Goal: Task Accomplishment & Management: Complete application form

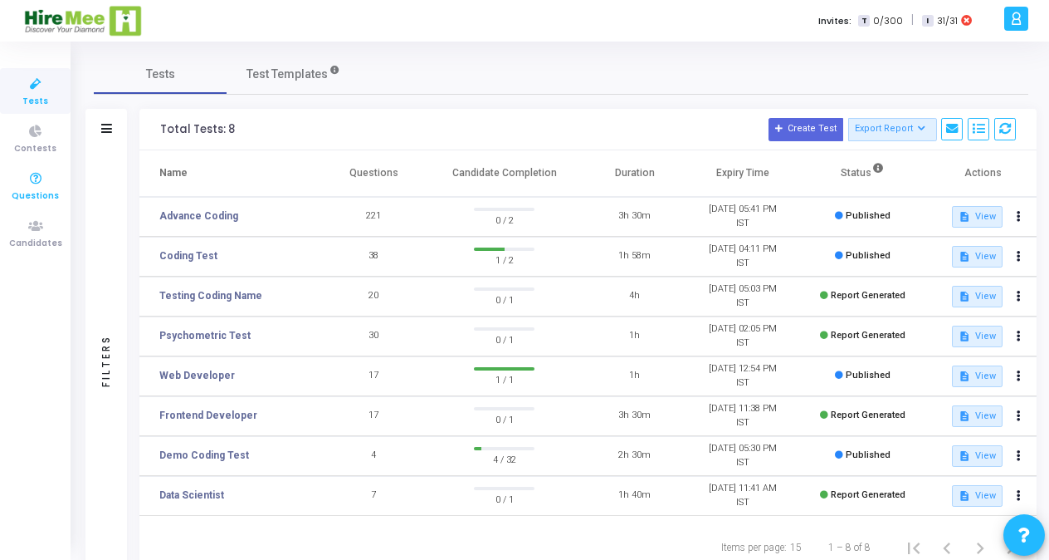
click at [34, 187] on icon at bounding box center [35, 179] width 35 height 21
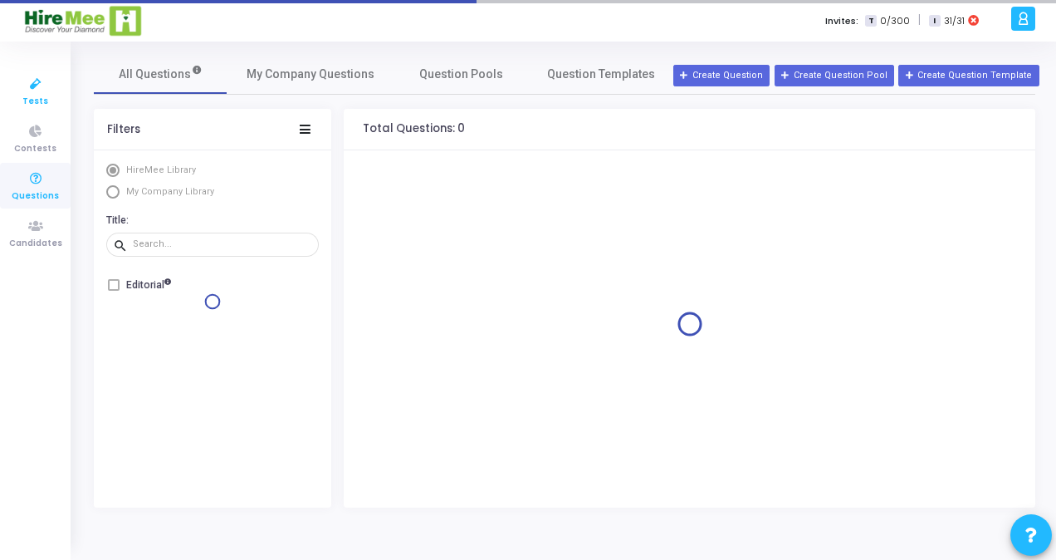
click at [37, 97] on span "Tests" at bounding box center [35, 102] width 26 height 14
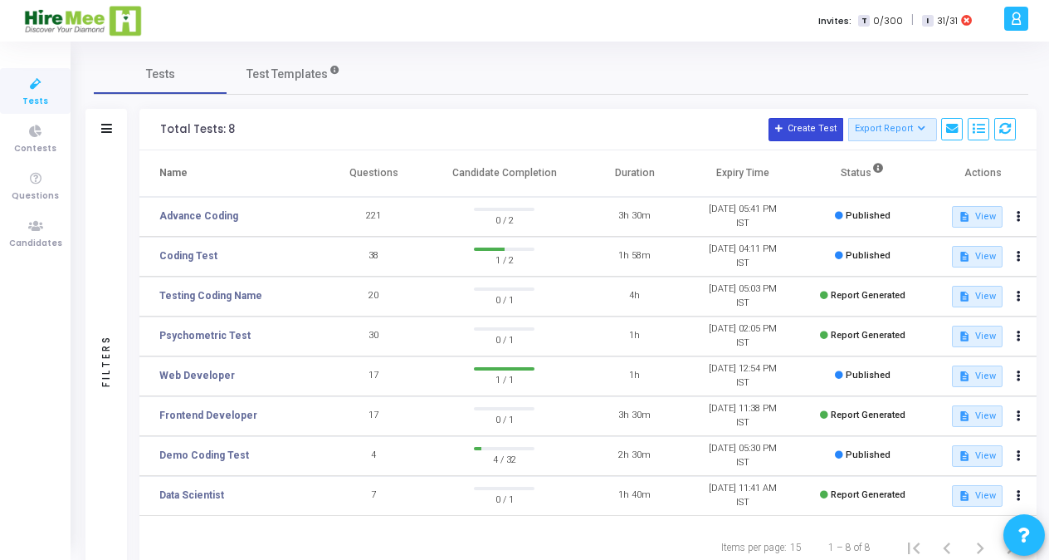
click at [810, 135] on button "Create Test" at bounding box center [806, 129] width 75 height 23
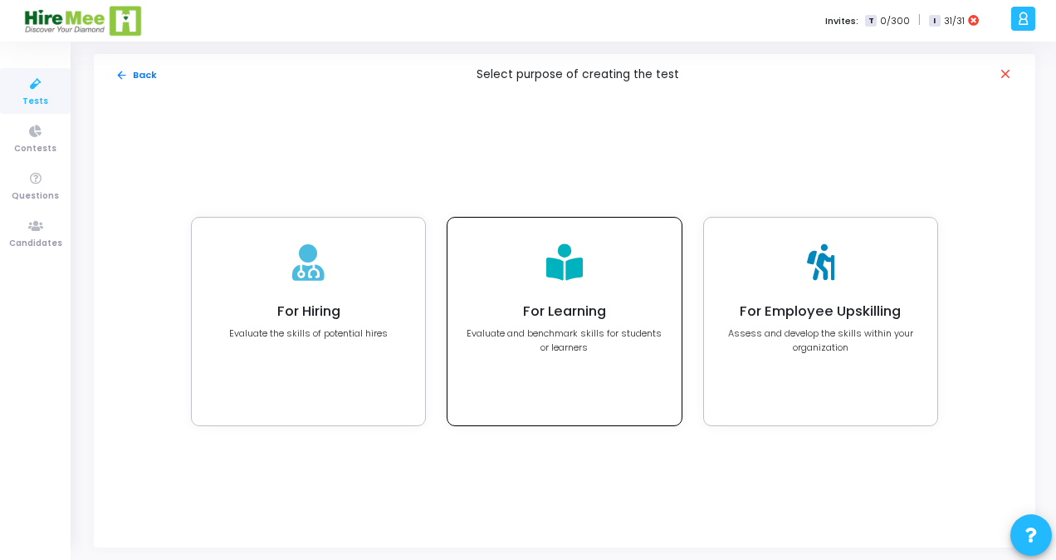
click at [574, 299] on div "For Learning Evaluate and benchmark skills for students or learners" at bounding box center [563, 322] width 233 height 208
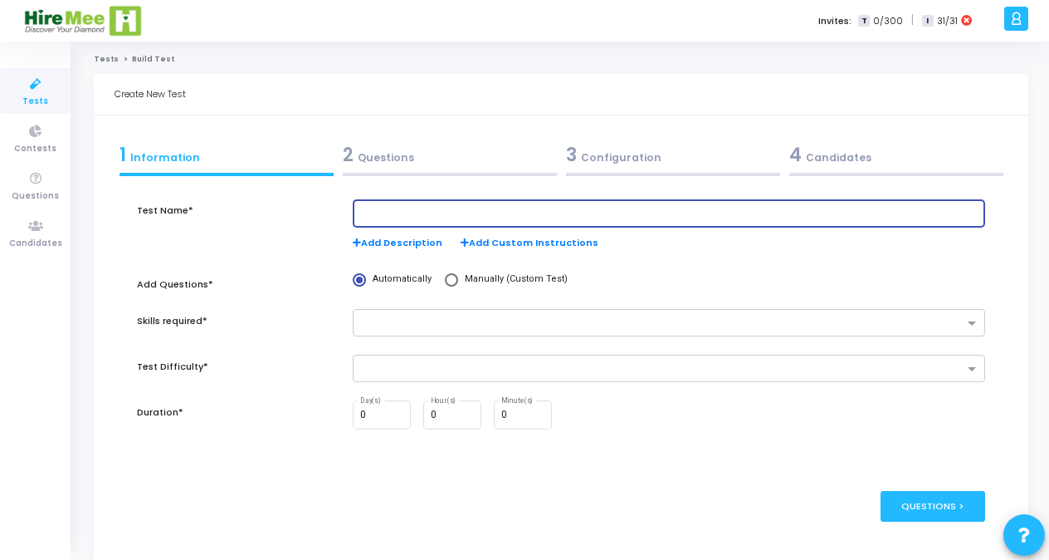
click at [393, 211] on input "text" at bounding box center [669, 214] width 618 height 12
type input "Advance Coding"
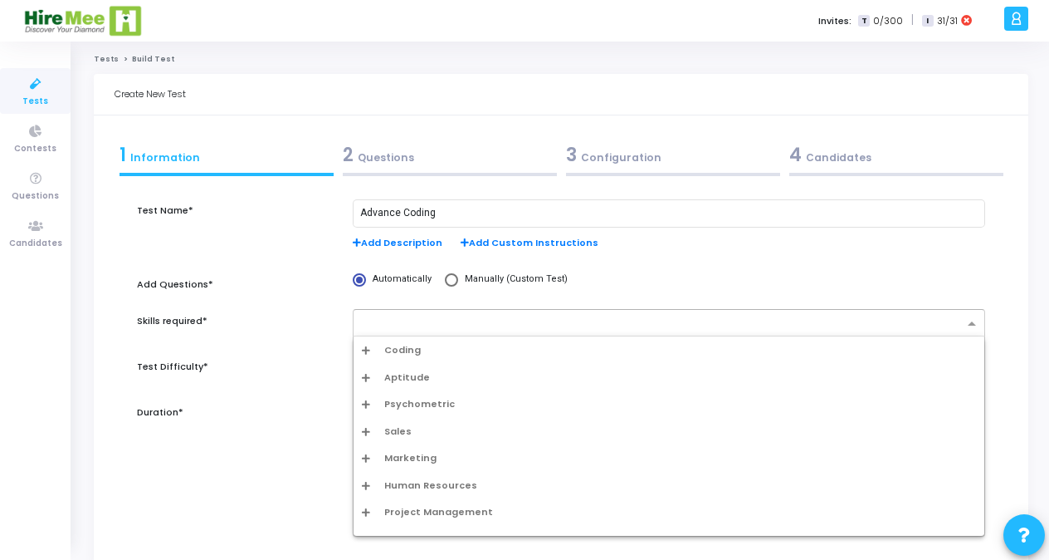
click at [391, 325] on input "text" at bounding box center [663, 324] width 602 height 14
click at [390, 350] on span "Coding" at bounding box center [402, 350] width 37 height 14
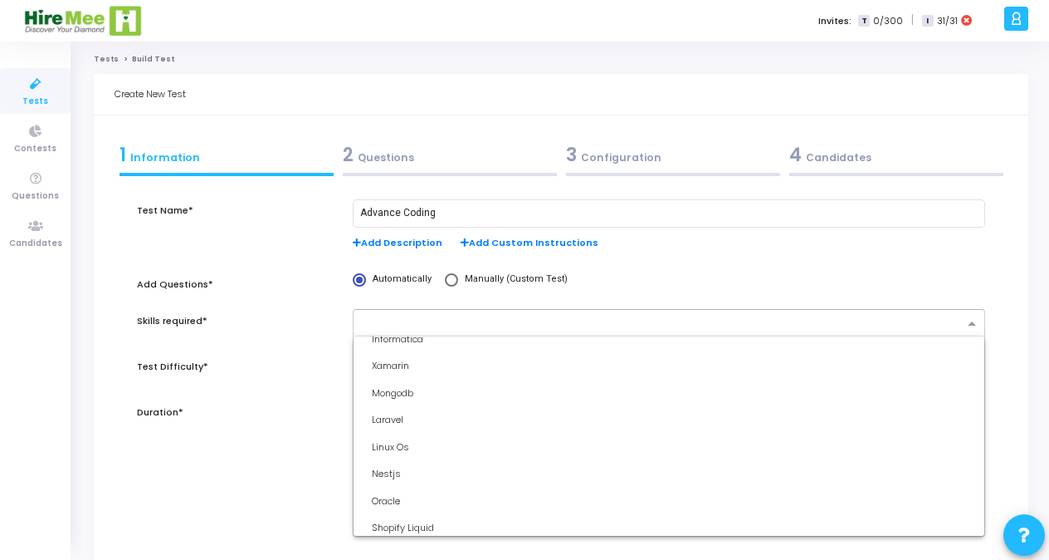
scroll to position [2049, 0]
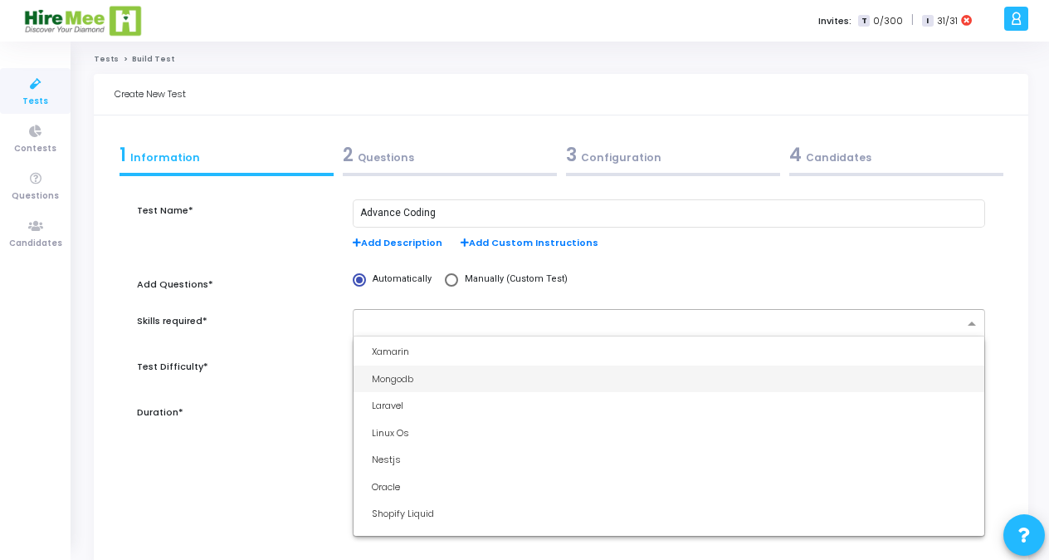
click at [433, 379] on div "Mongodb" at bounding box center [674, 379] width 604 height 14
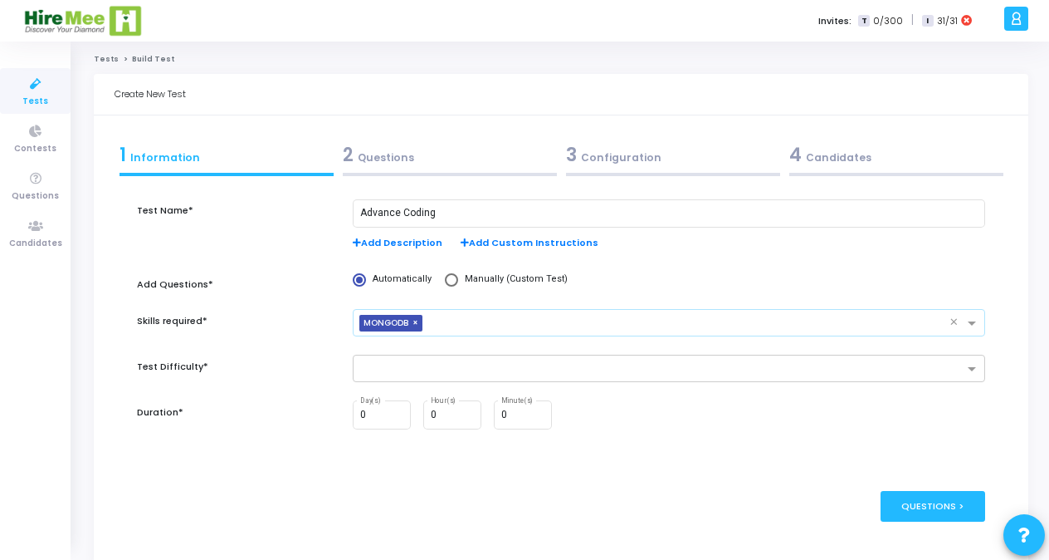
click at [448, 325] on input "text" at bounding box center [689, 324] width 521 height 14
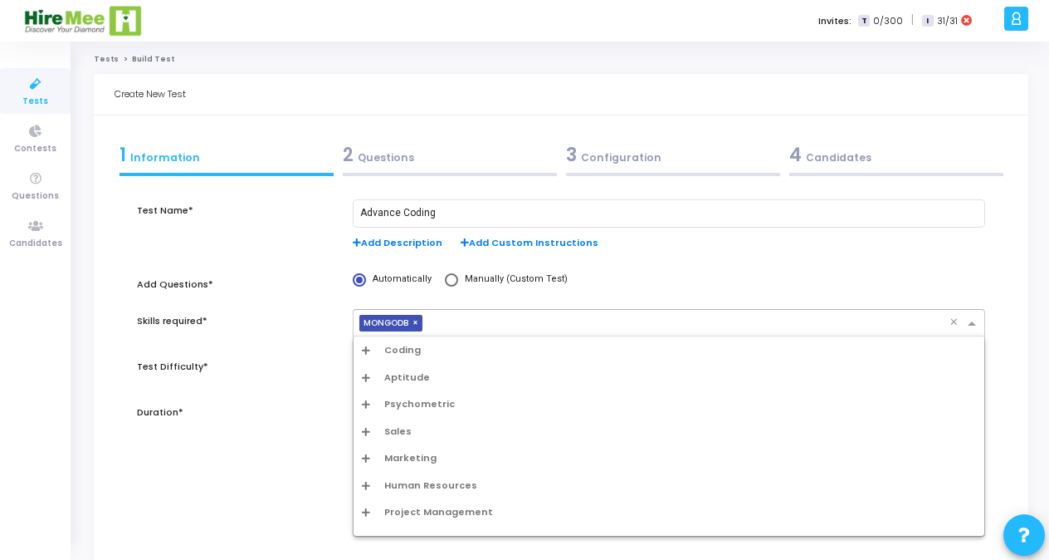
click at [392, 354] on span "Coding" at bounding box center [402, 350] width 37 height 14
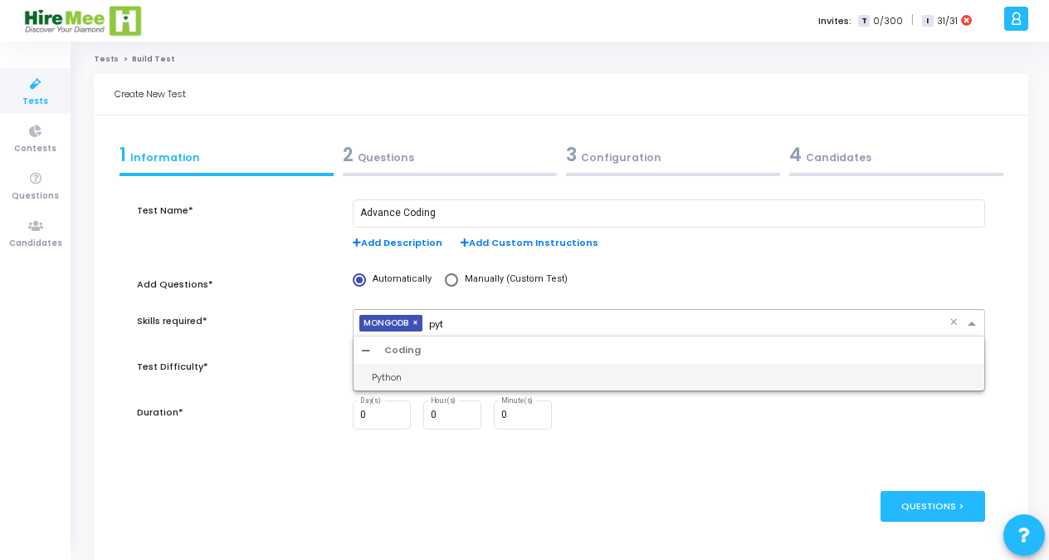
type input "pyth"
click at [525, 375] on div "Python" at bounding box center [674, 377] width 604 height 14
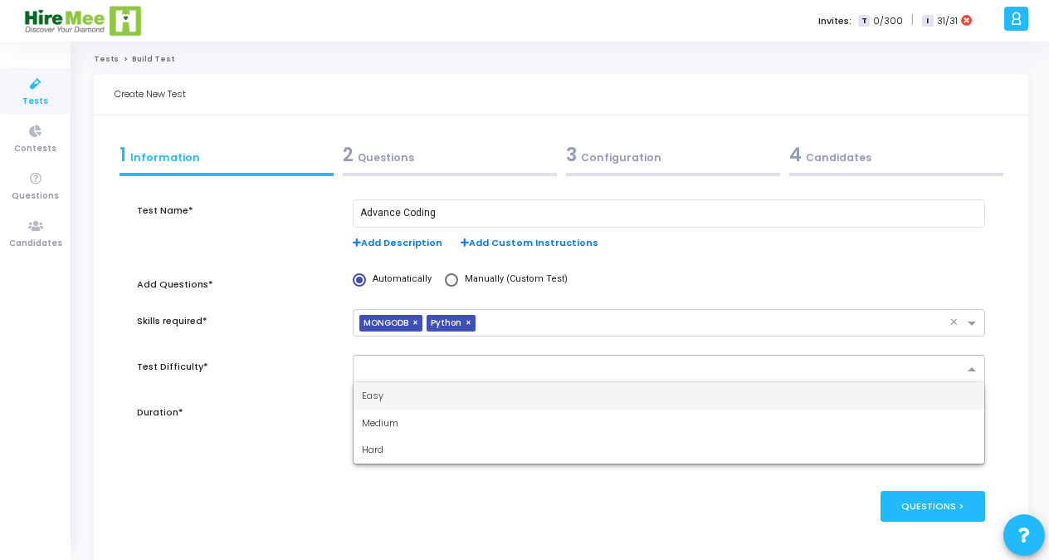
click at [407, 362] on div at bounding box center [659, 369] width 610 height 21
click at [383, 394] on div "Easy" at bounding box center [669, 395] width 631 height 27
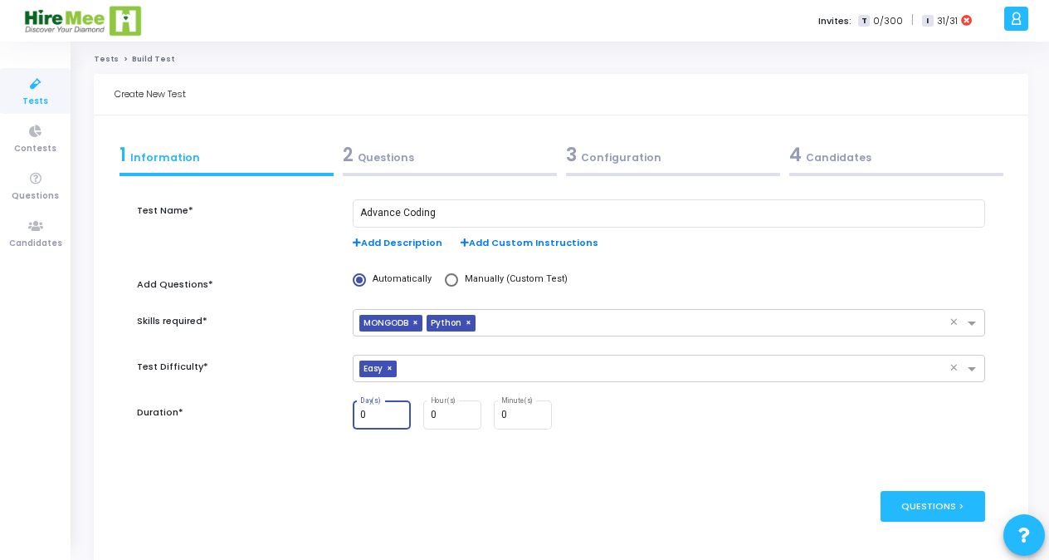
click at [377, 412] on input "0" at bounding box center [382, 415] width 45 height 12
type input "0"
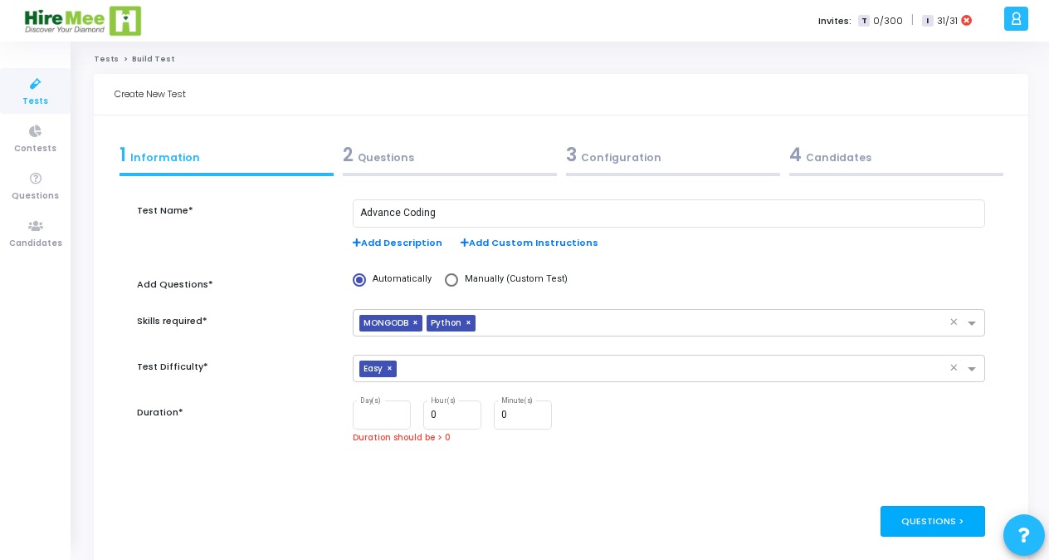
click at [923, 503] on div "publish Publish Now Questions >" at bounding box center [561, 521] width 848 height 81
click at [393, 421] on div "Day(s)" at bounding box center [382, 413] width 45 height 31
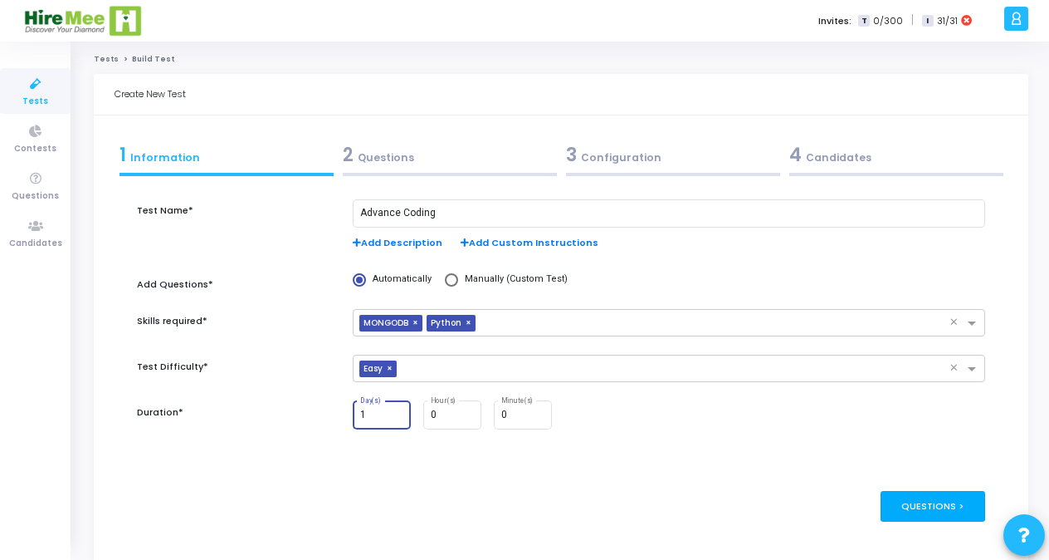
type input "1"
click at [908, 506] on div "Questions >" at bounding box center [933, 506] width 105 height 31
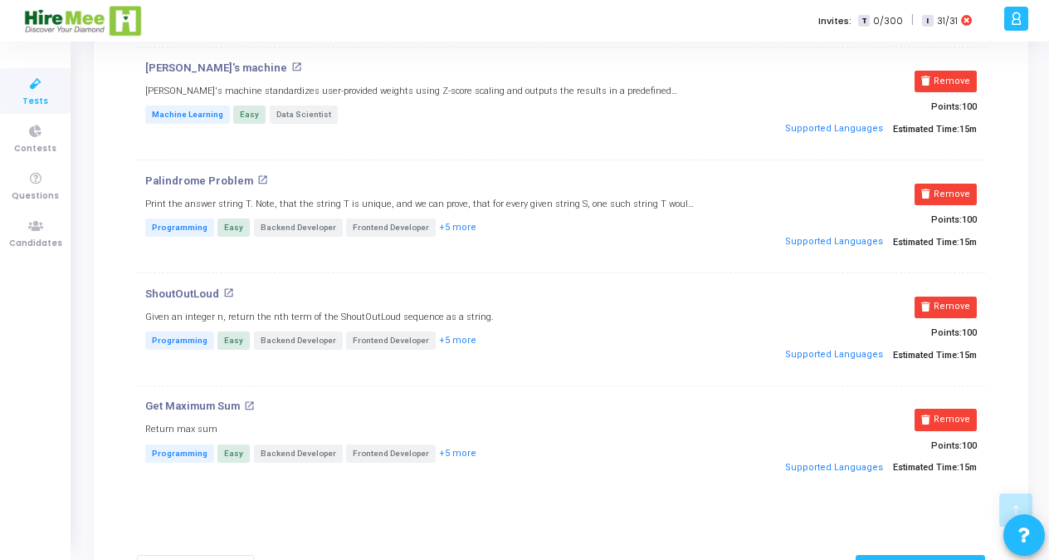
scroll to position [7319, 0]
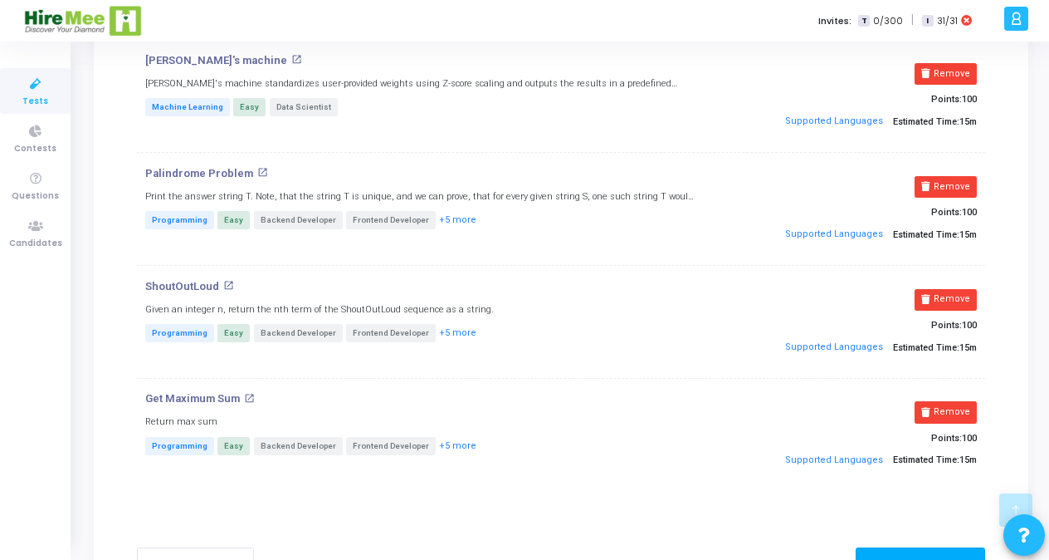
click at [902, 547] on div "Configuration >" at bounding box center [921, 562] width 130 height 31
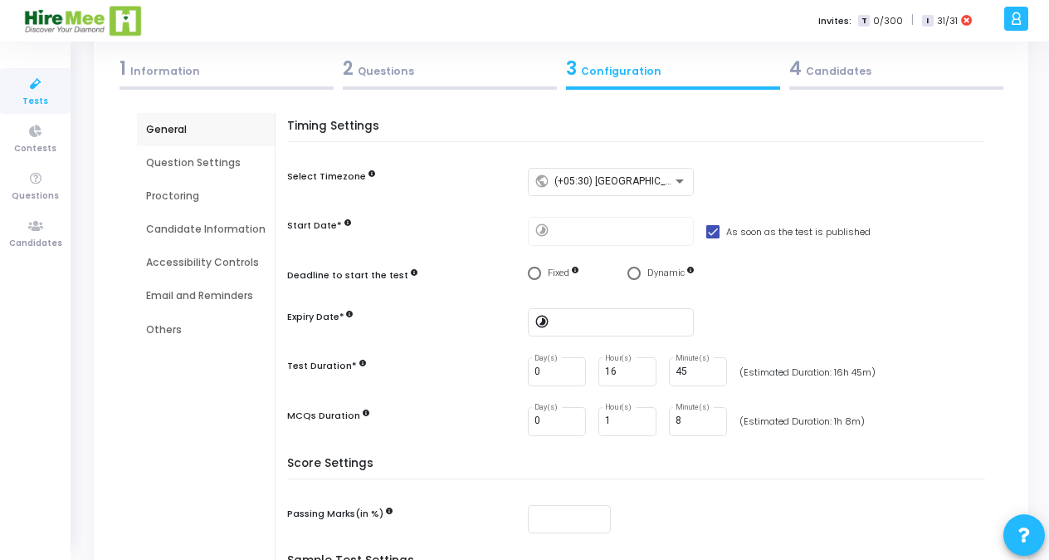
scroll to position [0, 0]
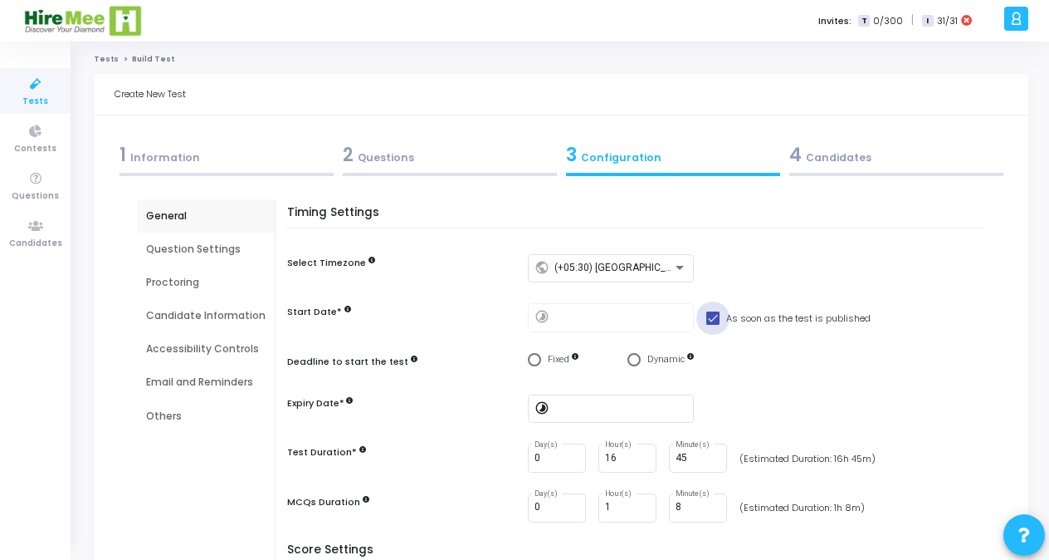
click at [711, 315] on span at bounding box center [712, 317] width 13 height 13
click at [712, 325] on input "As soon as the test is published" at bounding box center [712, 325] width 1 height 1
checkbox input "false"
type input "[DATE] 12:07 PM"
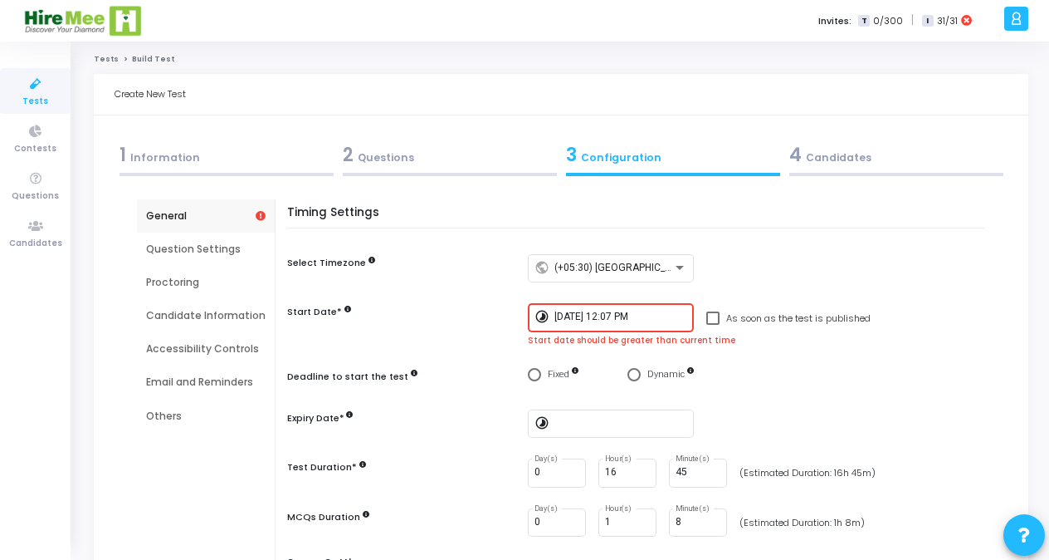
click at [643, 314] on input "[DATE] 12:07 PM" at bounding box center [621, 317] width 133 height 12
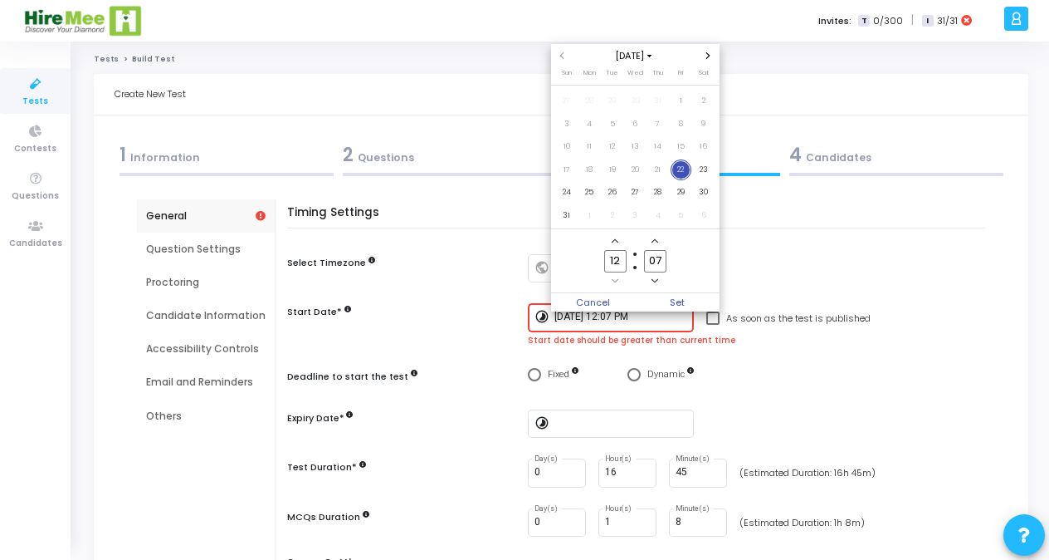
click at [621, 257] on input "12" at bounding box center [615, 261] width 22 height 22
type input "1"
type input "14"
click at [661, 257] on input "07" at bounding box center [655, 261] width 22 height 22
type input "0"
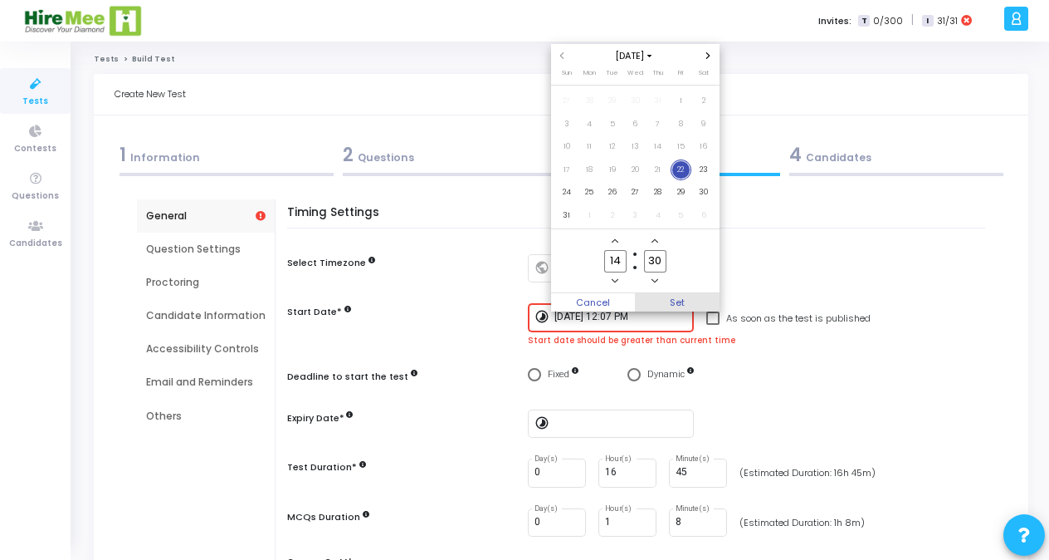
type input "30"
click at [679, 308] on span "Set" at bounding box center [677, 302] width 85 height 18
type input "[DATE] 2:30 PM"
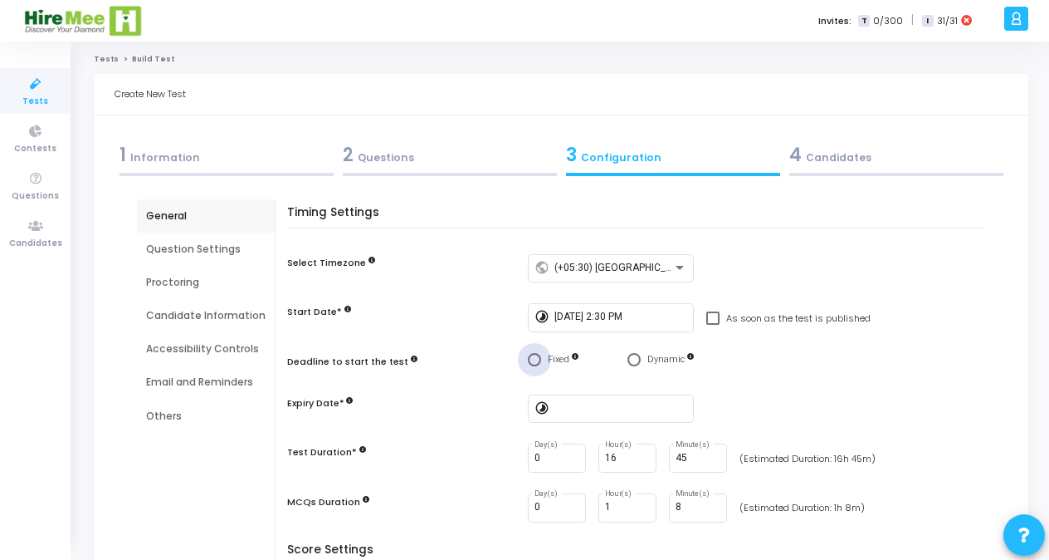
click at [532, 362] on span "Select confirmation" at bounding box center [534, 359] width 13 height 13
click at [532, 362] on input "Fixed" at bounding box center [534, 359] width 13 height 13
radio input "true"
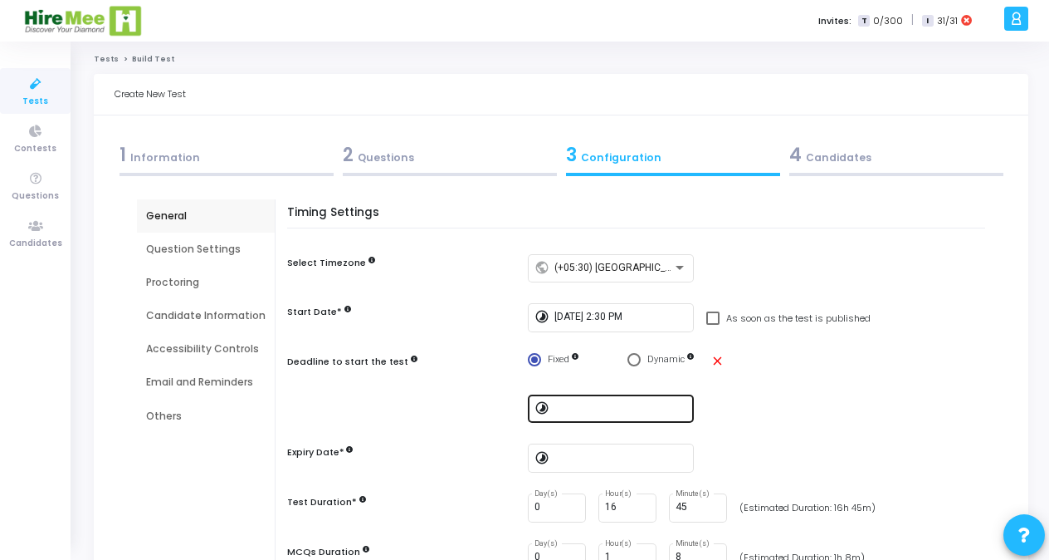
click at [568, 414] on div at bounding box center [621, 407] width 133 height 31
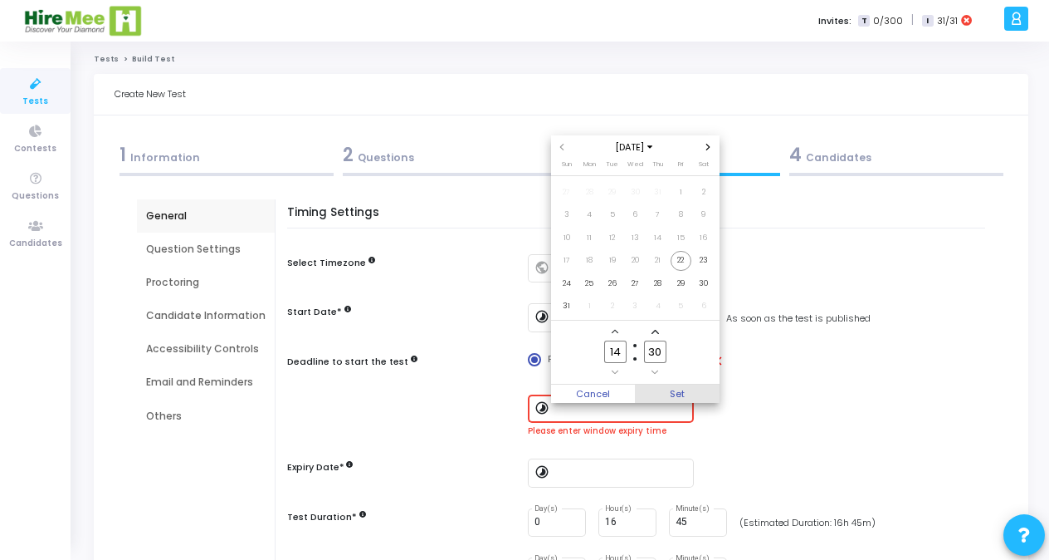
click at [672, 391] on span "Set" at bounding box center [677, 393] width 85 height 18
type input "[DATE] 12:07 PM"
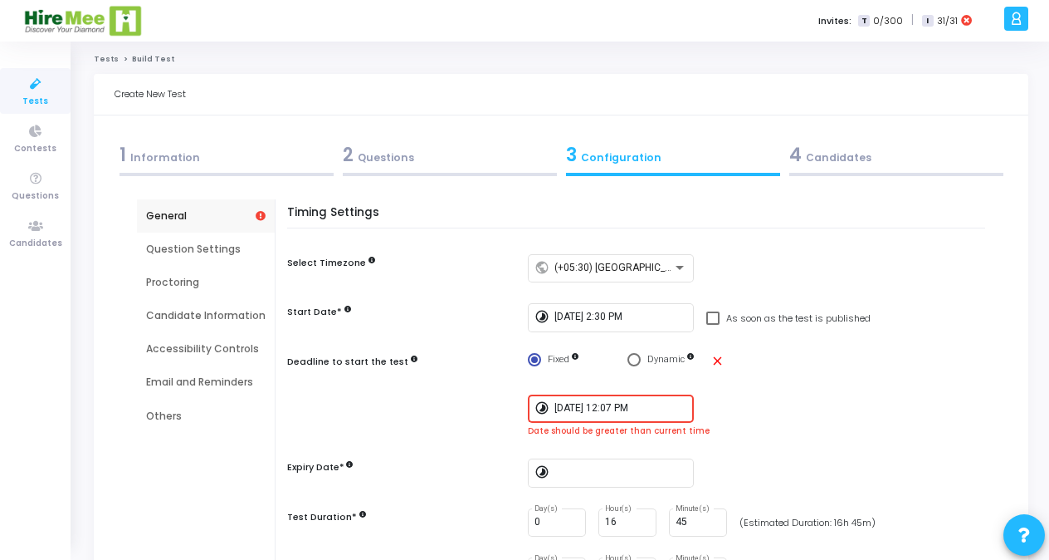
click at [656, 403] on input "[DATE] 12:07 PM" at bounding box center [621, 409] width 133 height 12
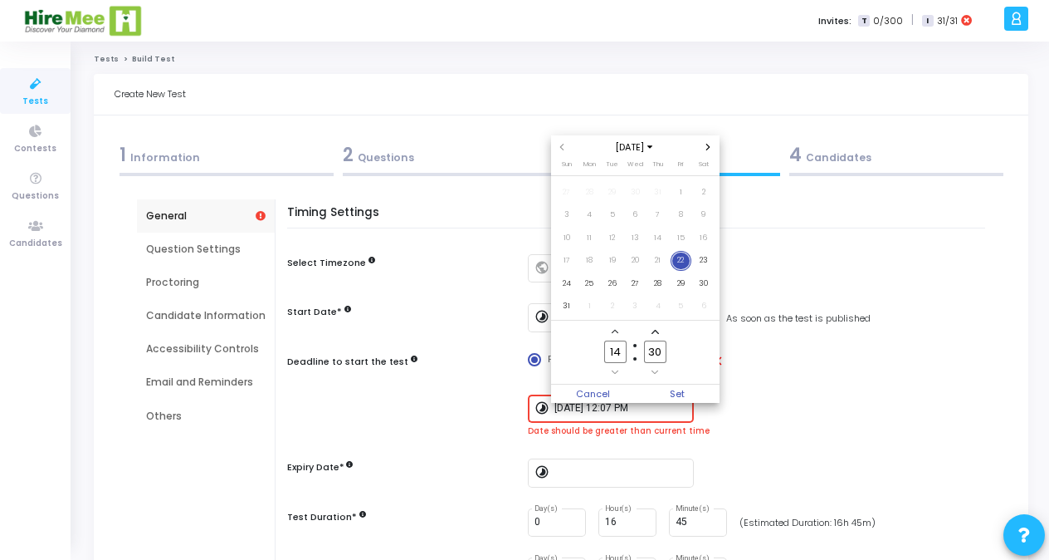
click at [682, 262] on span "22" at bounding box center [681, 261] width 21 height 21
click at [622, 350] on input "14" at bounding box center [615, 351] width 22 height 22
type input "1"
type input "14"
click at [697, 393] on span "Set" at bounding box center [677, 393] width 85 height 18
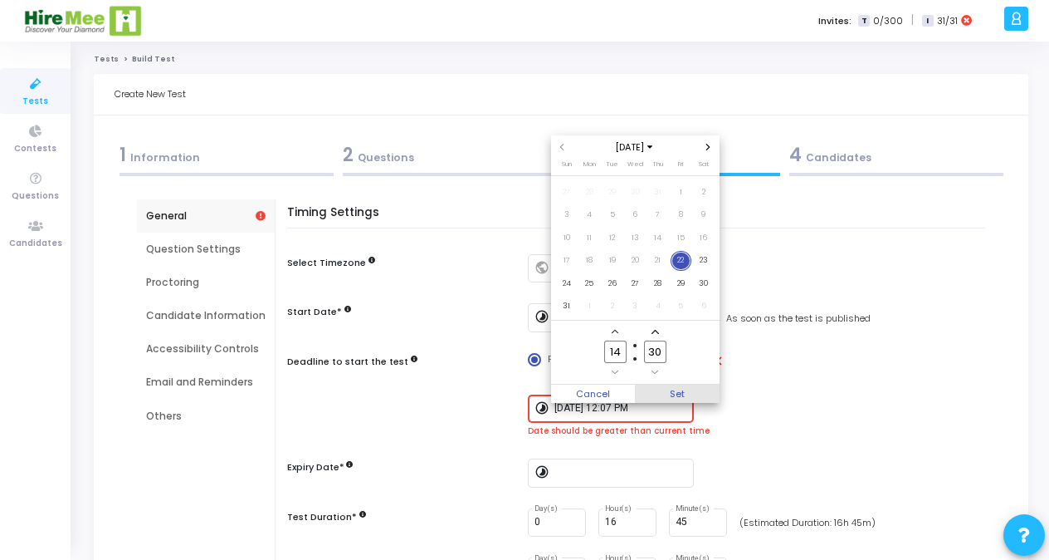
type input "[DATE] 2:30 PM"
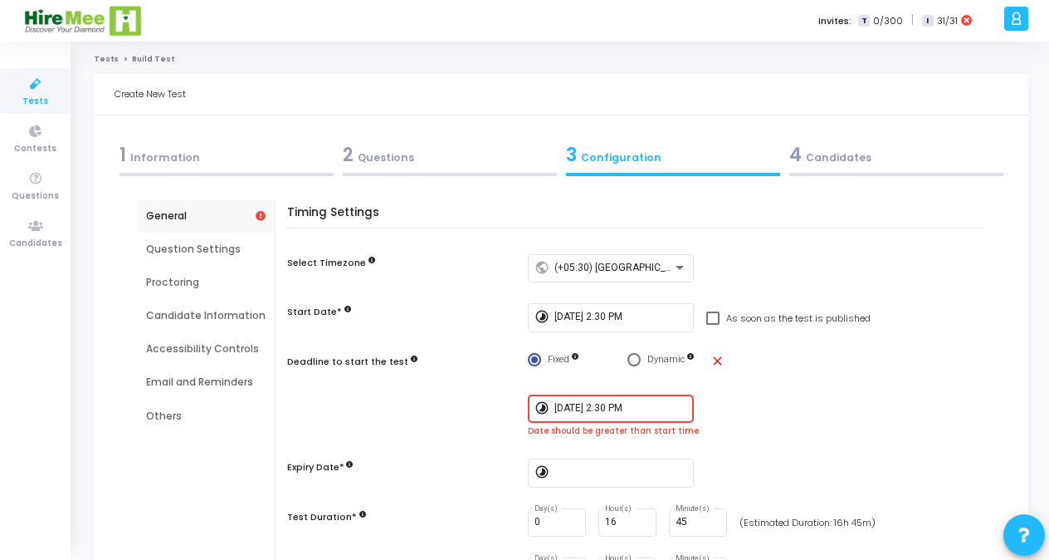
click at [643, 407] on input "[DATE] 2:30 PM" at bounding box center [621, 409] width 133 height 12
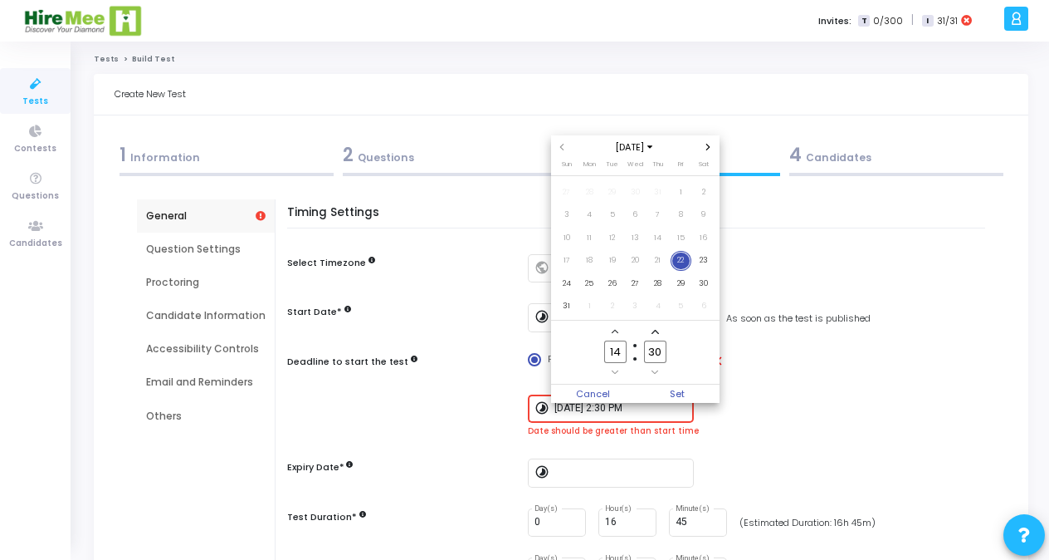
click at [660, 349] on input "30" at bounding box center [655, 351] width 22 height 22
type input "35"
click at [687, 389] on span "Set" at bounding box center [677, 393] width 85 height 18
type input "[DATE] 2:35 PM"
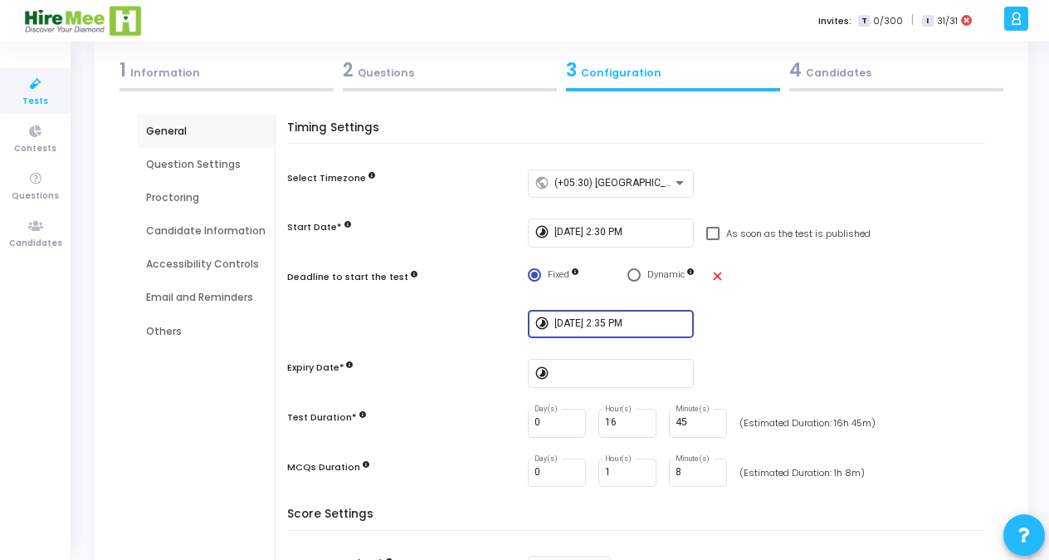
scroll to position [101, 0]
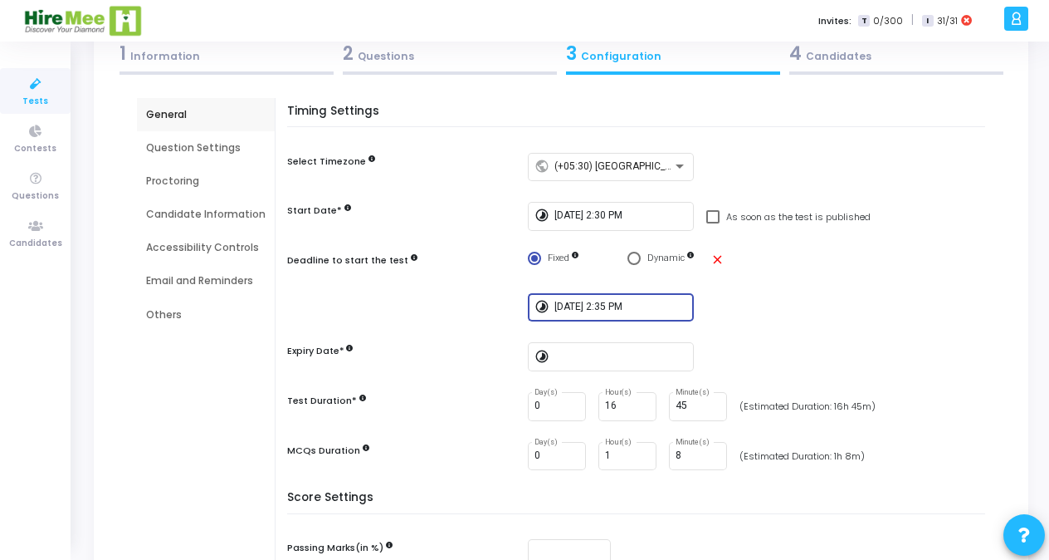
click at [654, 307] on input "[DATE] 2:35 PM" at bounding box center [621, 307] width 133 height 12
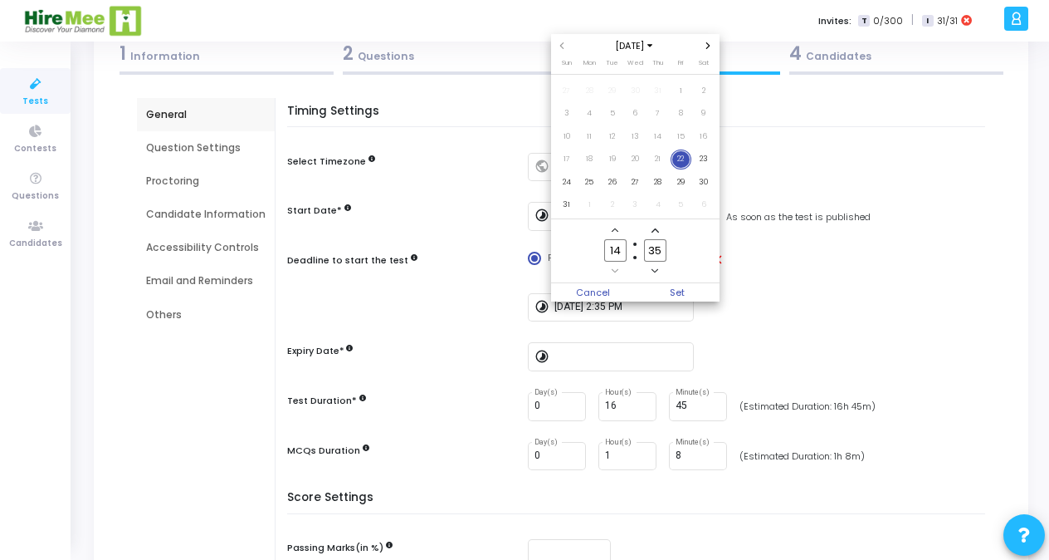
click at [662, 247] on input "35" at bounding box center [655, 250] width 22 height 22
type input "3"
type input "50"
click at [676, 296] on span "Set" at bounding box center [677, 292] width 85 height 18
type input "[DATE] 2:50 PM"
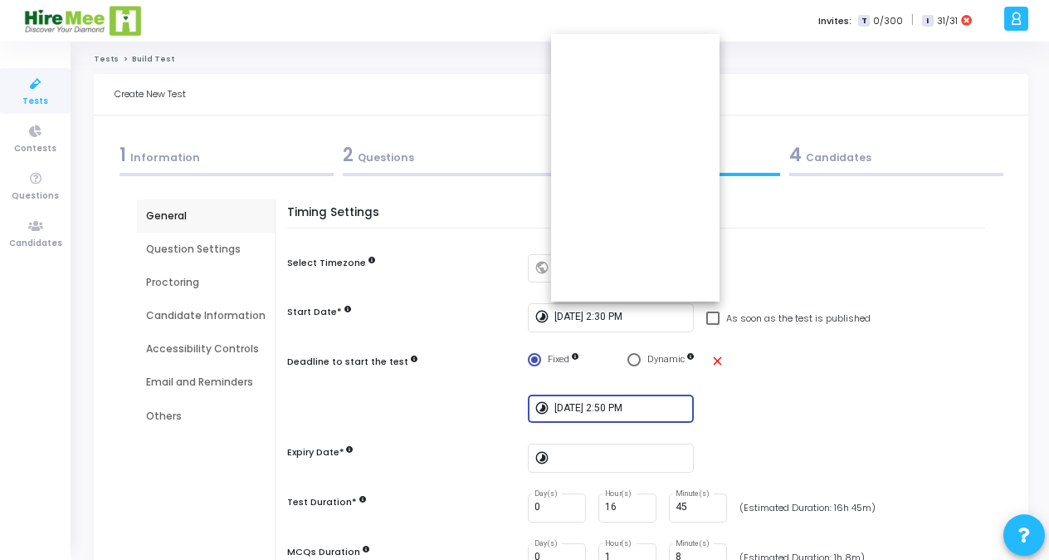
scroll to position [101, 0]
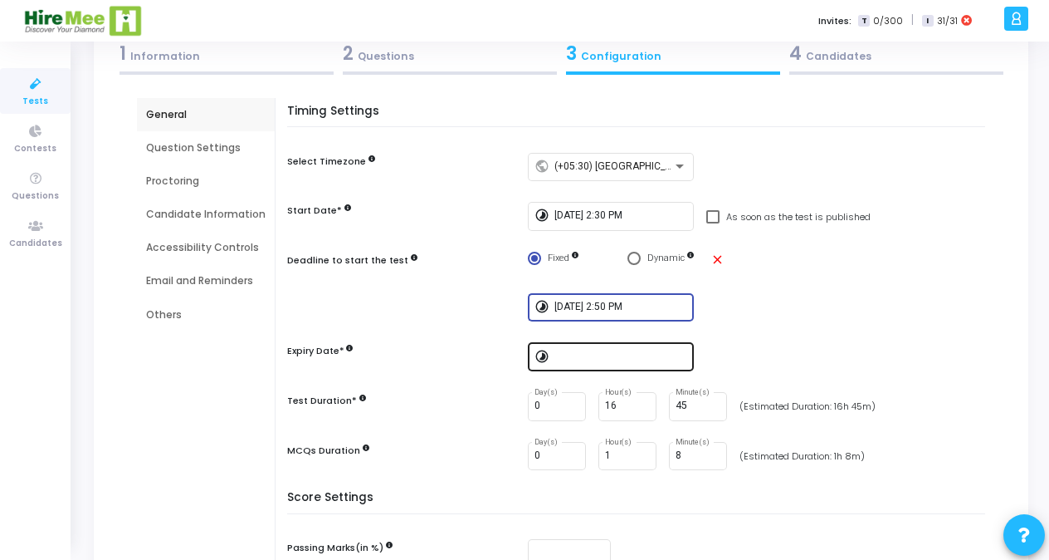
click at [562, 355] on input at bounding box center [621, 357] width 133 height 12
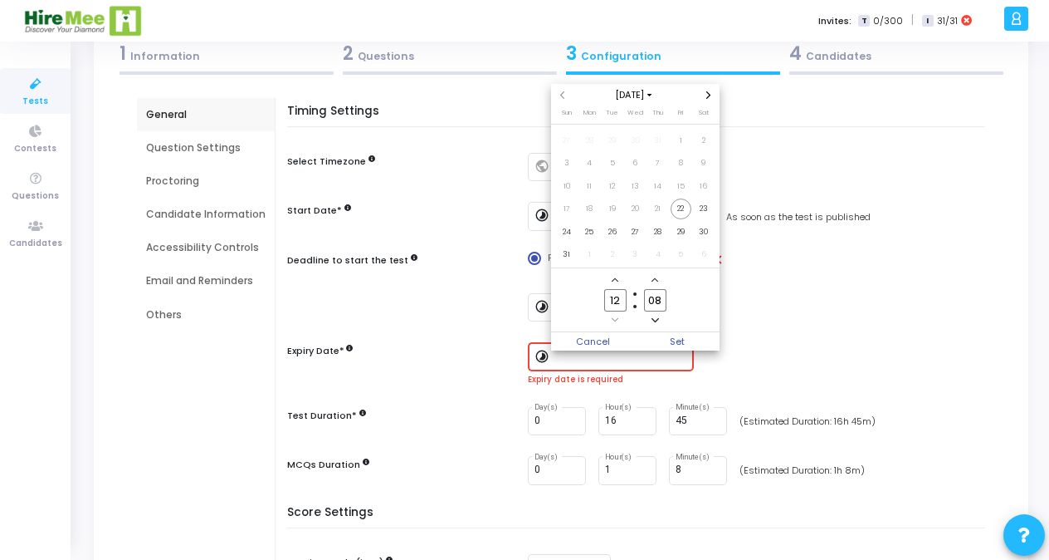
scroll to position [0, 0]
click at [621, 296] on input "12" at bounding box center [615, 300] width 22 height 22
type input "1"
type input "16"
click at [659, 297] on input "08" at bounding box center [655, 300] width 22 height 22
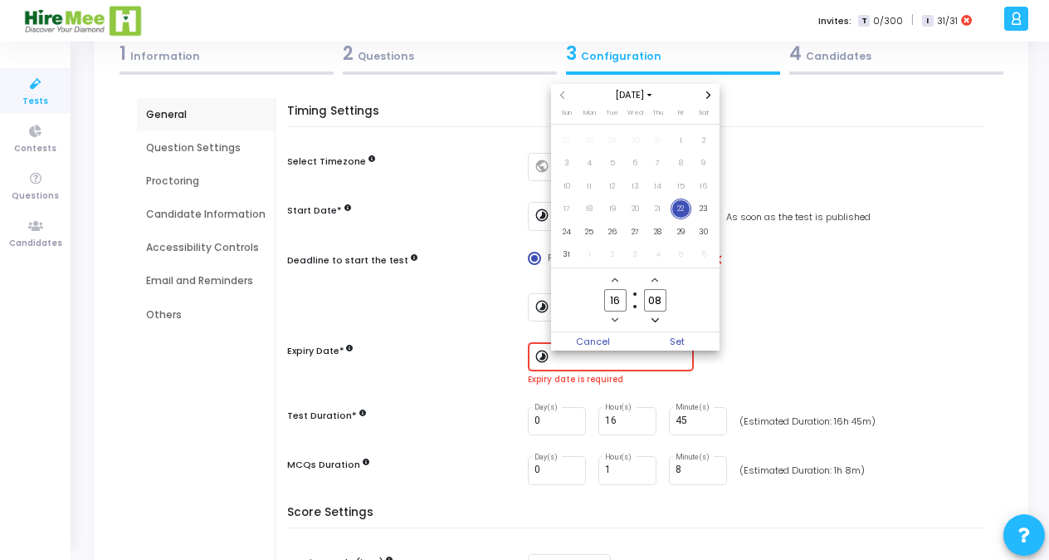
type input "0"
type input "30"
click at [672, 340] on span "Set" at bounding box center [677, 341] width 85 height 18
type input "[DATE] 4:30 PM"
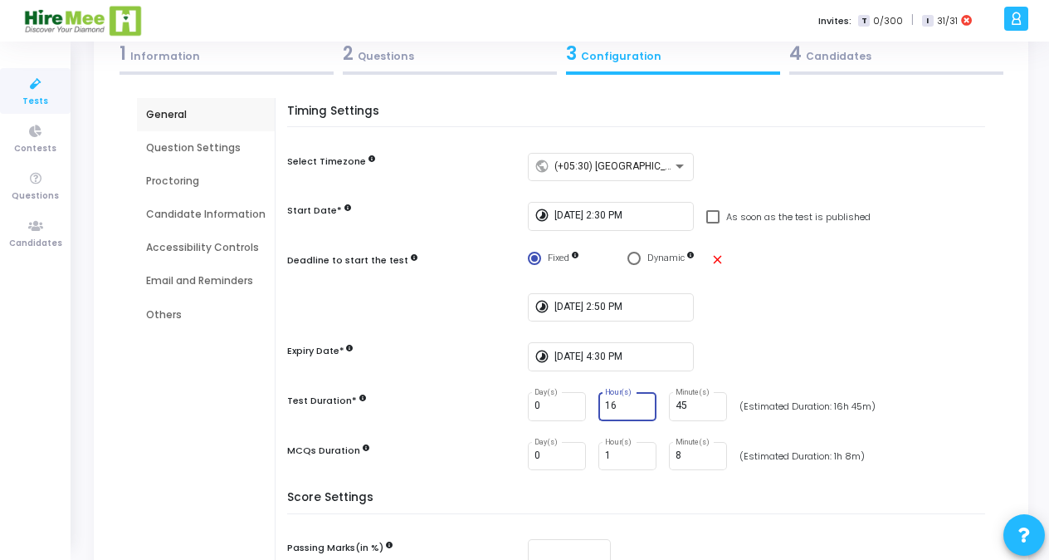
click at [621, 403] on input "16" at bounding box center [627, 406] width 45 height 12
type input "1"
click at [689, 408] on input "45" at bounding box center [698, 406] width 45 height 12
type input "4"
type input "30"
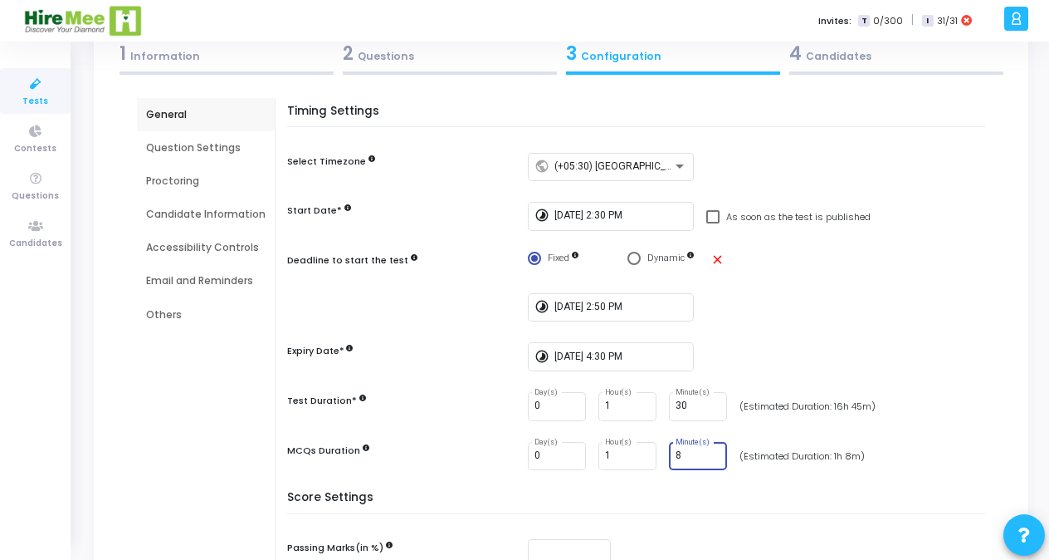
click at [682, 453] on input "8" at bounding box center [698, 456] width 45 height 12
click at [614, 457] on input "1" at bounding box center [627, 456] width 45 height 12
click at [676, 452] on input "Minute(s)" at bounding box center [698, 456] width 45 height 12
type input "30"
click at [613, 403] on input "1" at bounding box center [627, 406] width 45 height 12
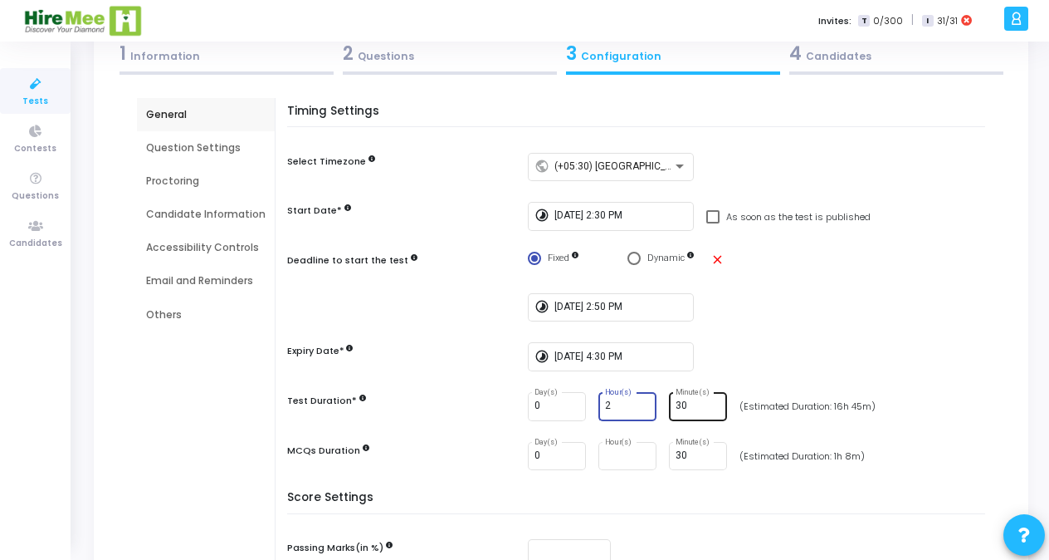
type input "2"
click at [687, 405] on input "30" at bounding box center [698, 406] width 45 height 12
type input "3"
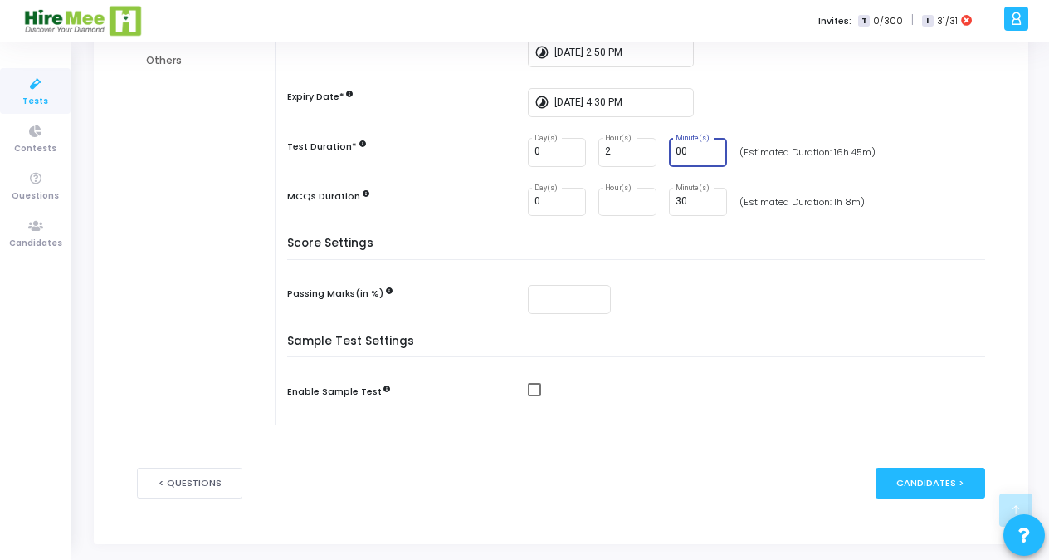
scroll to position [357, 0]
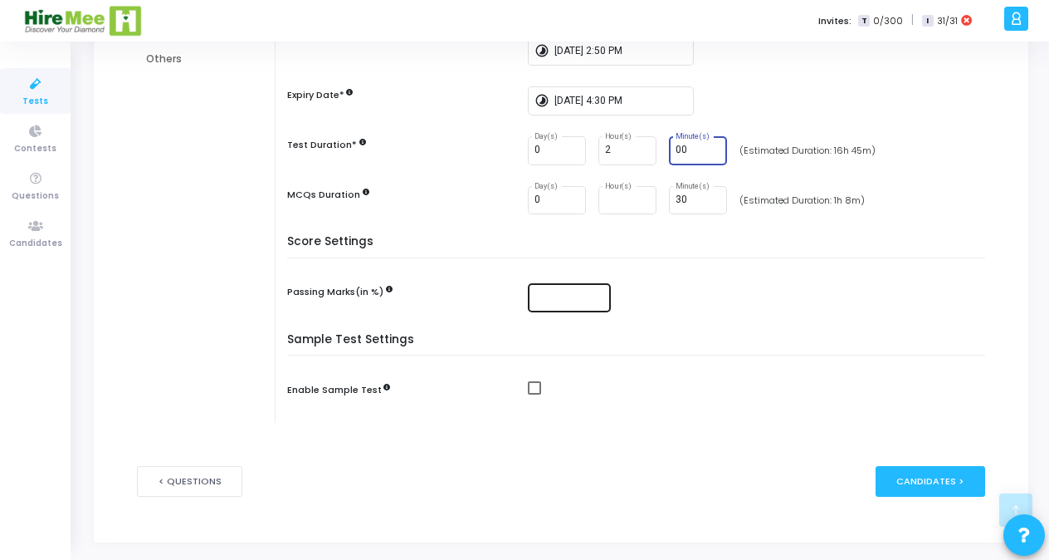
type input "00"
click at [550, 297] on input "number" at bounding box center [570, 297] width 70 height 12
type input "50"
click at [530, 389] on span at bounding box center [534, 387] width 13 height 13
click at [534, 394] on input "checkbox" at bounding box center [534, 394] width 1 height 1
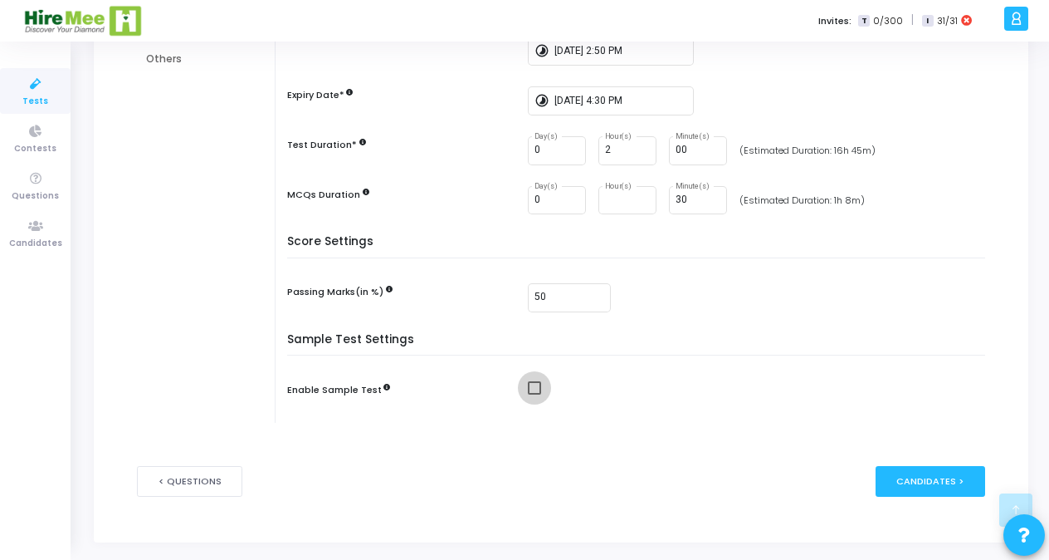
checkbox input "true"
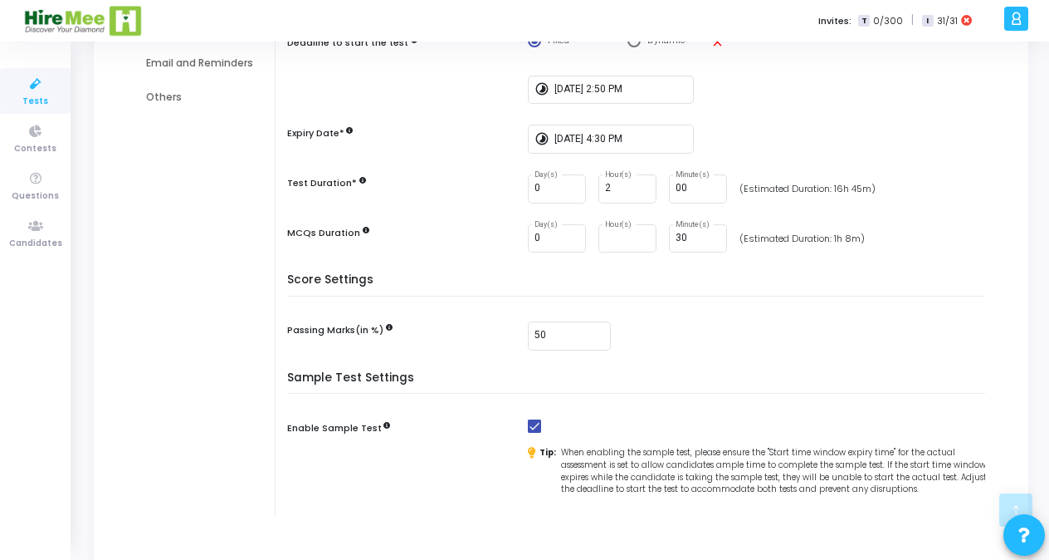
scroll to position [423, 0]
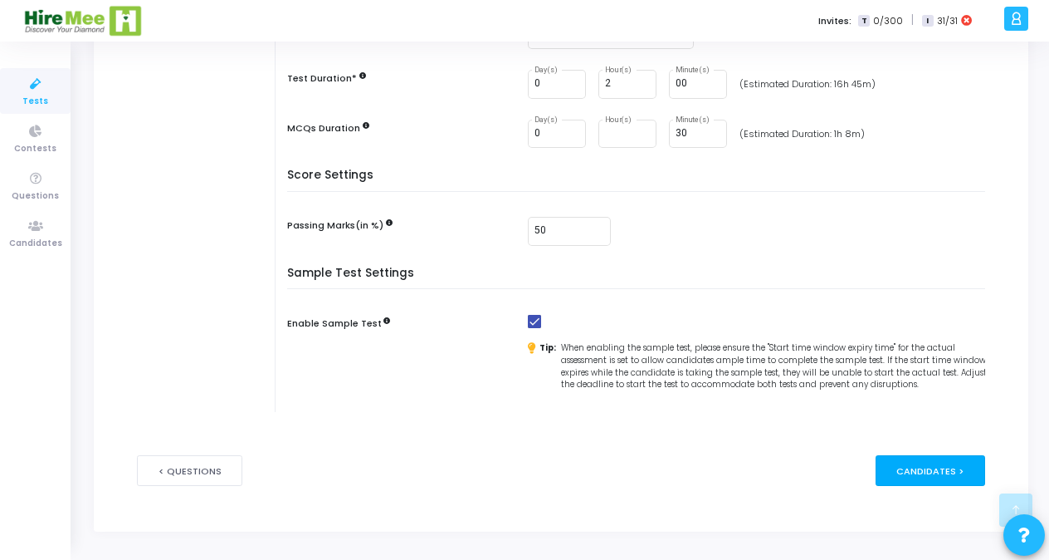
click at [958, 462] on div "Candidates >" at bounding box center [931, 470] width 110 height 31
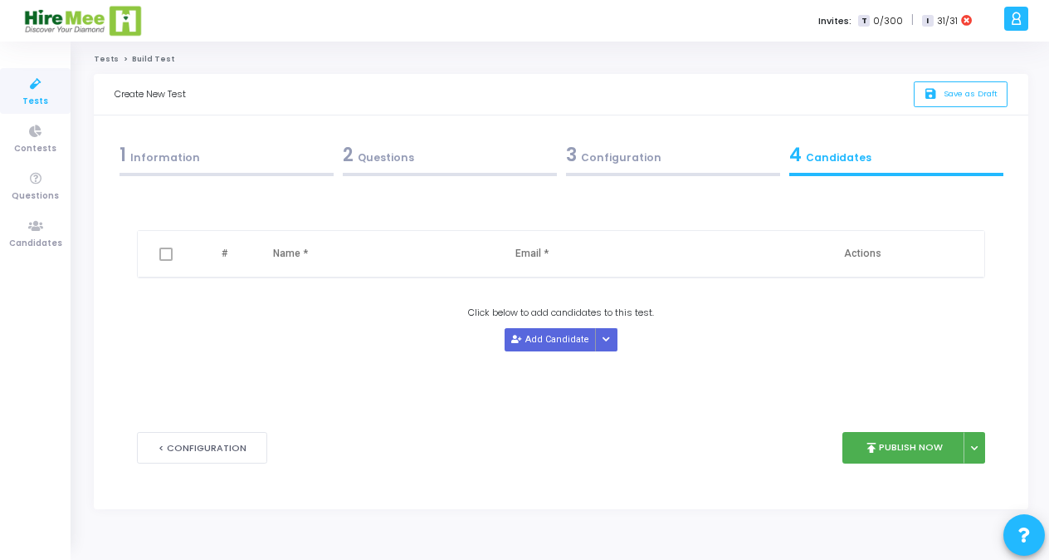
scroll to position [0, 0]
click at [601, 157] on div "3 Configuration" at bounding box center [677, 154] width 216 height 27
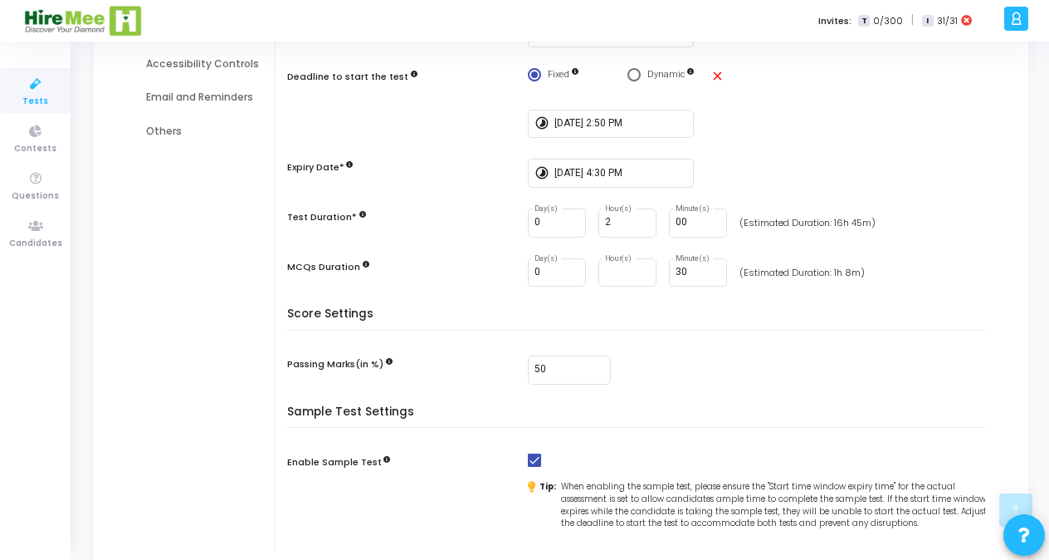
scroll to position [423, 0]
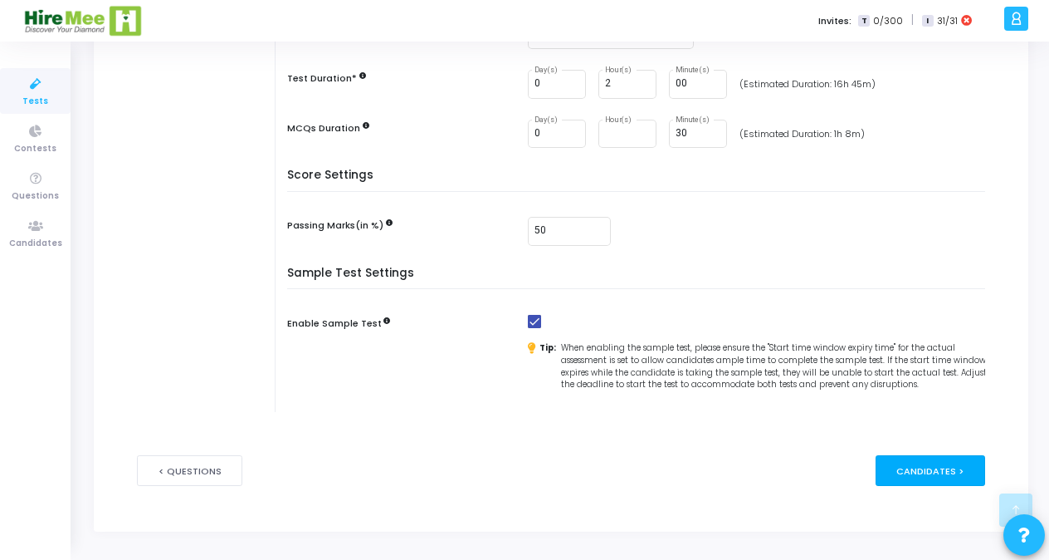
click at [941, 478] on div "Candidates >" at bounding box center [931, 470] width 110 height 31
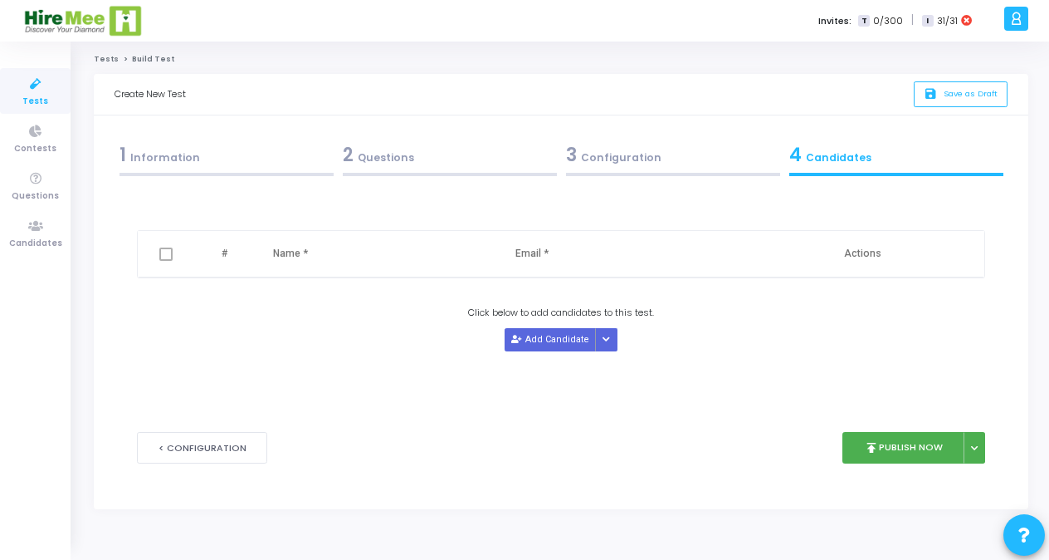
scroll to position [0, 0]
click at [921, 460] on button "publish Publish Now" at bounding box center [910, 448] width 122 height 32
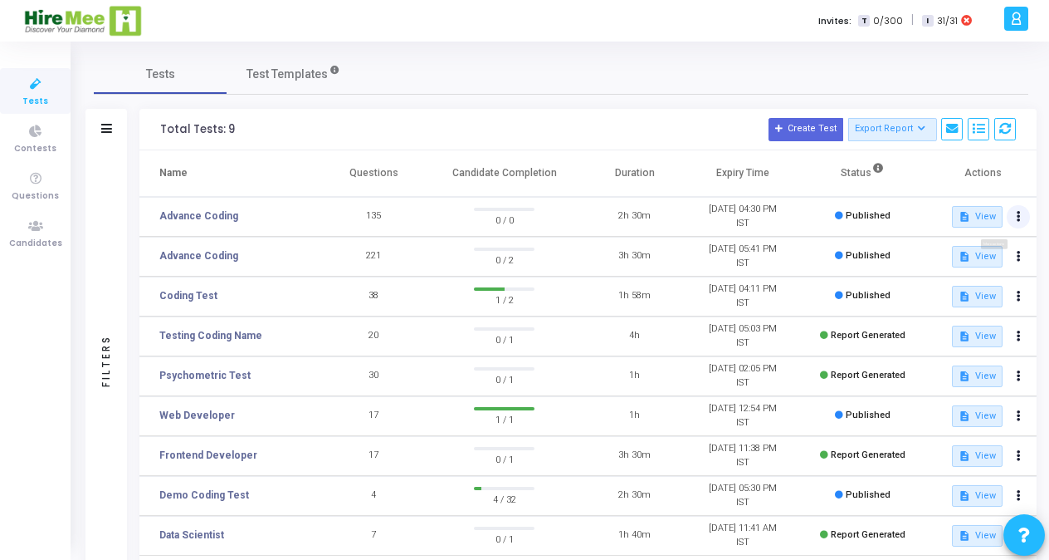
click at [1018, 218] on icon at bounding box center [1019, 217] width 4 height 8
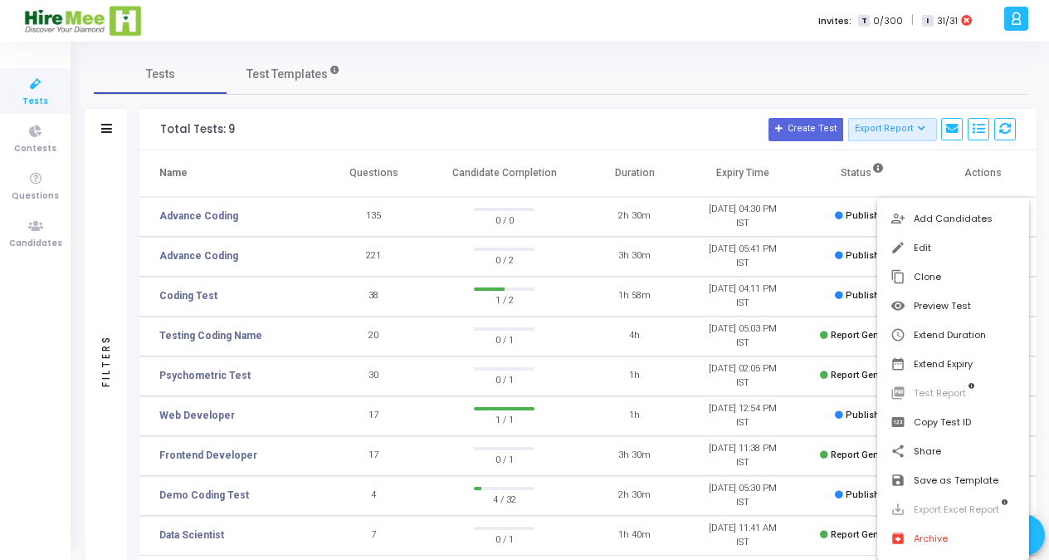
click at [690, 132] on div at bounding box center [524, 280] width 1049 height 560
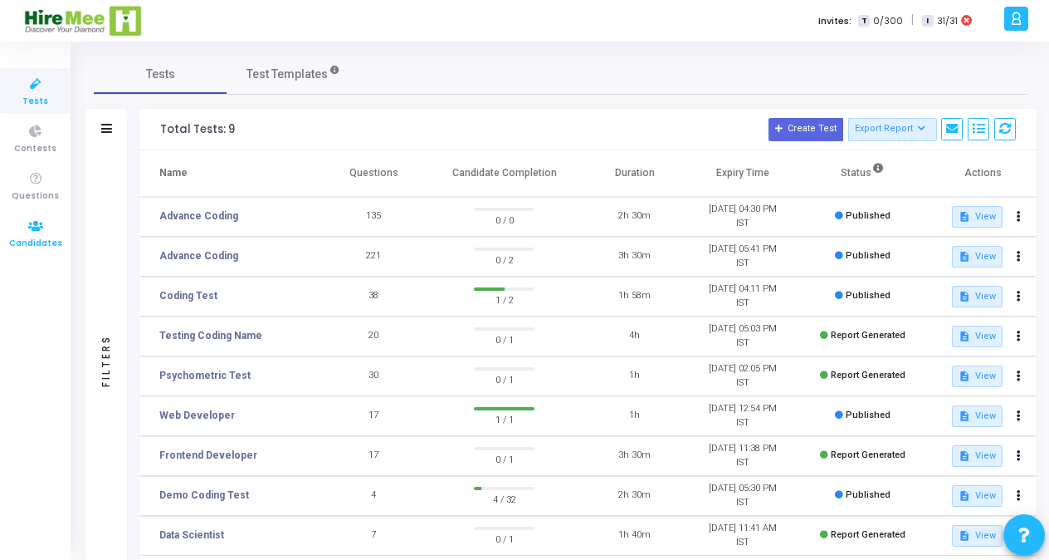
click at [43, 233] on icon at bounding box center [35, 226] width 35 height 21
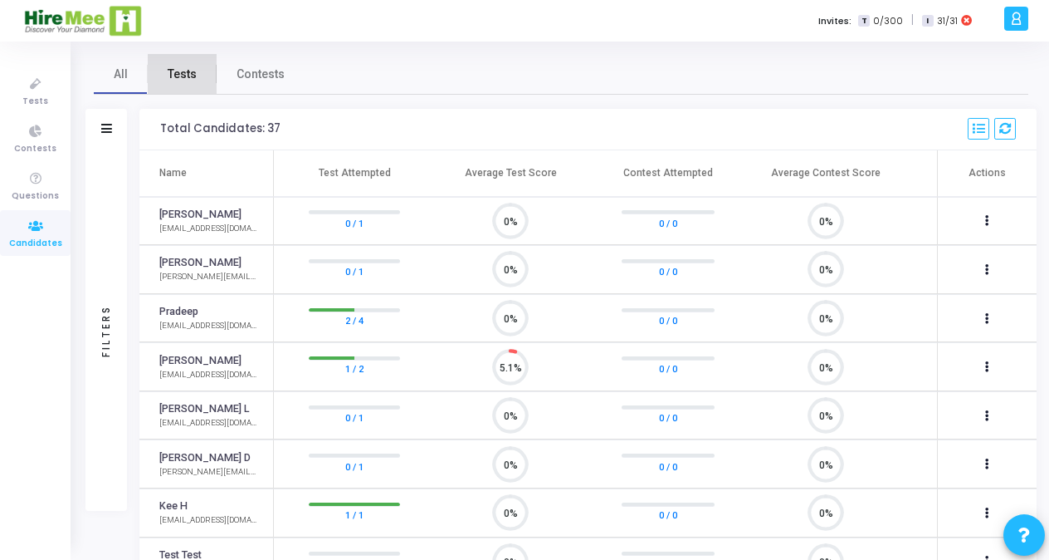
click at [183, 76] on span "Tests" at bounding box center [182, 74] width 29 height 17
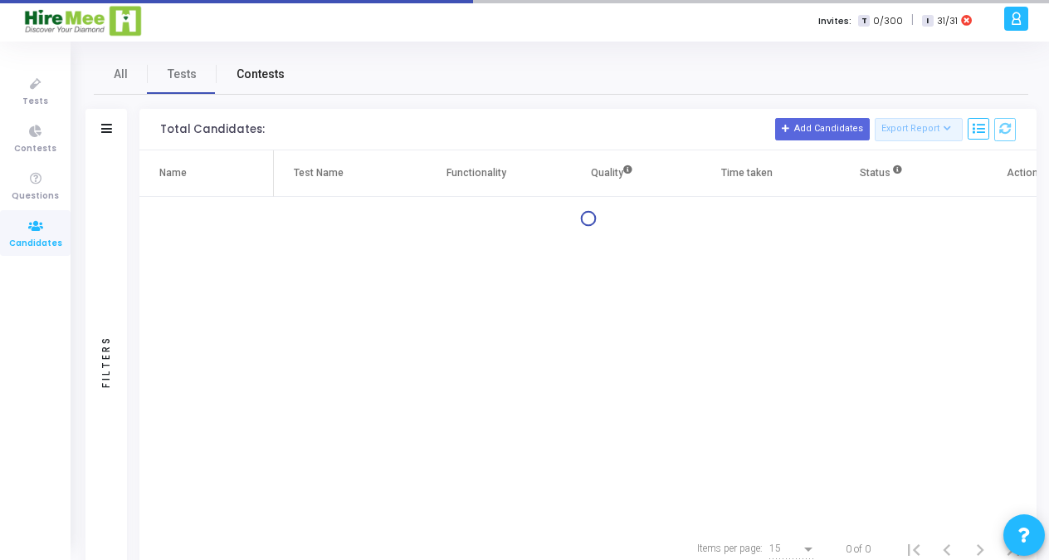
click at [264, 80] on span "Contests" at bounding box center [261, 74] width 48 height 17
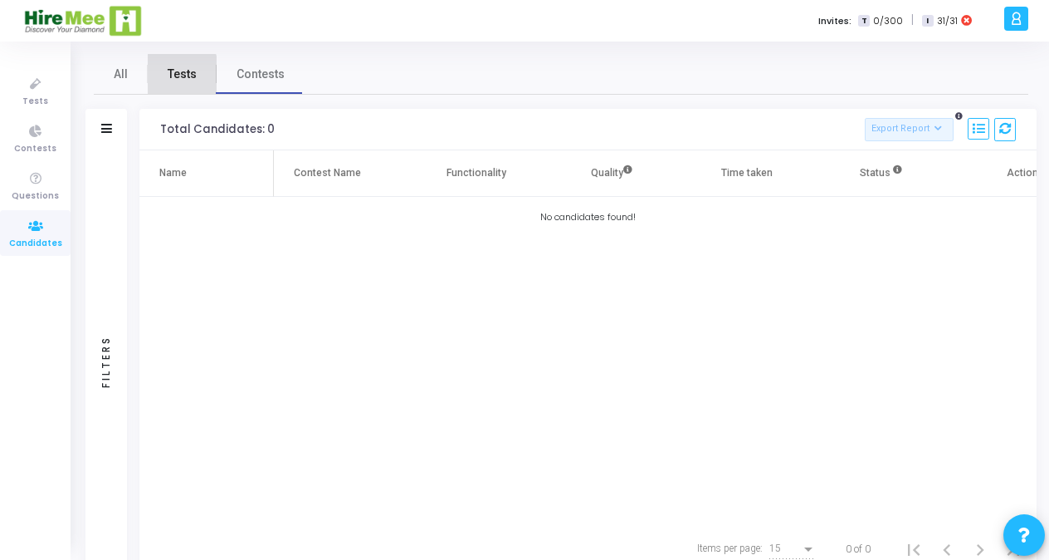
click at [166, 75] on link "Tests" at bounding box center [182, 74] width 69 height 40
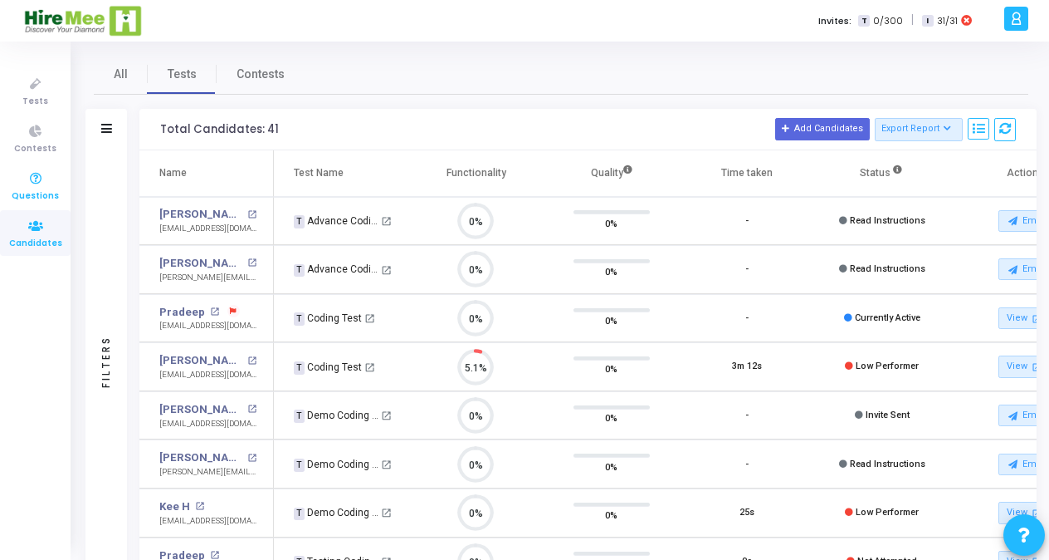
click at [37, 179] on icon at bounding box center [35, 179] width 35 height 21
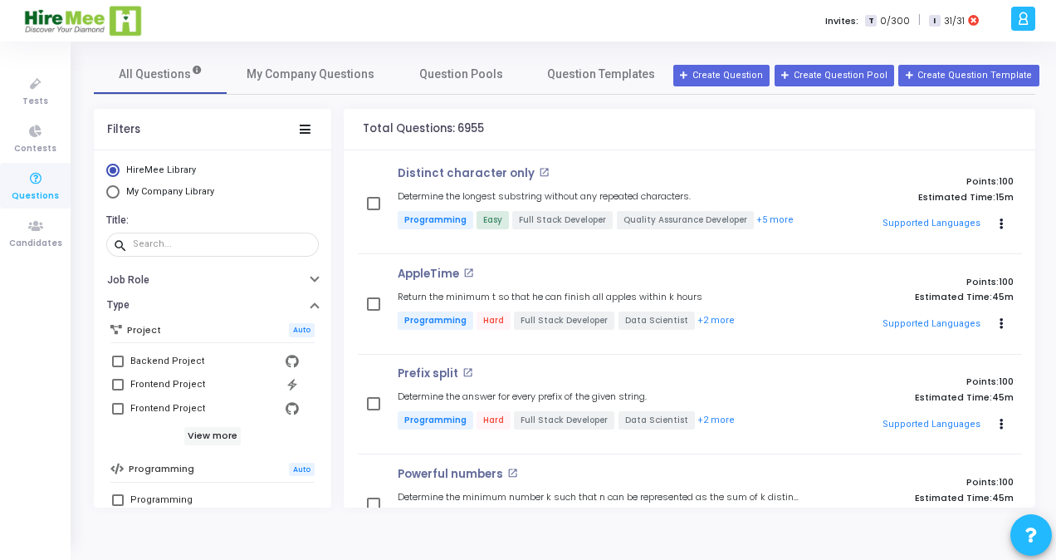
click at [120, 361] on span at bounding box center [118, 361] width 12 height 12
click at [118, 367] on input "Backend Project" at bounding box center [117, 367] width 1 height 1
checkbox input "true"
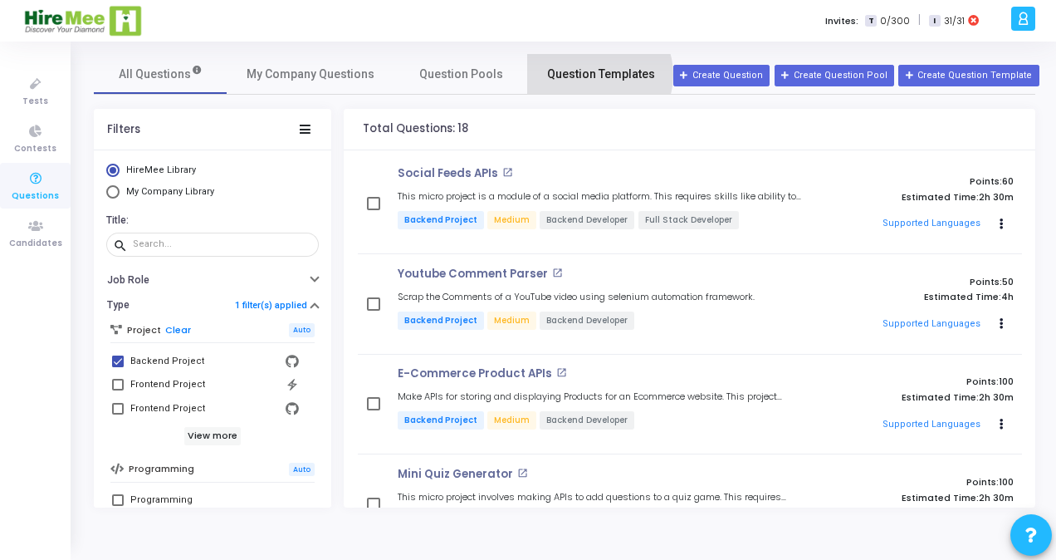
click at [588, 75] on span "Question Templates" at bounding box center [601, 74] width 108 height 17
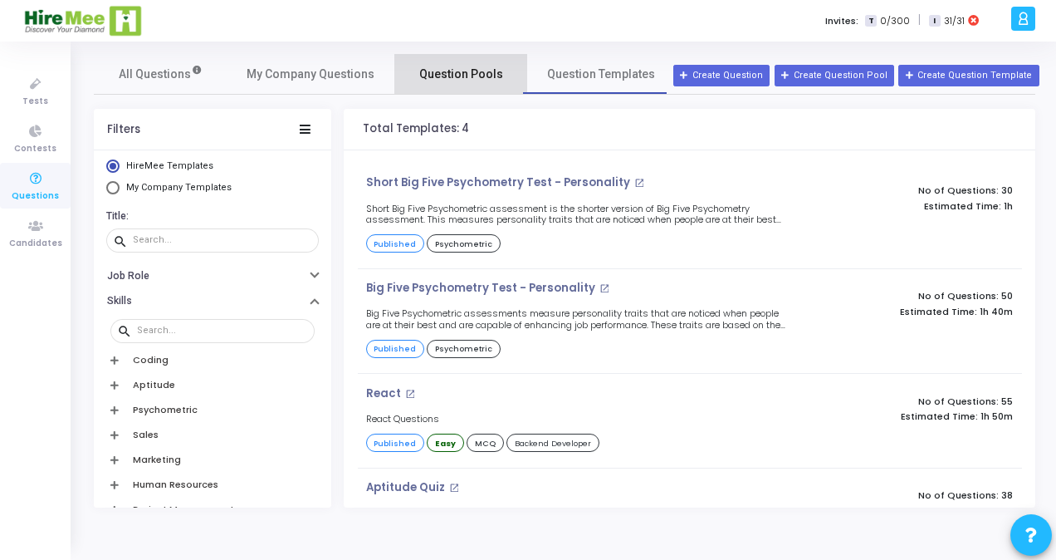
click at [445, 68] on span "Question Pools" at bounding box center [461, 74] width 84 height 17
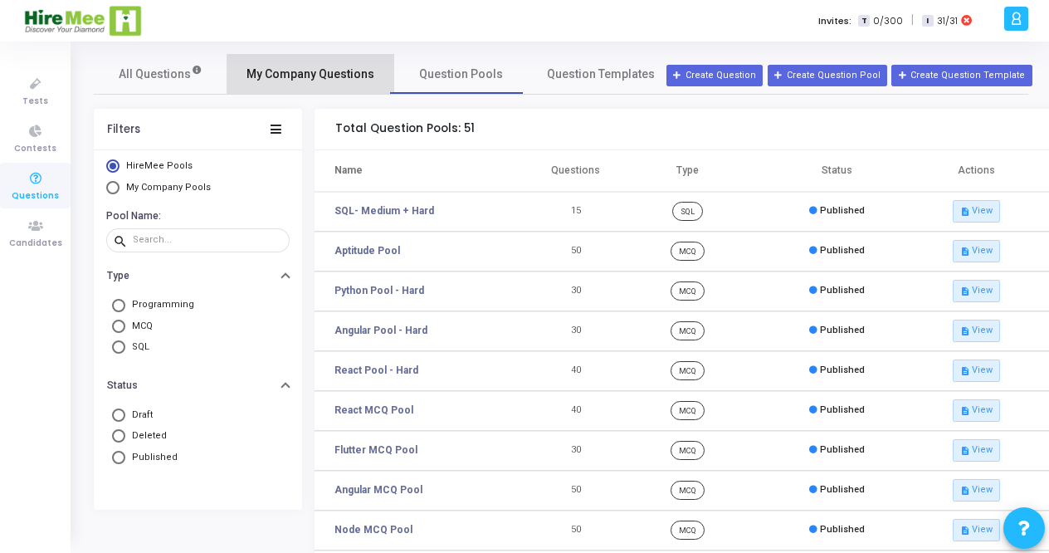
click at [312, 85] on link "My Company Questions" at bounding box center [311, 74] width 168 height 40
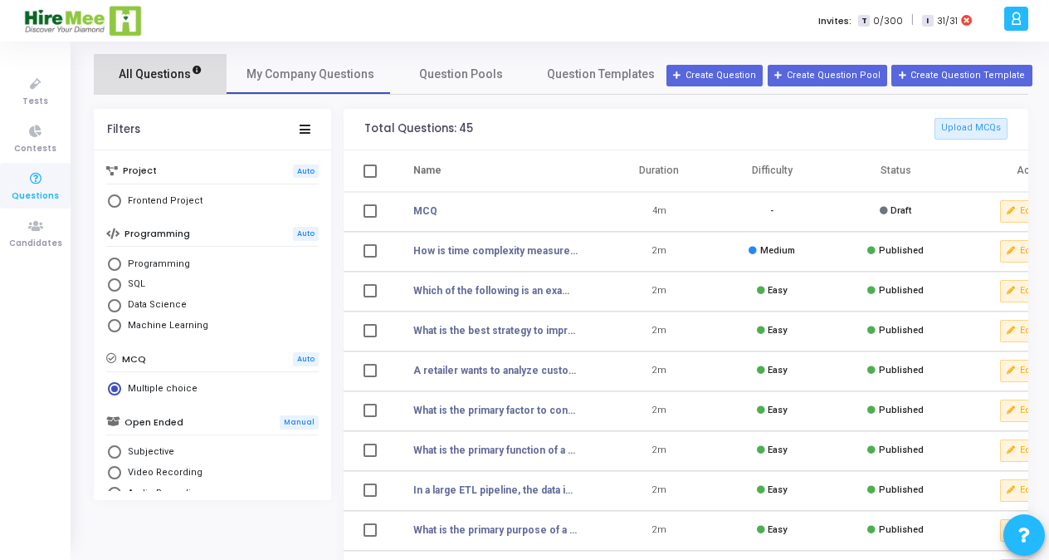
click at [161, 66] on span "All Questions" at bounding box center [161, 74] width 84 height 17
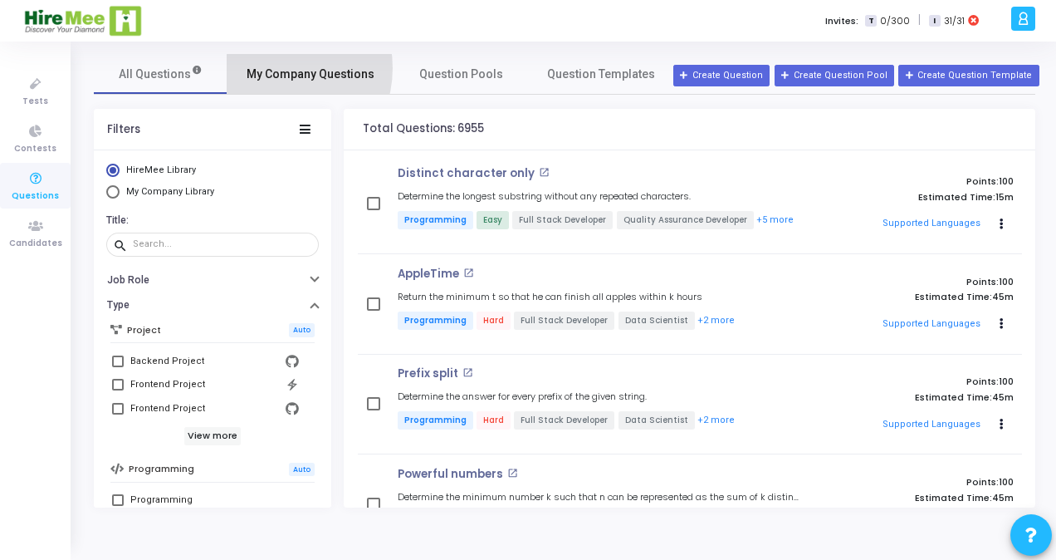
click at [274, 68] on span "My Company Questions" at bounding box center [311, 74] width 128 height 17
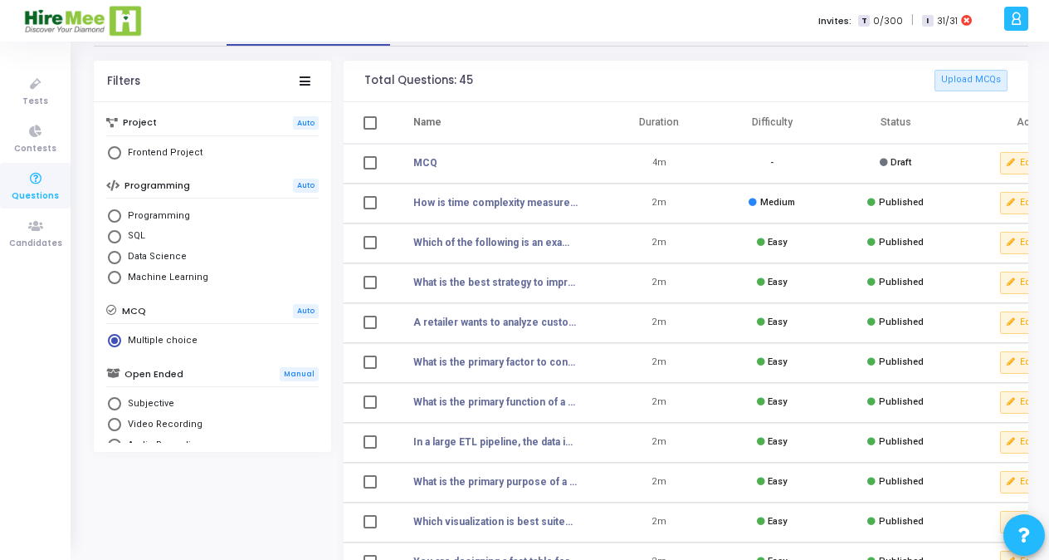
drag, startPoint x: 1047, startPoint y: 281, endPoint x: 1053, endPoint y: 307, distance: 26.4
click at [1048, 307] on html "GRD [PERSON_NAME] D Settings Account settings and more Log Out My Profile My Ta…" at bounding box center [524, 232] width 1049 height 560
click at [307, 76] on icon at bounding box center [305, 80] width 11 height 9
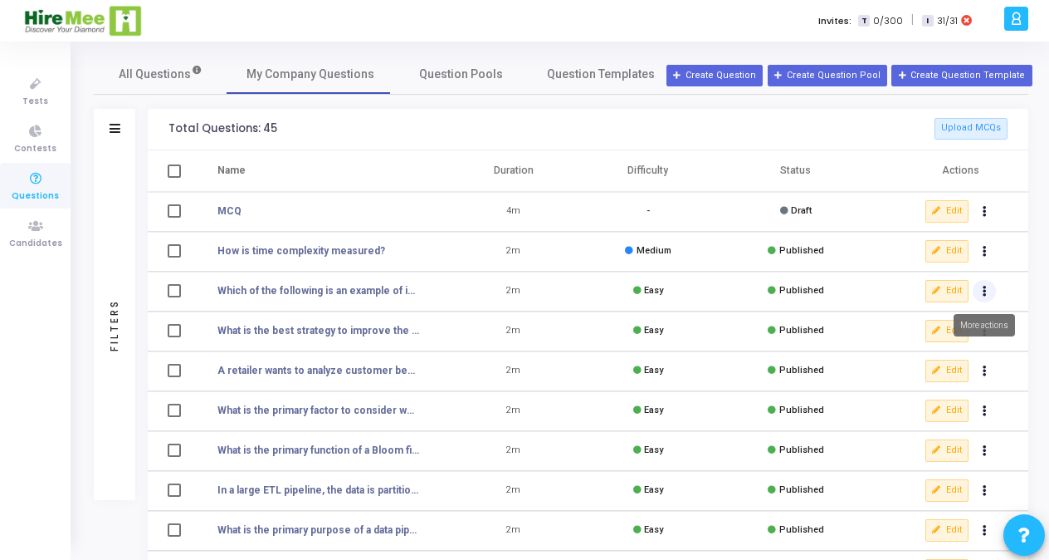
click at [983, 293] on icon "Actions" at bounding box center [985, 291] width 4 height 8
click at [579, 289] on td "2m" at bounding box center [514, 291] width 134 height 40
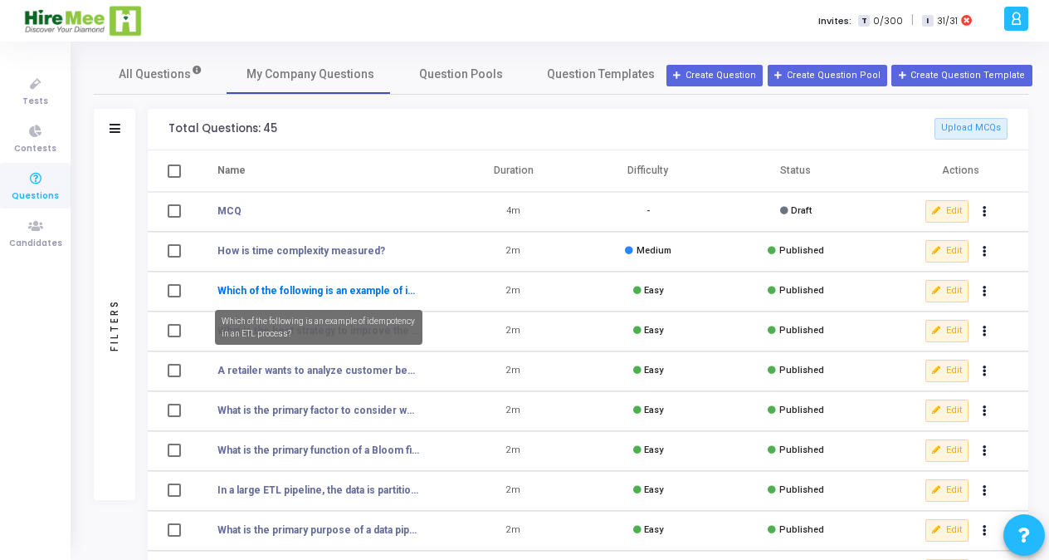
click at [272, 294] on link "Which of the following is an example of idempotency in an ETL process?" at bounding box center [319, 290] width 202 height 15
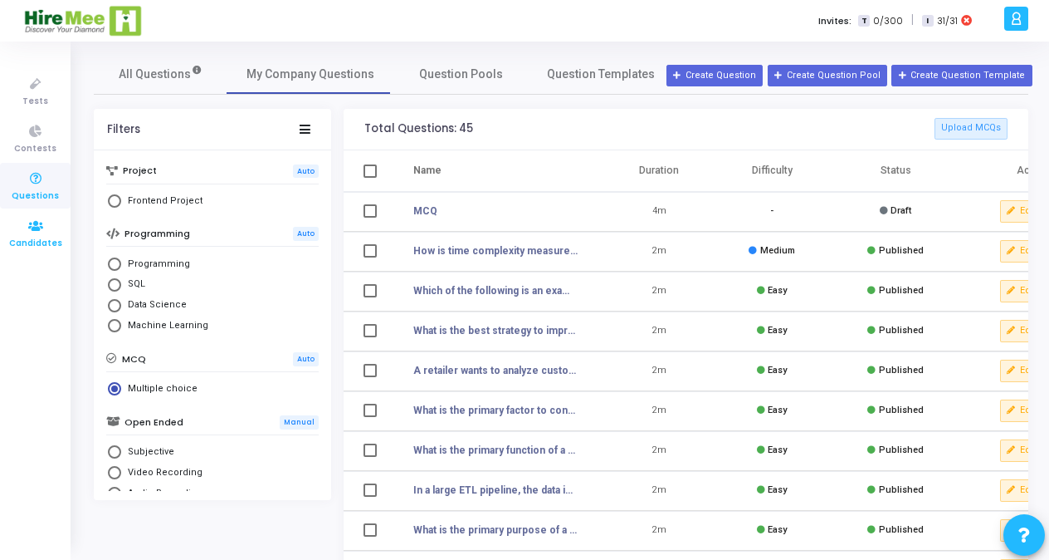
click at [31, 237] on span "Candidates" at bounding box center [35, 244] width 53 height 14
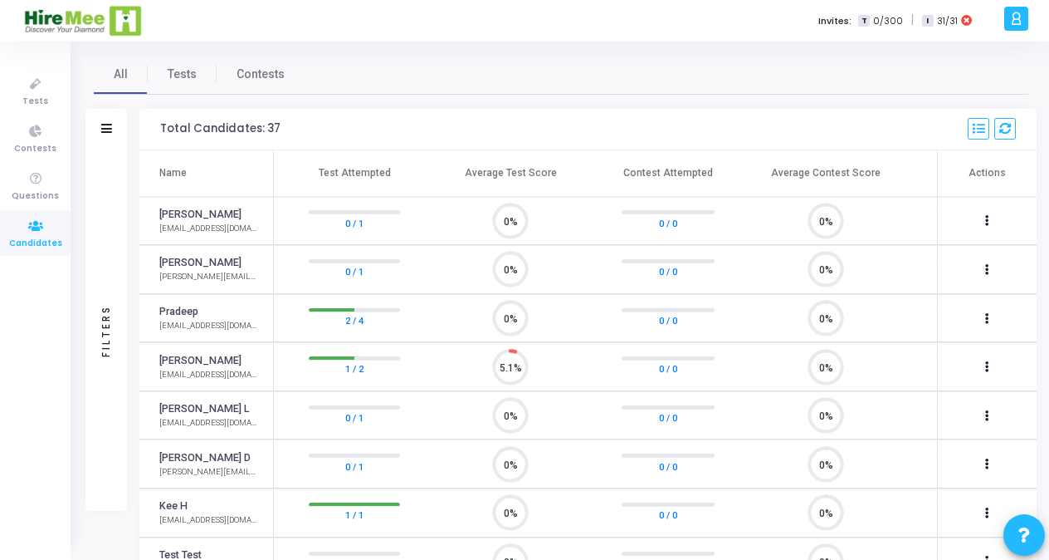
scroll to position [35, 42]
click at [976, 133] on icon at bounding box center [979, 129] width 12 height 12
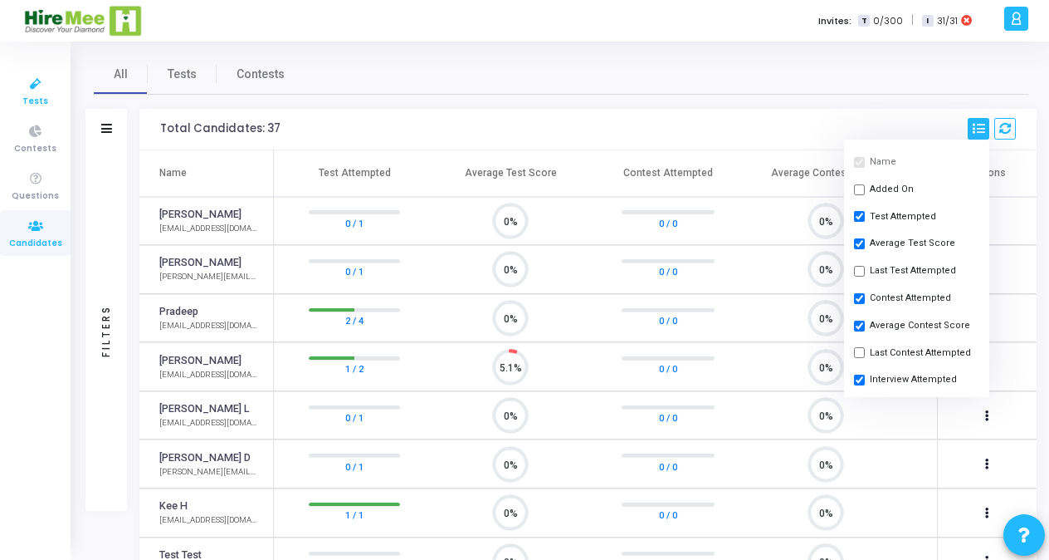
click at [30, 95] on span "Tests" at bounding box center [35, 102] width 26 height 14
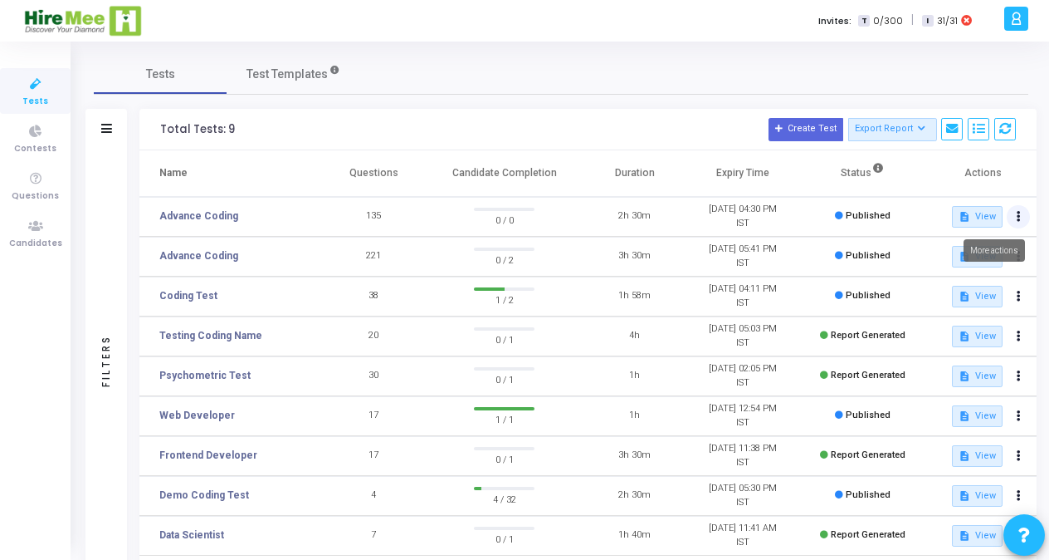
click at [1017, 221] on icon at bounding box center [1019, 217] width 4 height 8
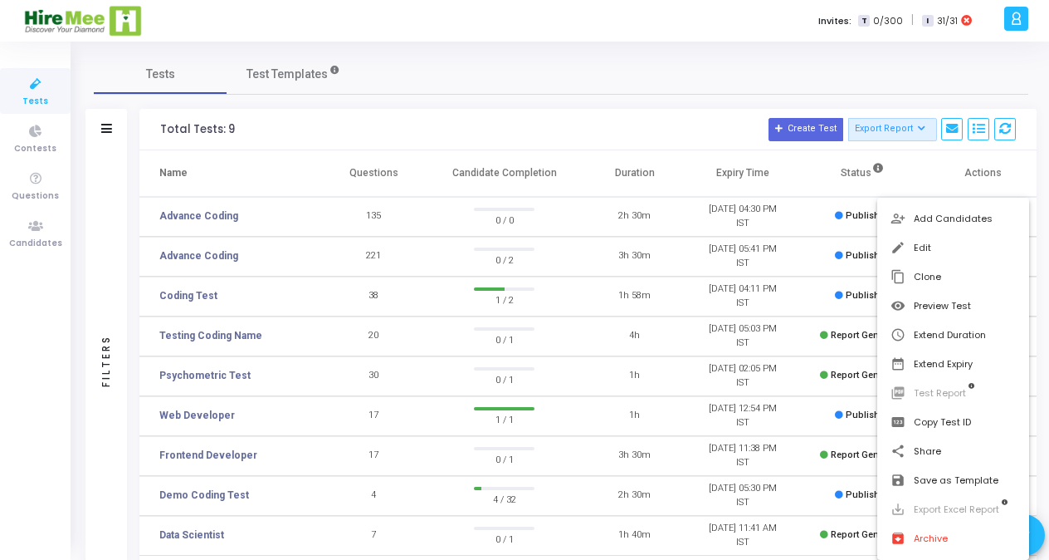
click at [955, 93] on div at bounding box center [524, 280] width 1049 height 560
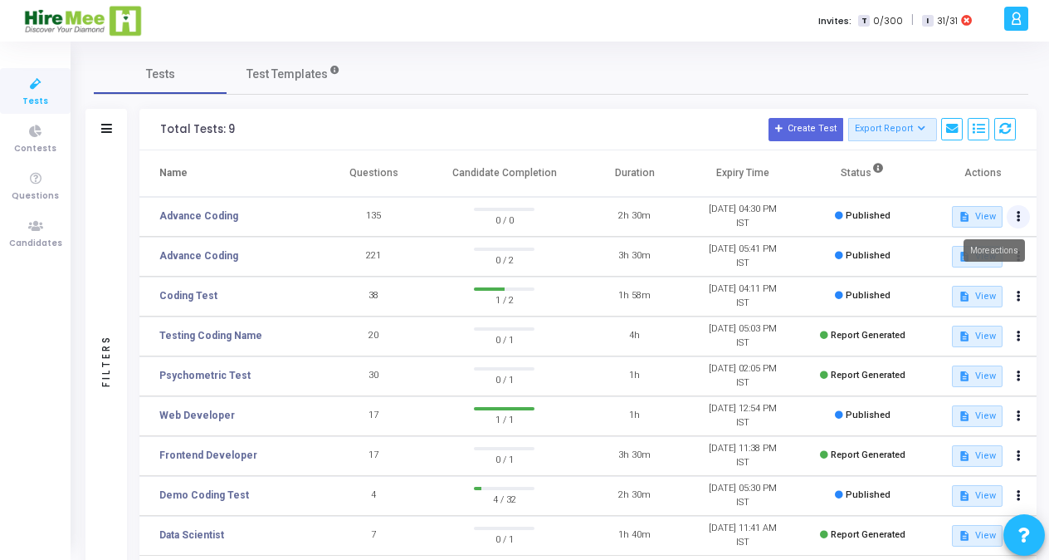
click at [1019, 216] on button at bounding box center [1018, 216] width 23 height 23
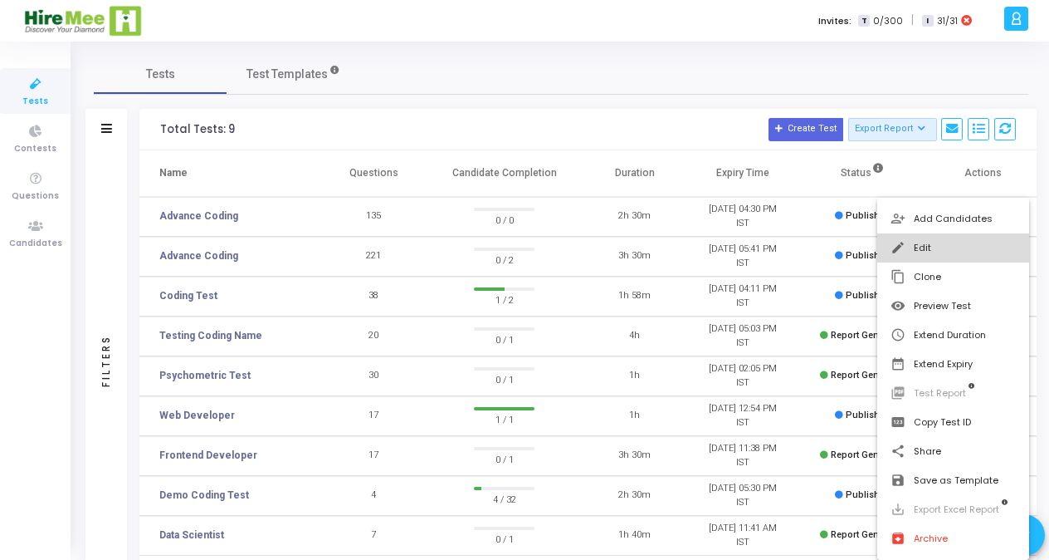
click at [941, 244] on button "edit Edit" at bounding box center [953, 247] width 152 height 29
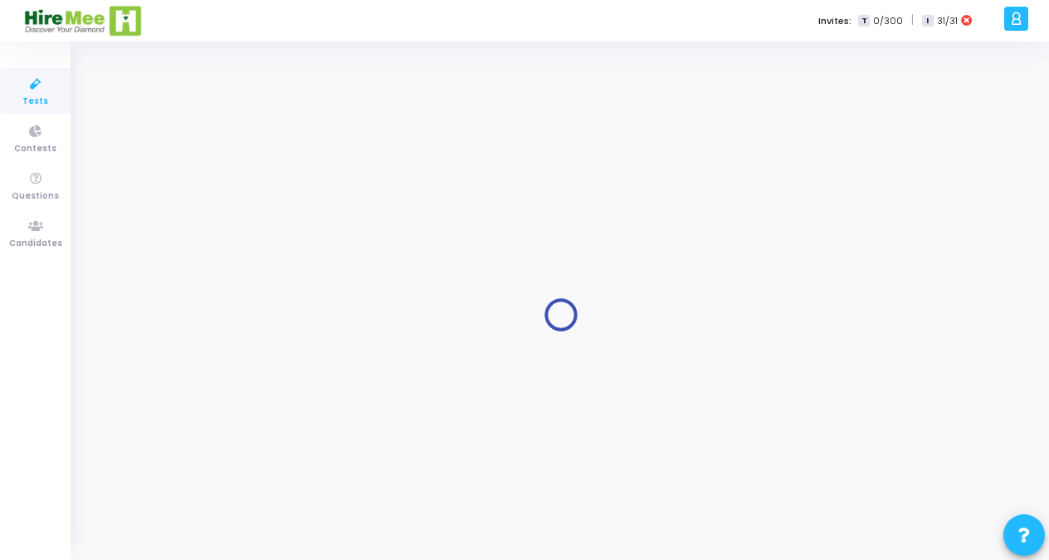
type input "Advance Coding"
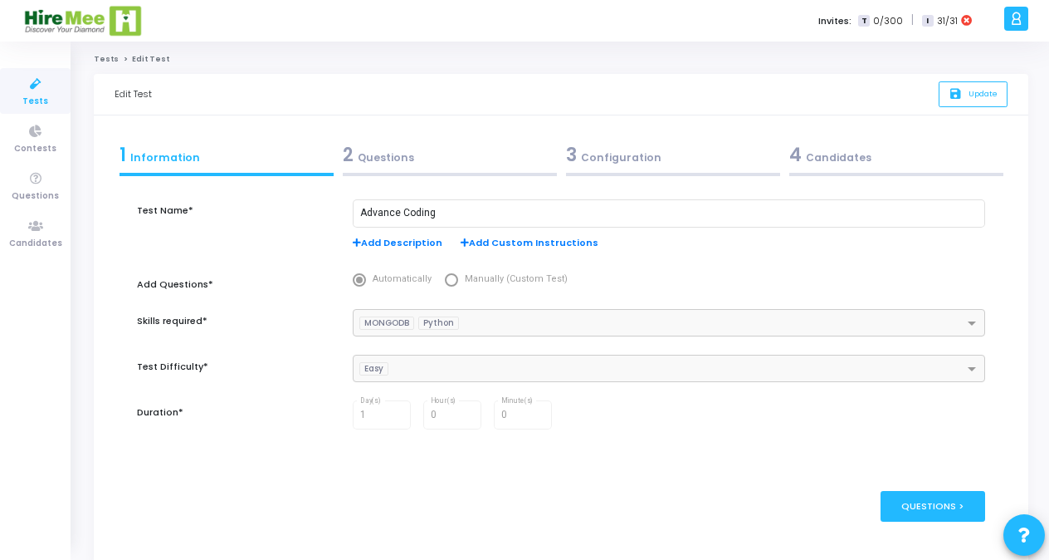
click at [596, 151] on div "3 Configuration" at bounding box center [673, 154] width 214 height 27
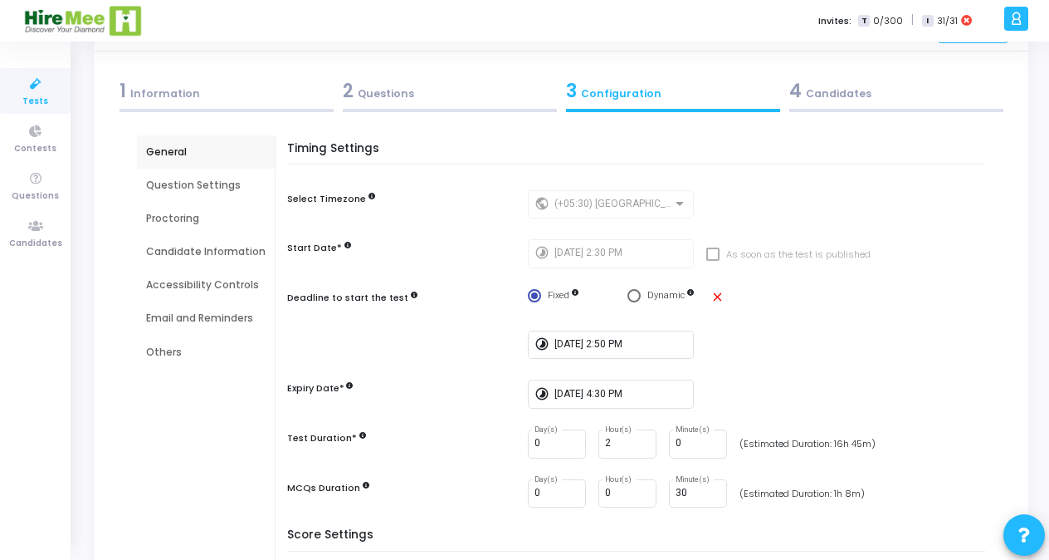
scroll to position [63, 0]
click at [159, 216] on div "Proctoring" at bounding box center [206, 219] width 120 height 15
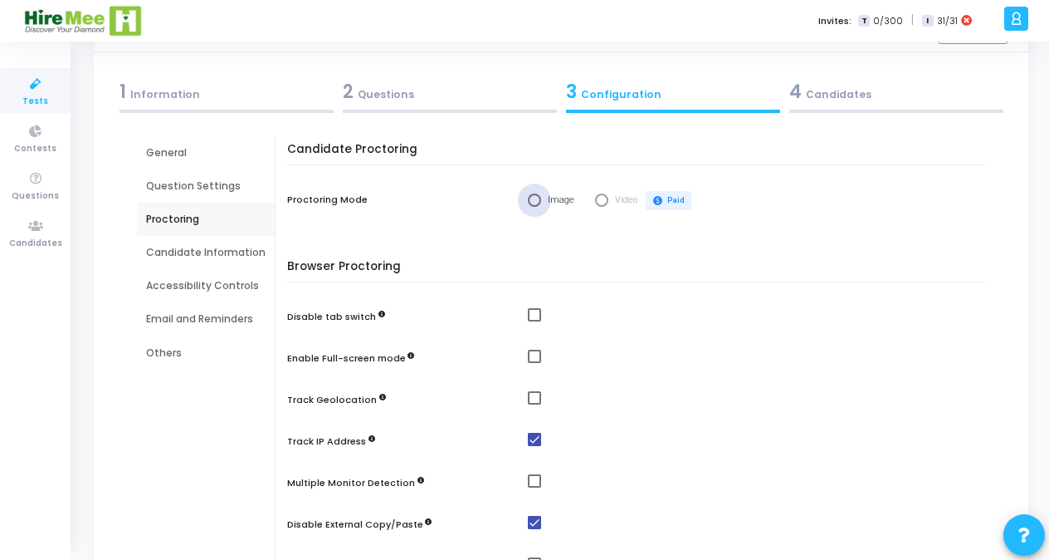
click at [530, 203] on span "Select confirmation" at bounding box center [534, 199] width 13 height 13
click at [530, 203] on input "Image" at bounding box center [534, 199] width 13 height 13
radio input "true"
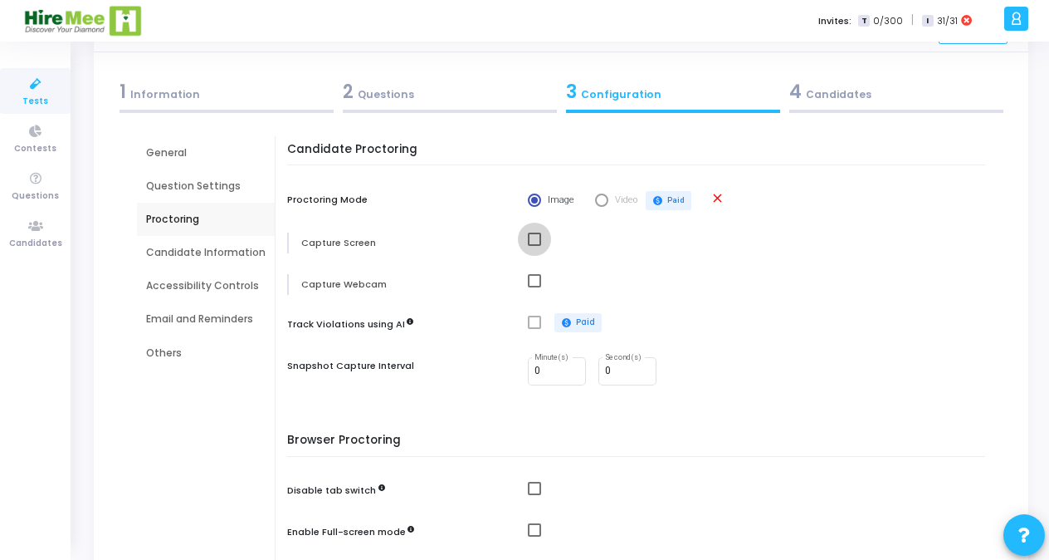
click at [531, 240] on span at bounding box center [534, 238] width 13 height 13
click at [534, 246] on input "checkbox" at bounding box center [534, 246] width 1 height 1
checkbox input "true"
click at [531, 281] on span at bounding box center [534, 280] width 13 height 13
click at [534, 287] on input "checkbox" at bounding box center [534, 287] width 1 height 1
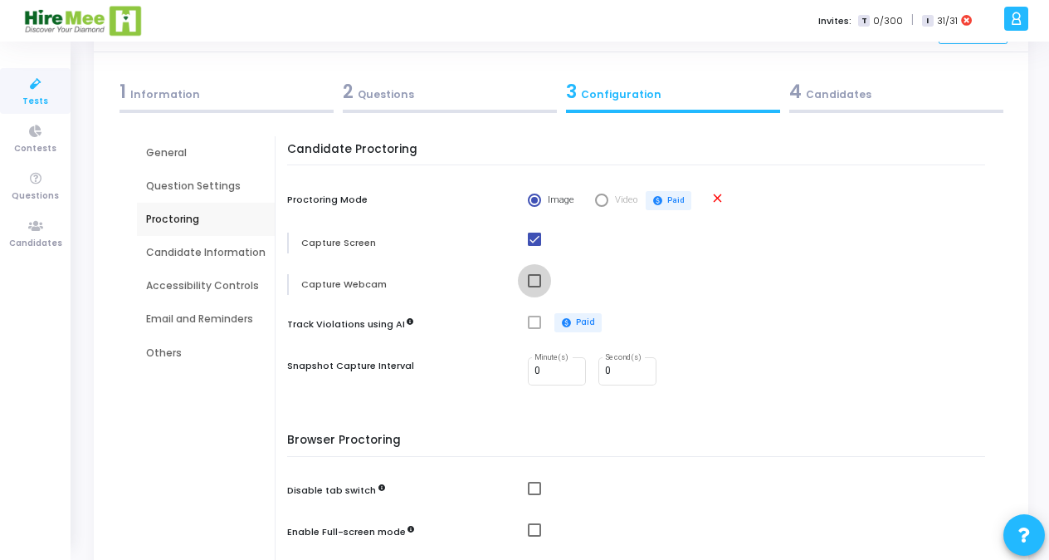
checkbox input "true"
click at [530, 326] on span at bounding box center [534, 321] width 13 height 13
click at [567, 366] on input "1" at bounding box center [557, 371] width 45 height 12
type input "0"
click at [569, 372] on input "0" at bounding box center [557, 371] width 45 height 12
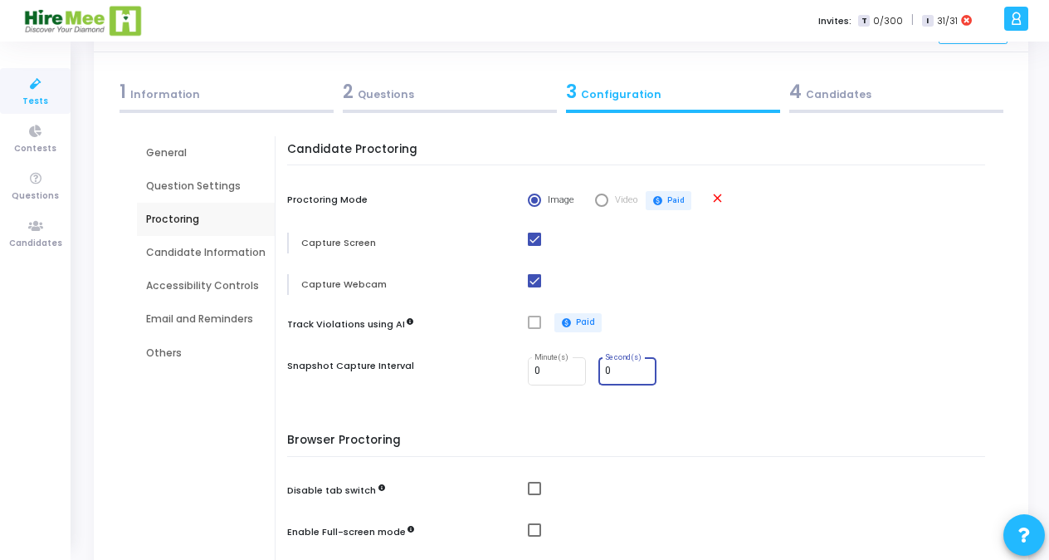
click at [618, 369] on input "0" at bounding box center [627, 371] width 45 height 12
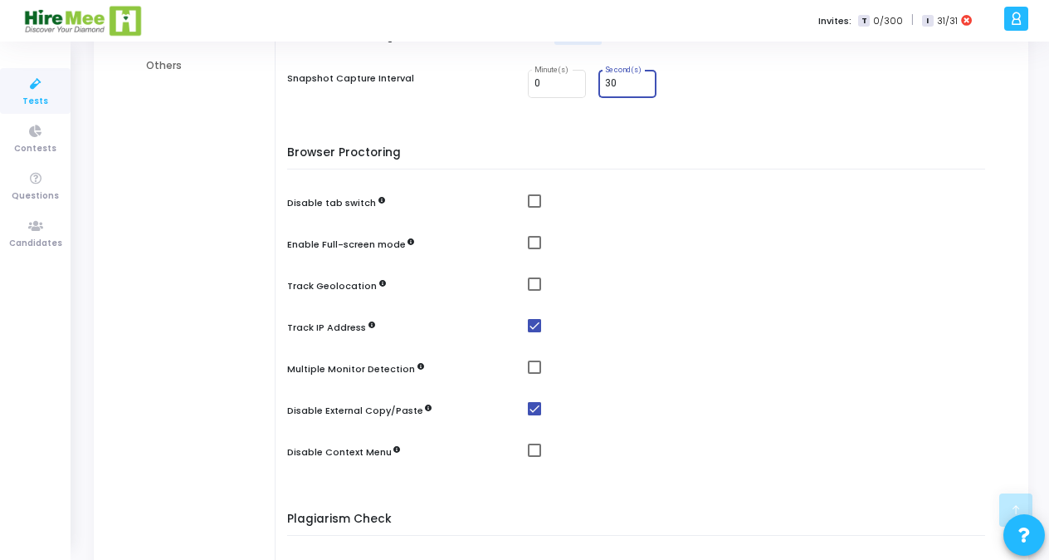
scroll to position [397, 0]
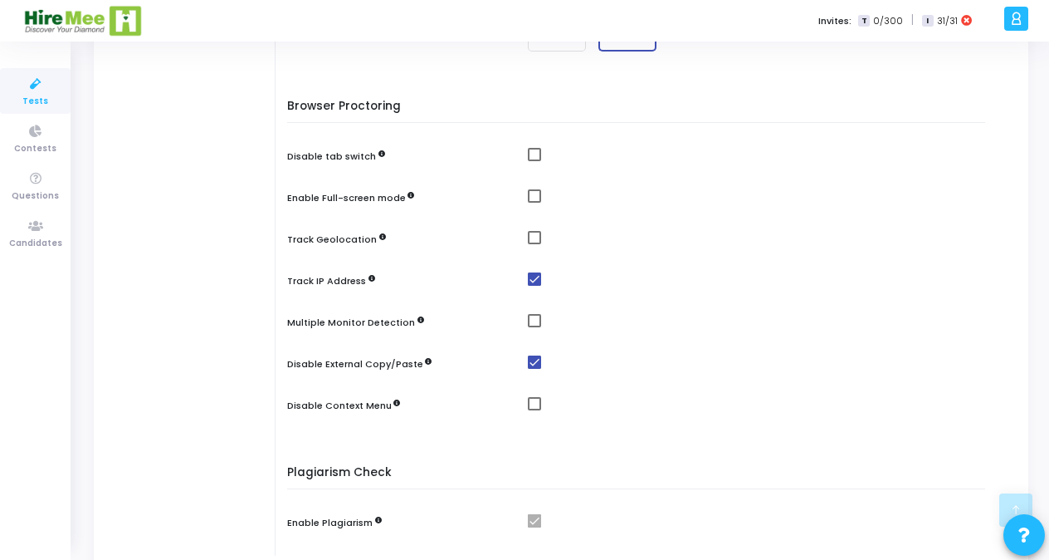
type input "30"
click at [528, 154] on span at bounding box center [534, 154] width 13 height 13
click at [534, 161] on input "checkbox" at bounding box center [534, 161] width 1 height 1
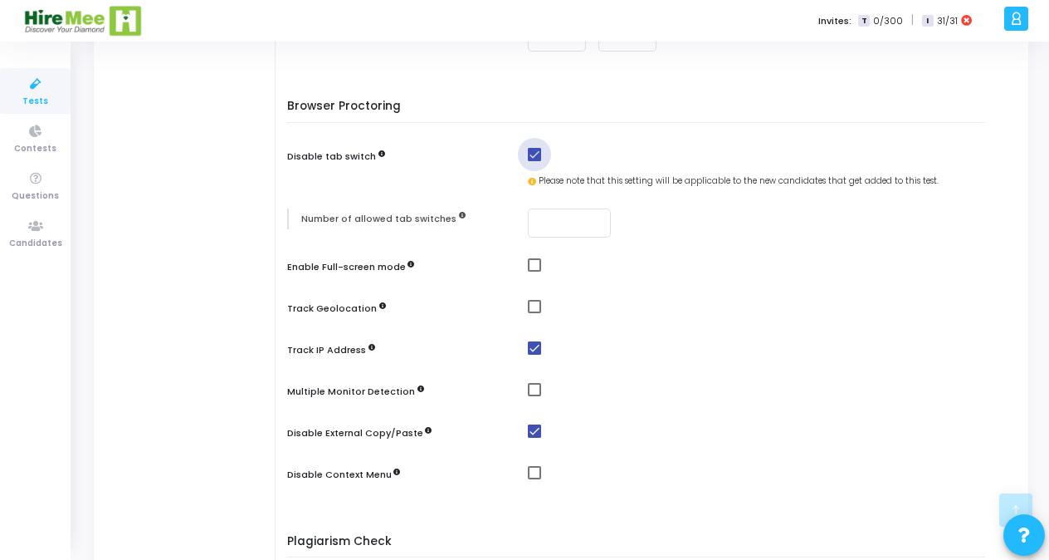
click at [528, 154] on span at bounding box center [534, 154] width 13 height 13
click at [534, 161] on input "checkbox" at bounding box center [534, 161] width 1 height 1
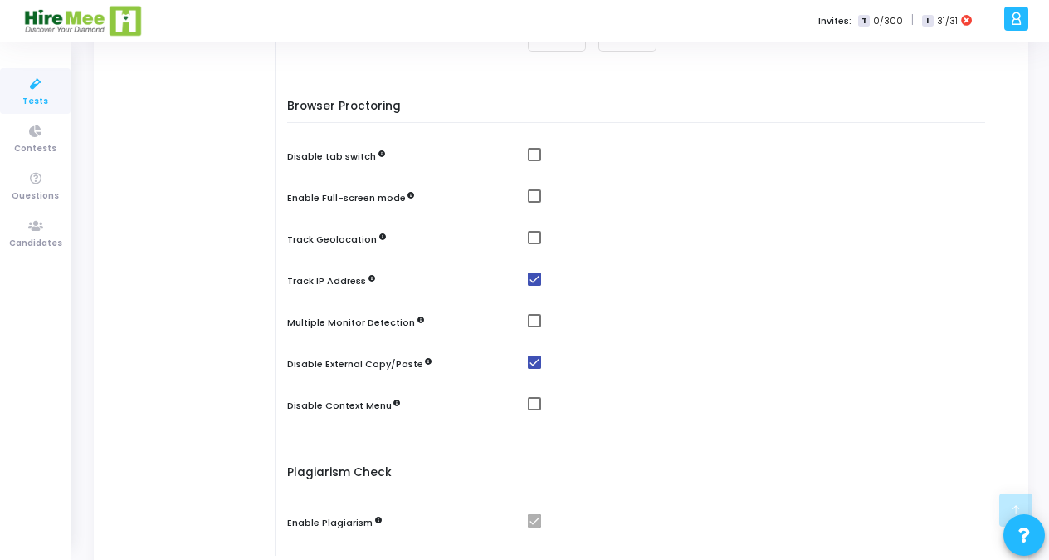
click at [528, 154] on span at bounding box center [534, 154] width 13 height 13
click at [534, 161] on input "checkbox" at bounding box center [534, 161] width 1 height 1
checkbox input "true"
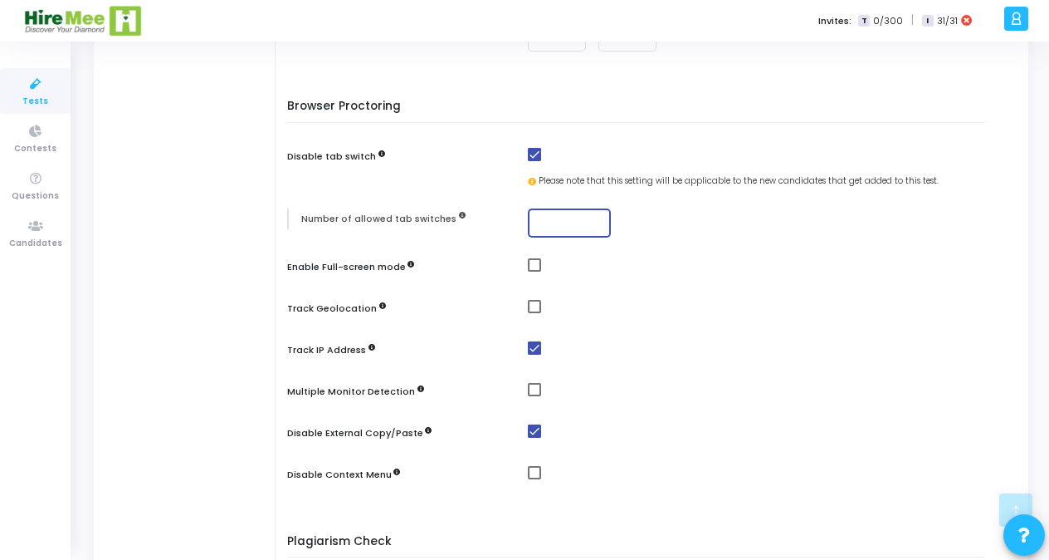
click at [565, 222] on input "number" at bounding box center [570, 223] width 70 height 12
type input "2"
type input "0"
click at [538, 271] on mat-checkbox at bounding box center [761, 265] width 466 height 14
click at [530, 269] on span at bounding box center [534, 264] width 13 height 13
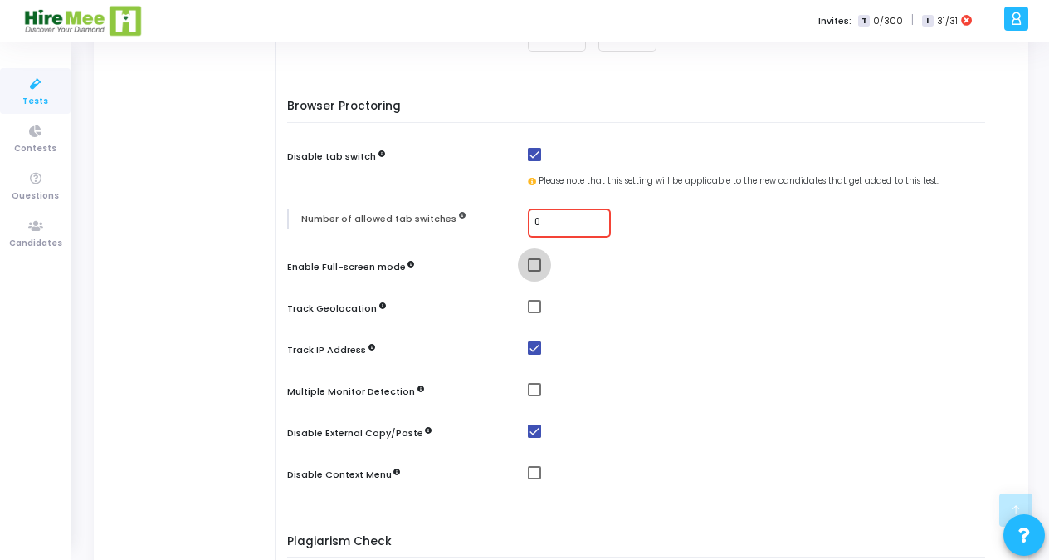
click at [534, 271] on input "checkbox" at bounding box center [534, 271] width 1 height 1
checkbox input "true"
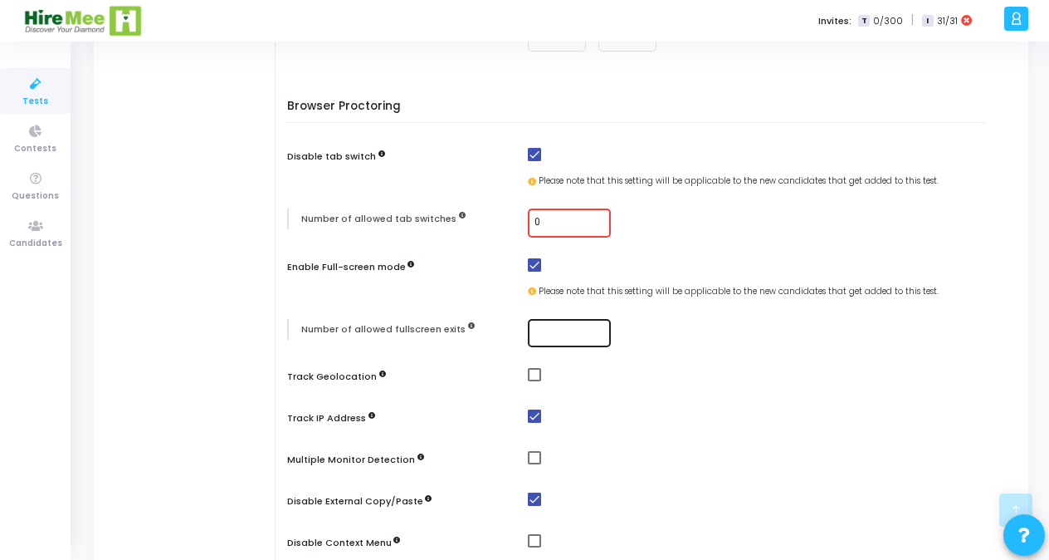
click at [535, 339] on div at bounding box center [570, 331] width 70 height 31
type input "3"
click at [532, 377] on span at bounding box center [534, 374] width 13 height 13
click at [534, 381] on input "checkbox" at bounding box center [534, 381] width 1 height 1
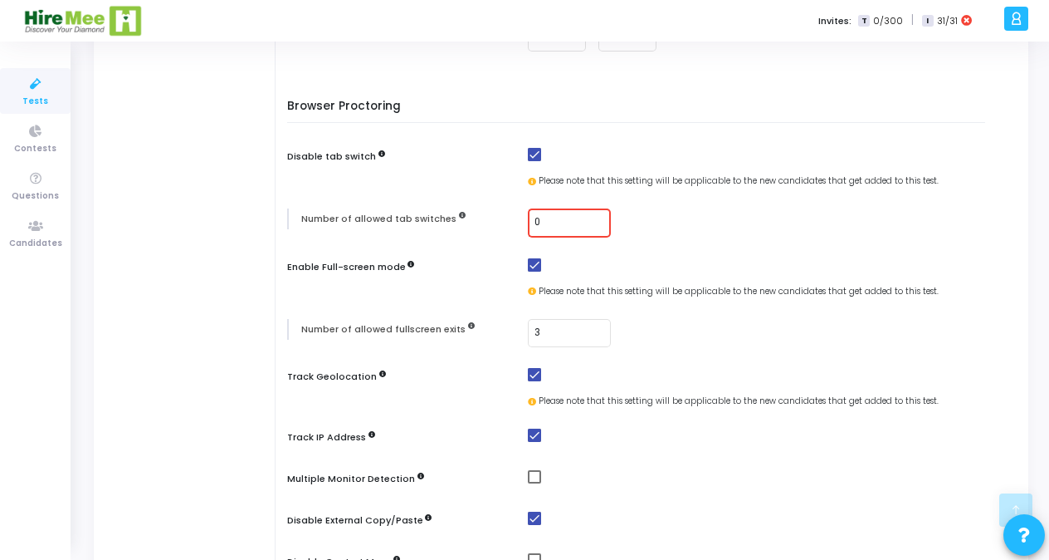
click at [530, 376] on span at bounding box center [534, 374] width 13 height 13
click at [534, 381] on input "checkbox" at bounding box center [534, 381] width 1 height 1
checkbox input "false"
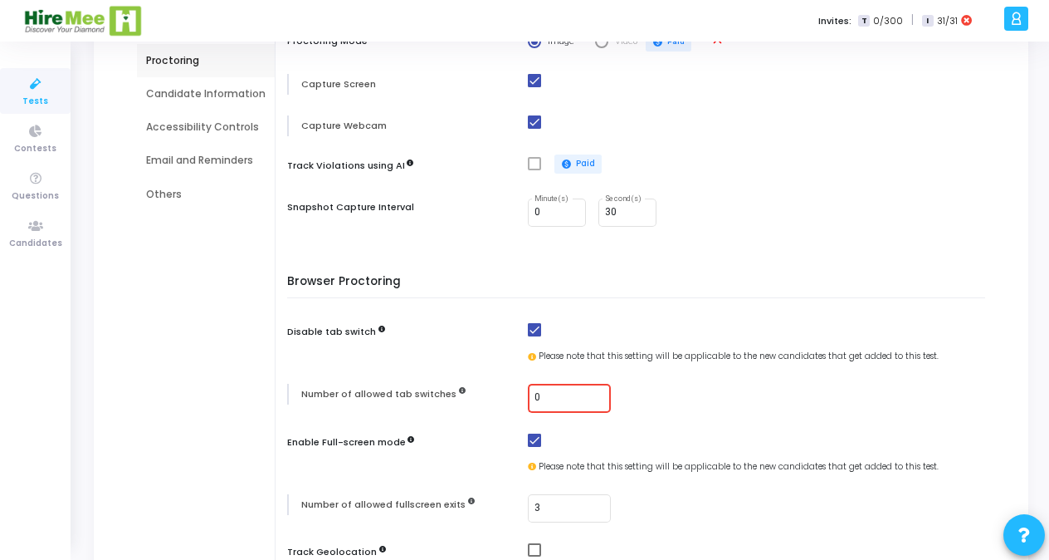
scroll to position [0, 0]
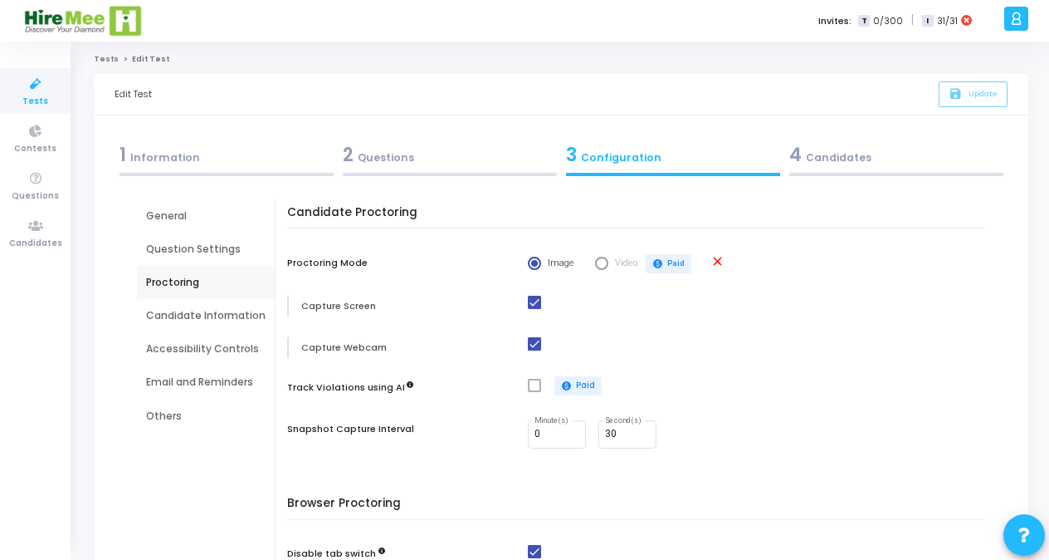
click at [207, 348] on div "Accessibility Controls" at bounding box center [206, 348] width 120 height 15
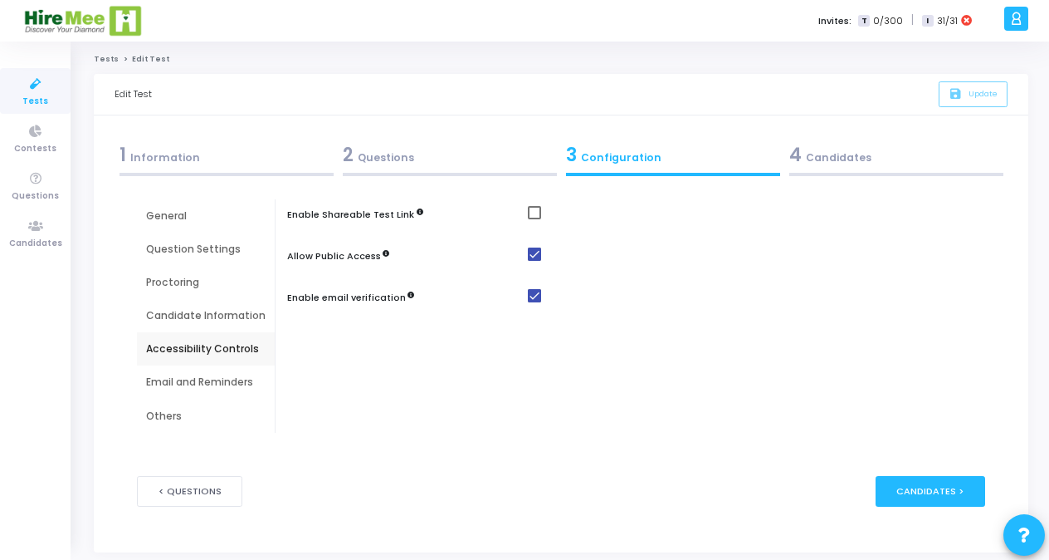
click at [192, 375] on div "Email and Reminders" at bounding box center [206, 381] width 120 height 15
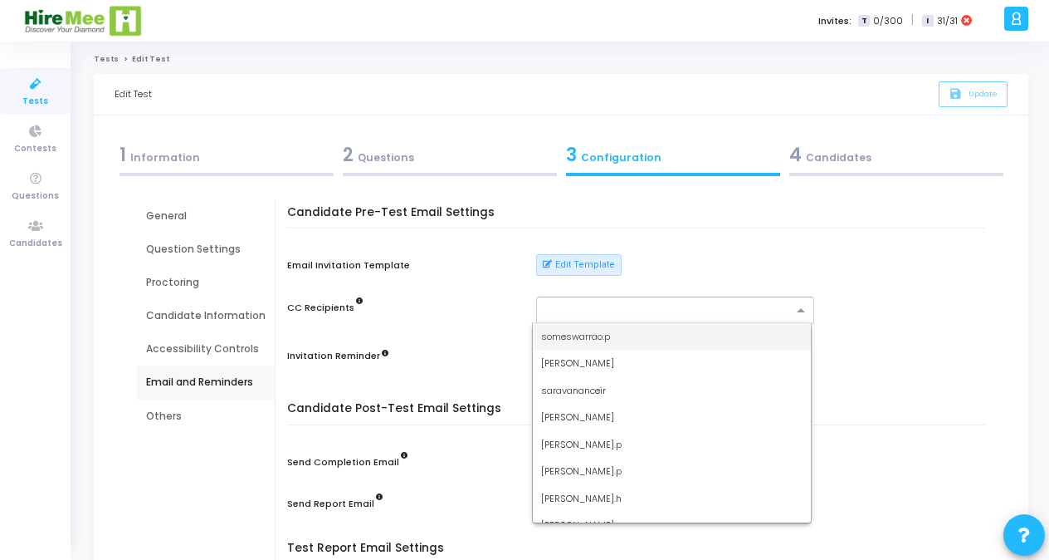
click at [607, 307] on input "text" at bounding box center [668, 311] width 247 height 14
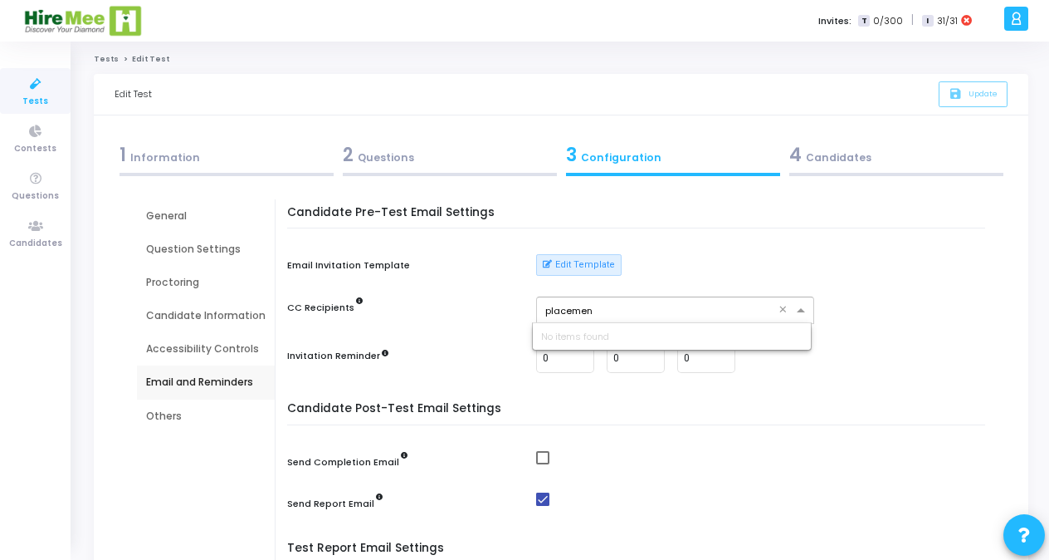
type input "placement"
click at [33, 98] on span "Tests" at bounding box center [35, 102] width 26 height 14
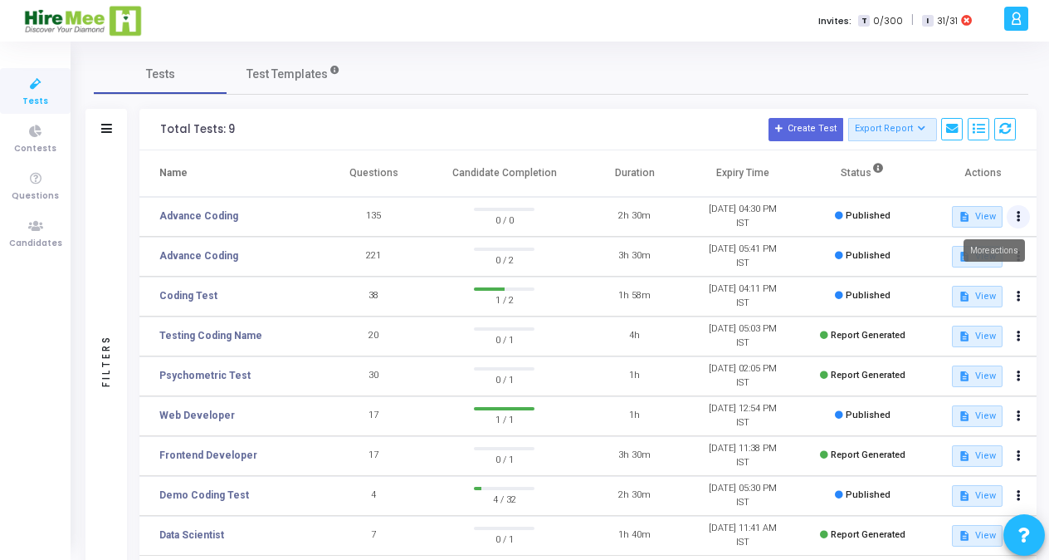
click at [1013, 217] on button at bounding box center [1018, 216] width 23 height 23
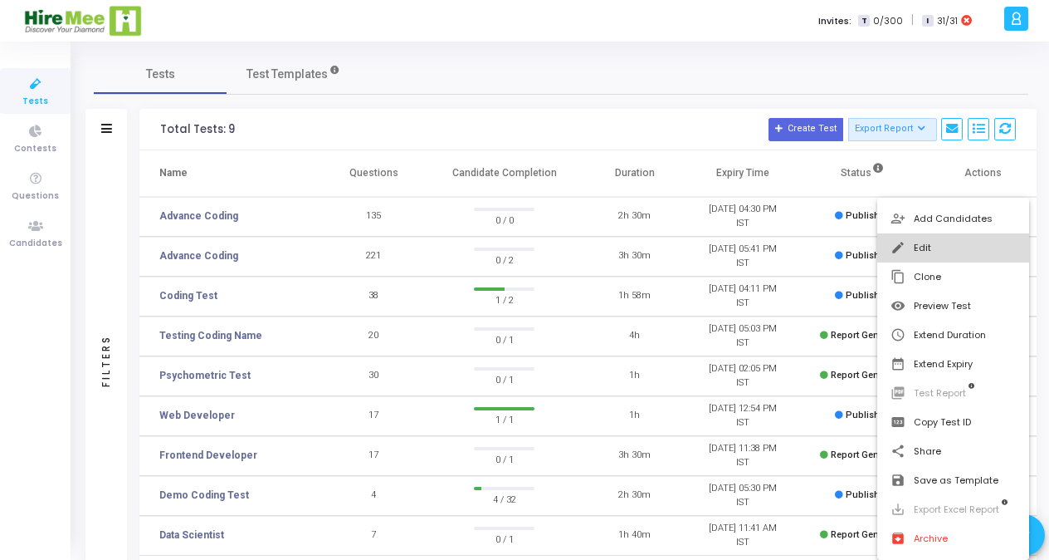
click at [915, 248] on button "edit Edit" at bounding box center [953, 247] width 152 height 29
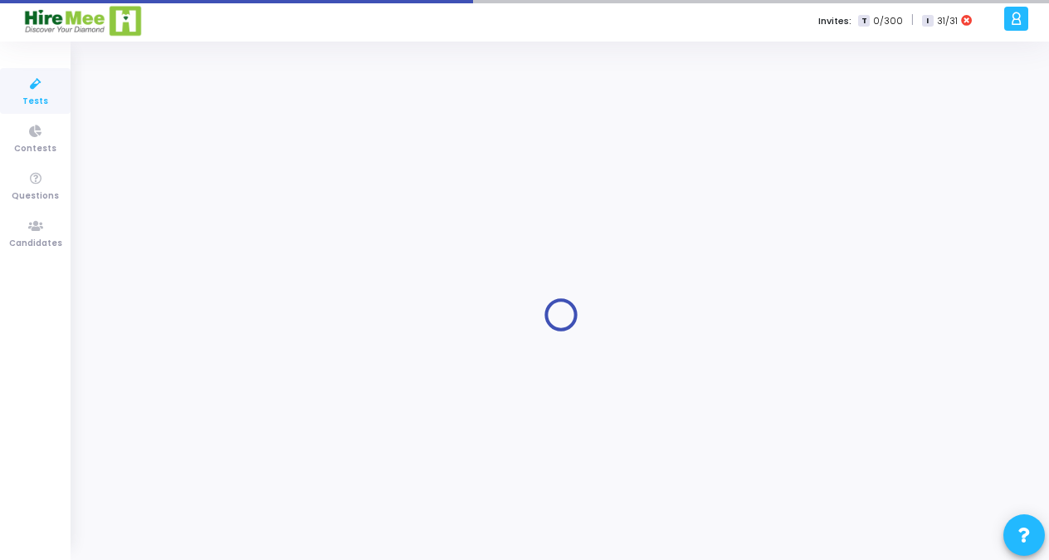
type input "Advance Coding"
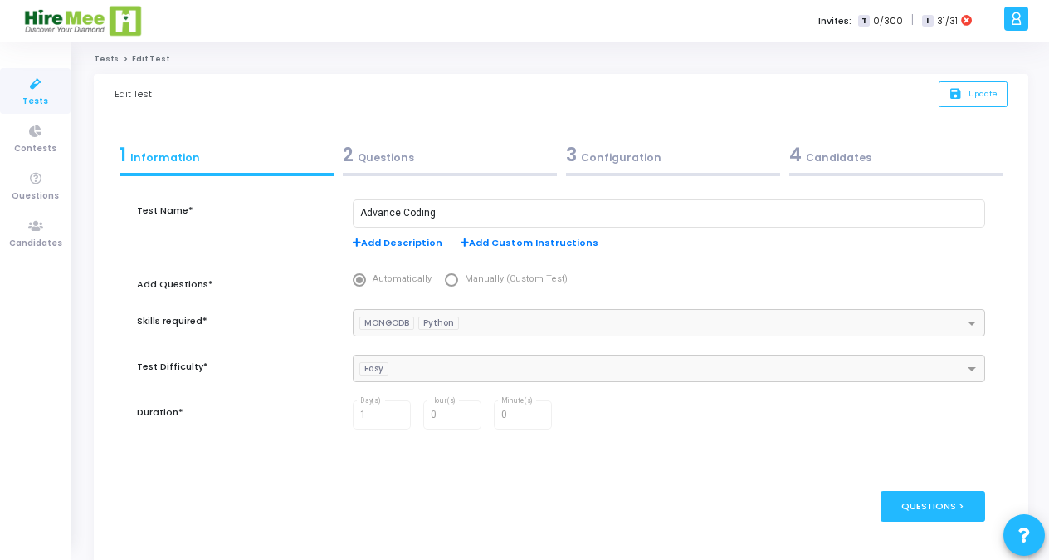
click at [623, 156] on div "3 Configuration" at bounding box center [673, 154] width 214 height 27
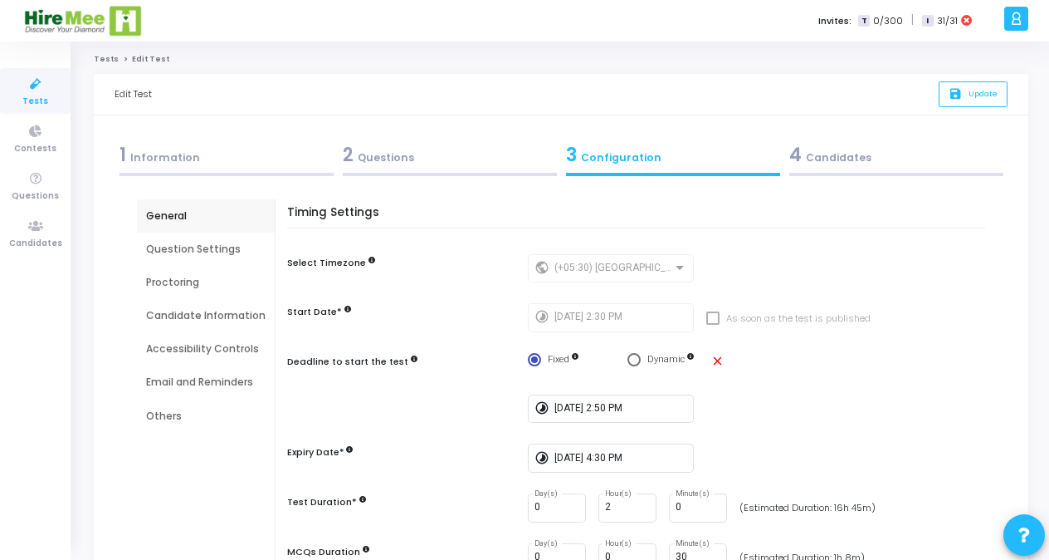
click at [187, 284] on div "Proctoring" at bounding box center [206, 282] width 120 height 15
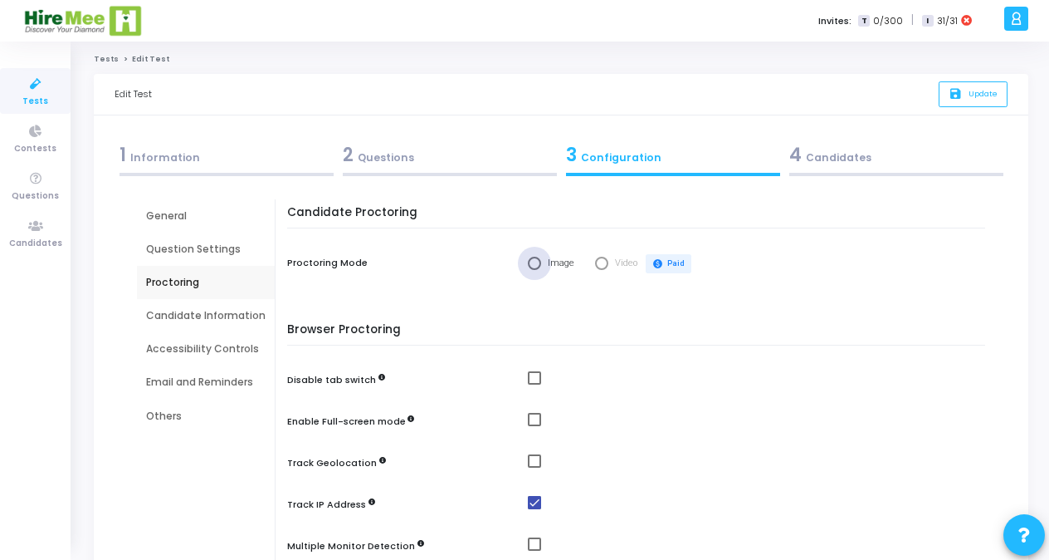
click at [530, 262] on span "Select confirmation" at bounding box center [534, 263] width 13 height 13
click at [530, 262] on input "Image" at bounding box center [534, 263] width 13 height 13
radio input "true"
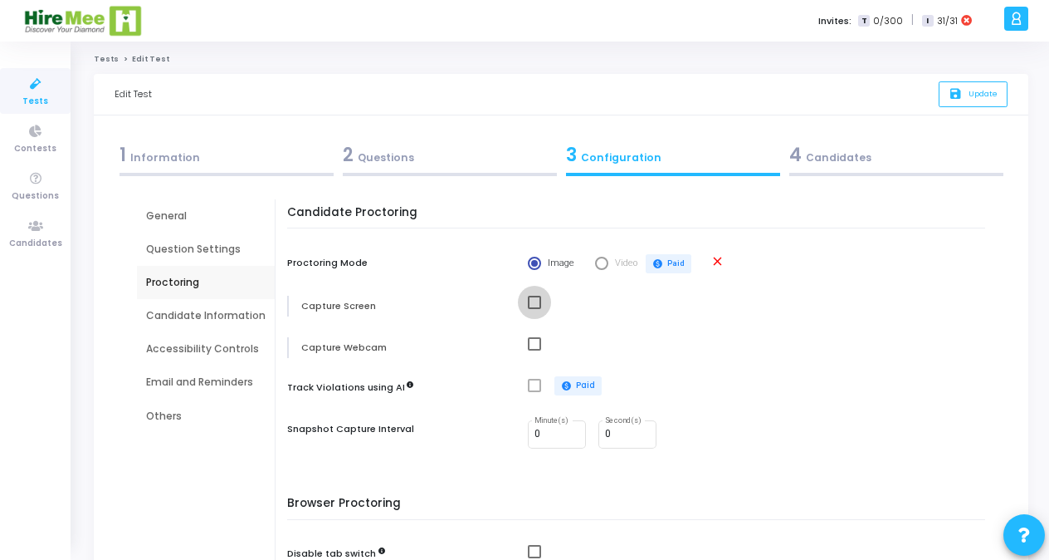
click at [531, 305] on span at bounding box center [534, 302] width 13 height 13
click at [534, 309] on input "checkbox" at bounding box center [534, 309] width 1 height 1
checkbox input "true"
click at [535, 349] on span at bounding box center [534, 343] width 13 height 13
click at [535, 350] on input "checkbox" at bounding box center [534, 350] width 1 height 1
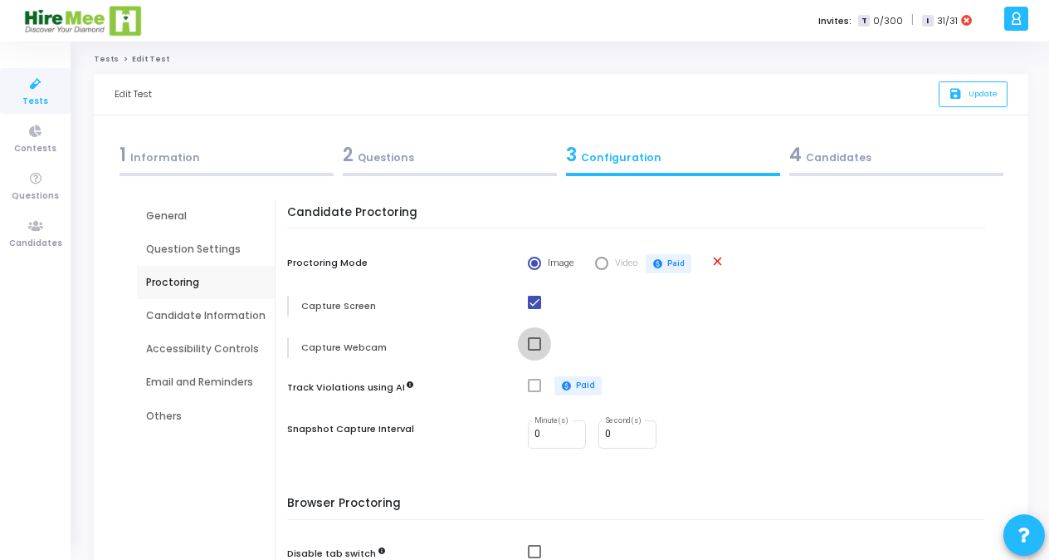
checkbox input "true"
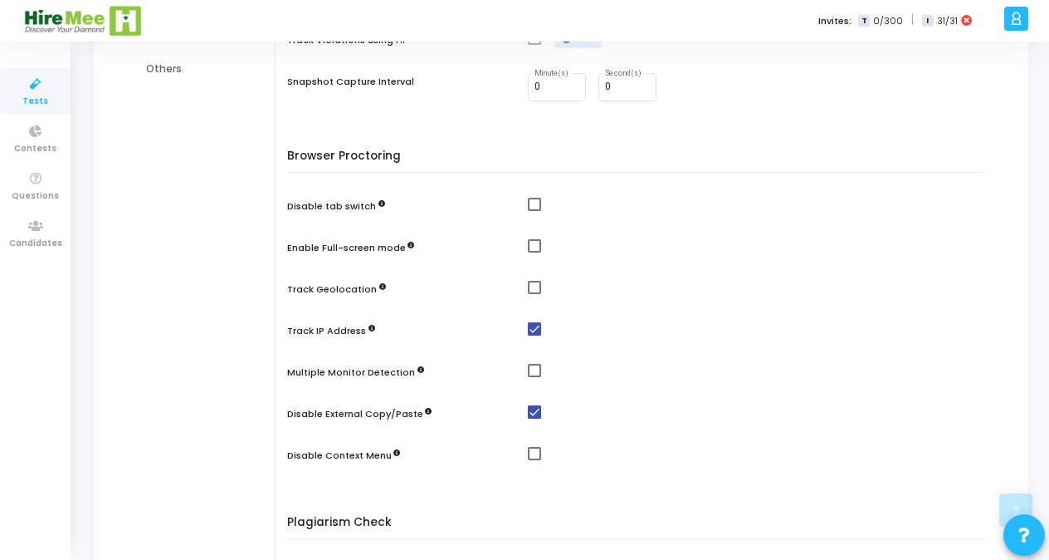
scroll to position [354, 0]
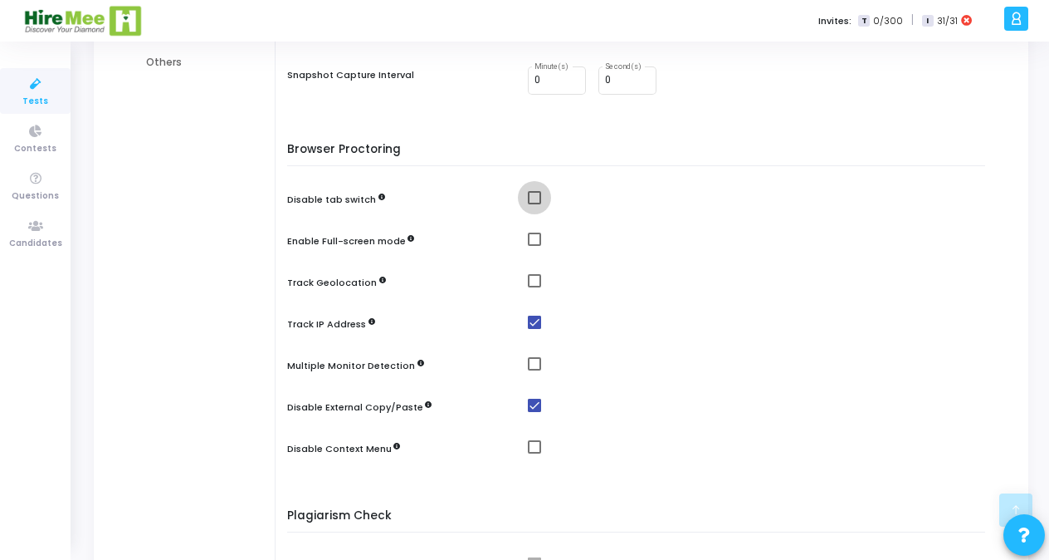
click at [533, 199] on span at bounding box center [534, 197] width 13 height 13
click at [534, 204] on input "checkbox" at bounding box center [534, 204] width 1 height 1
checkbox input "true"
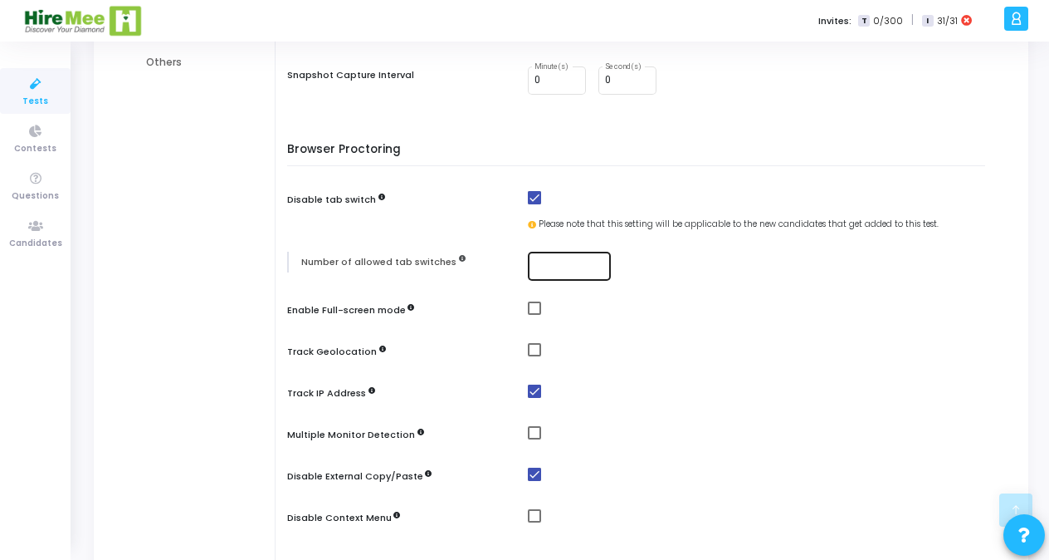
click at [560, 257] on div at bounding box center [570, 264] width 70 height 31
type input "0"
click at [533, 312] on span at bounding box center [534, 307] width 13 height 13
click at [534, 315] on input "checkbox" at bounding box center [534, 315] width 1 height 1
checkbox input "true"
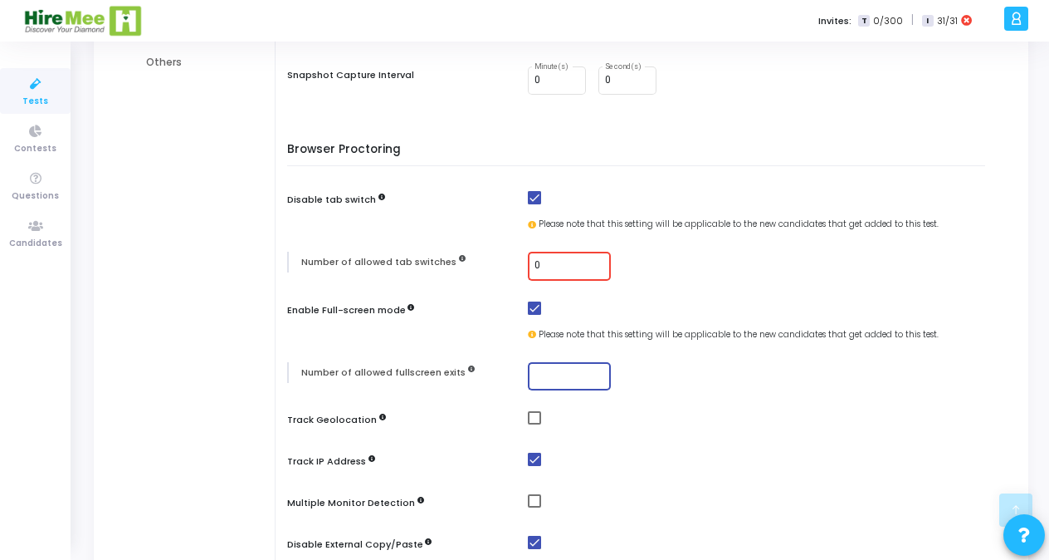
click at [540, 373] on input "number" at bounding box center [570, 376] width 70 height 12
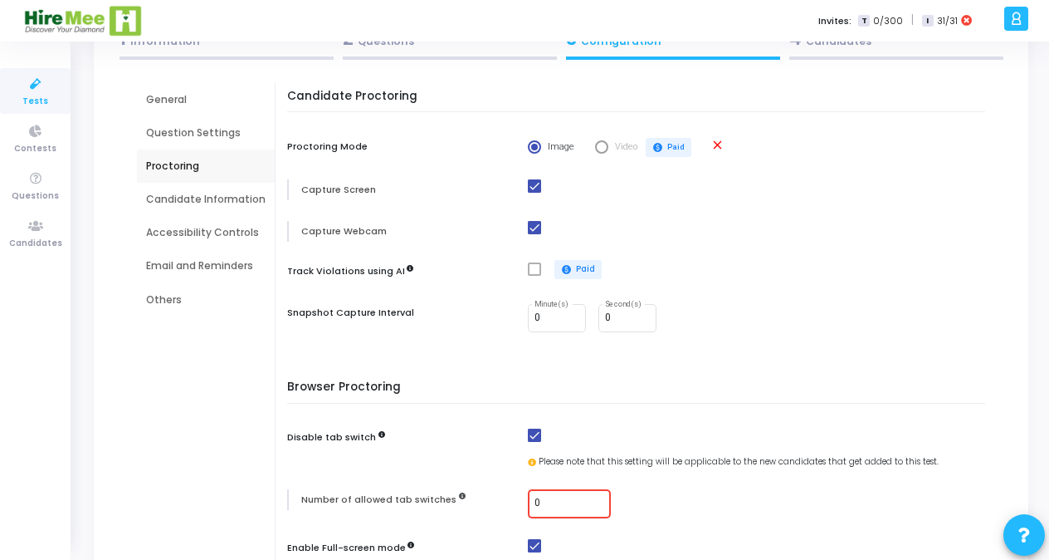
scroll to position [112, 0]
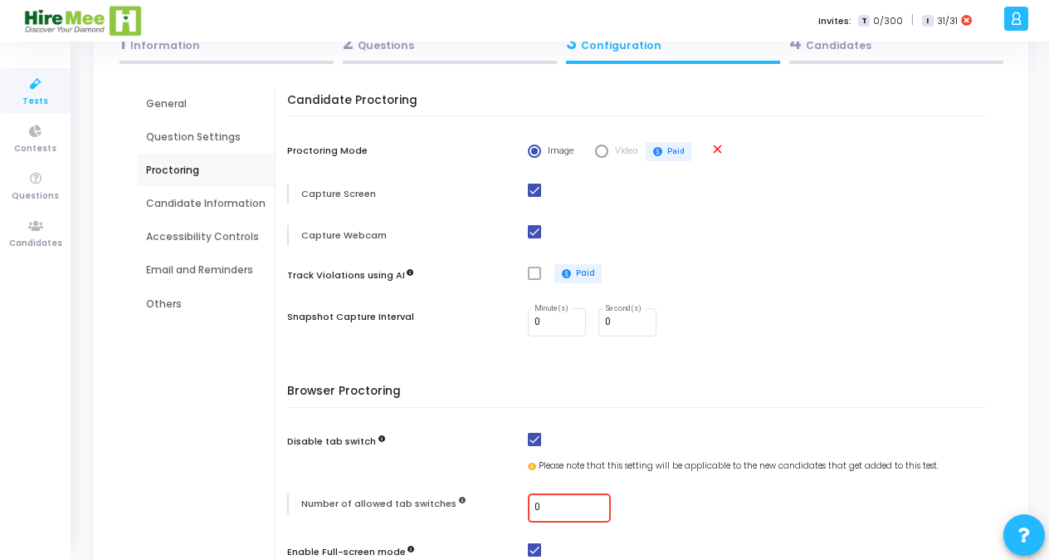
type input "3"
click at [222, 267] on div "Email and Reminders" at bounding box center [206, 269] width 120 height 15
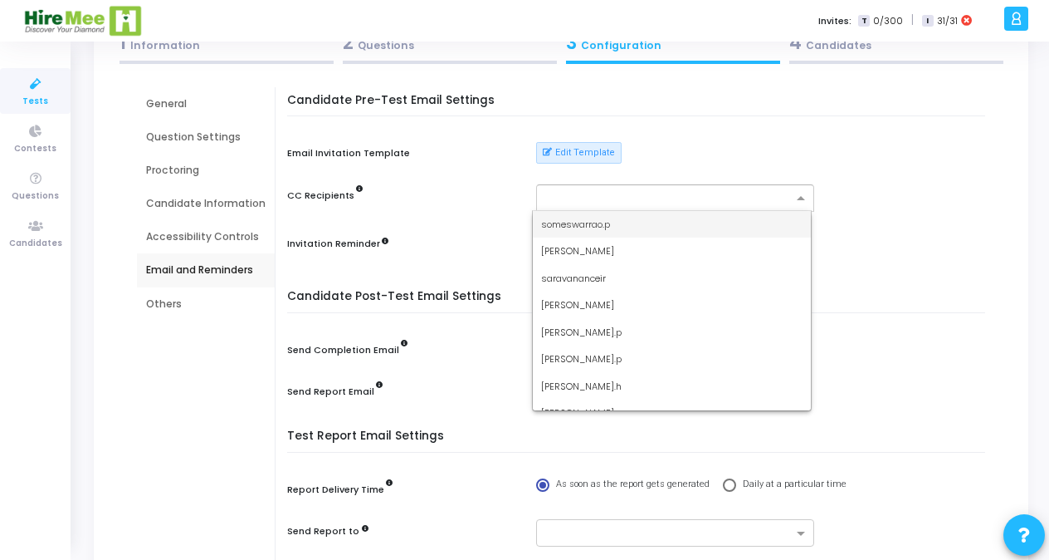
click at [591, 193] on input "text" at bounding box center [668, 199] width 247 height 14
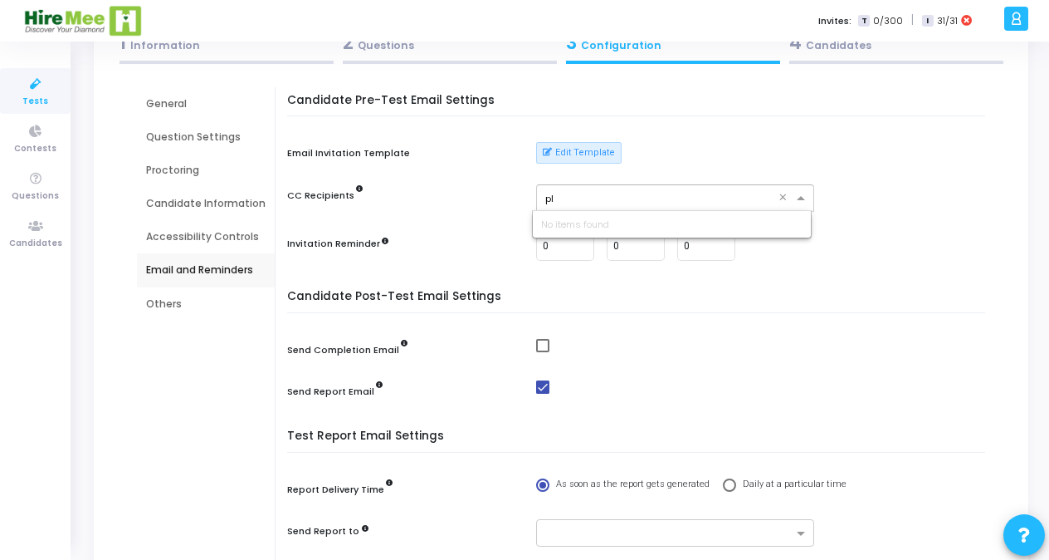
type input "p"
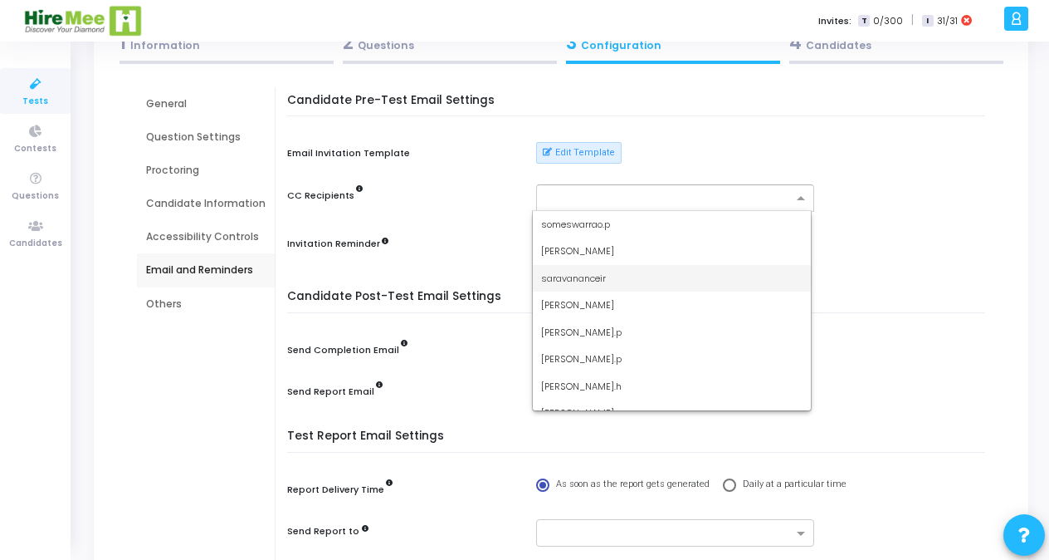
click at [883, 232] on div "Invitation Reminder 0 Day(s) 0 Hour(s) 0 Minute(s)" at bounding box center [640, 246] width 706 height 29
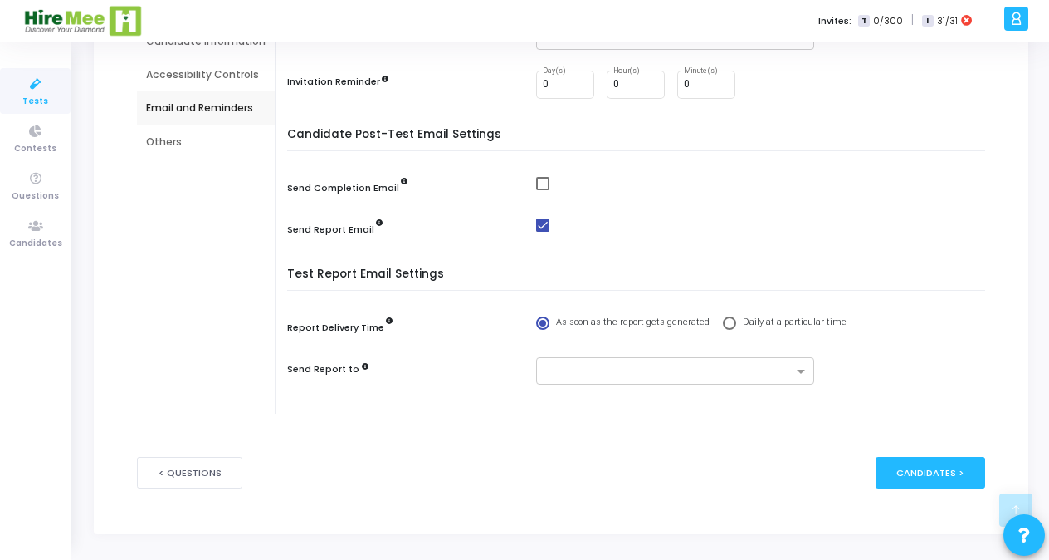
scroll to position [275, 0]
click at [543, 225] on span at bounding box center [542, 224] width 13 height 13
click at [543, 231] on input "checkbox" at bounding box center [542, 231] width 1 height 1
checkbox input "false"
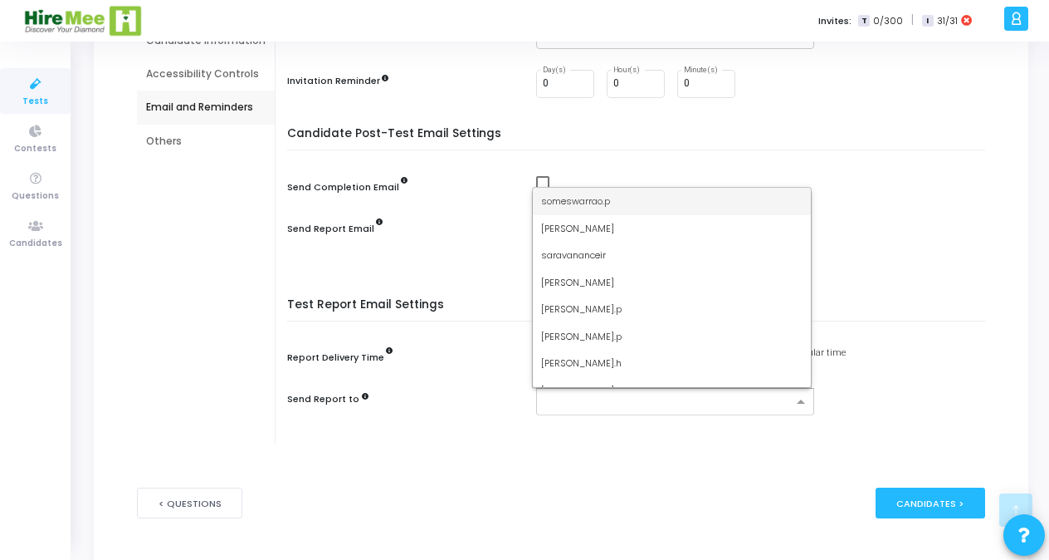
click at [627, 402] on input "text" at bounding box center [668, 402] width 247 height 14
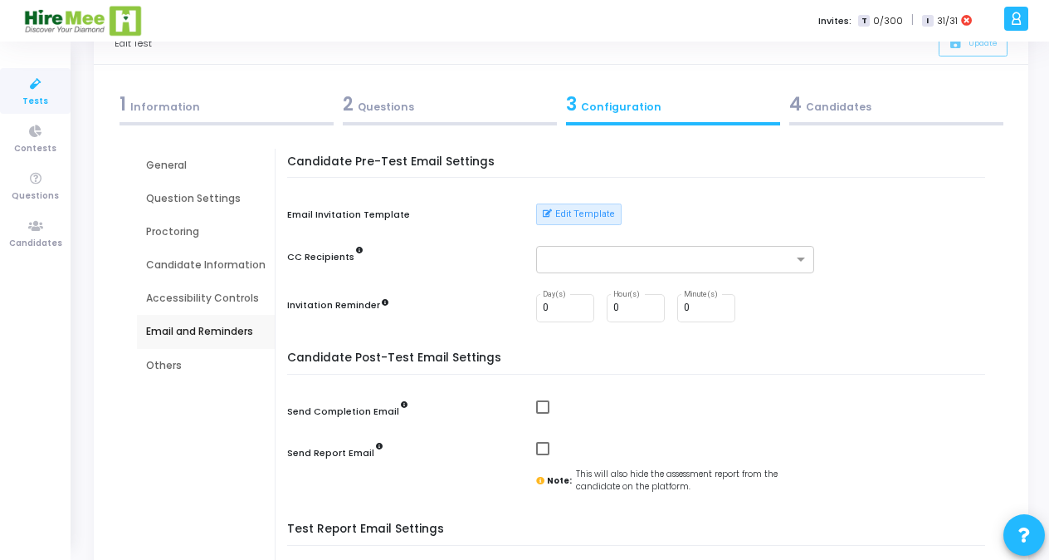
scroll to position [51, 0]
click at [173, 365] on div "Others" at bounding box center [206, 364] width 120 height 15
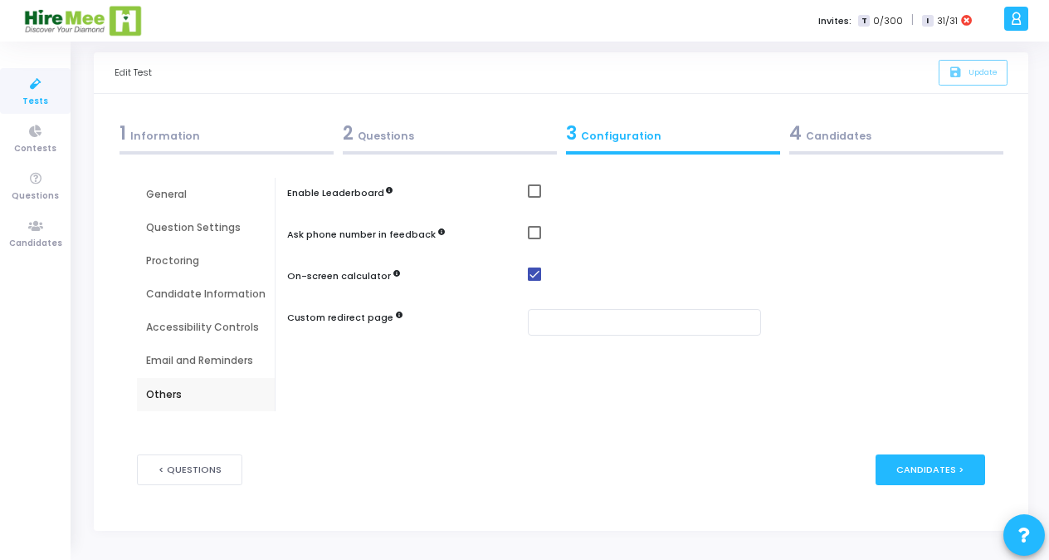
scroll to position [21, 0]
click at [162, 194] on div "General" at bounding box center [206, 195] width 120 height 15
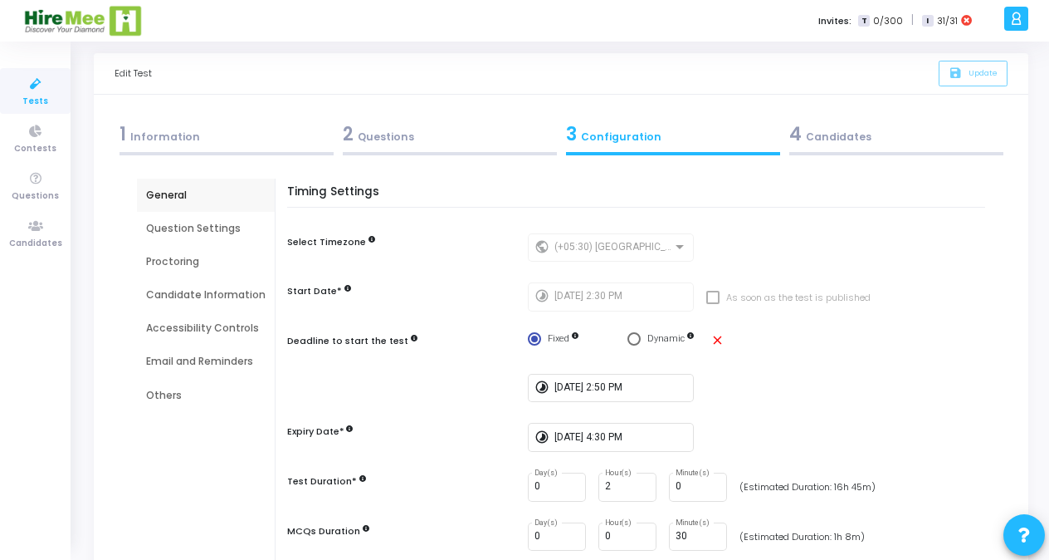
click at [179, 226] on div "Question Settings" at bounding box center [206, 228] width 120 height 15
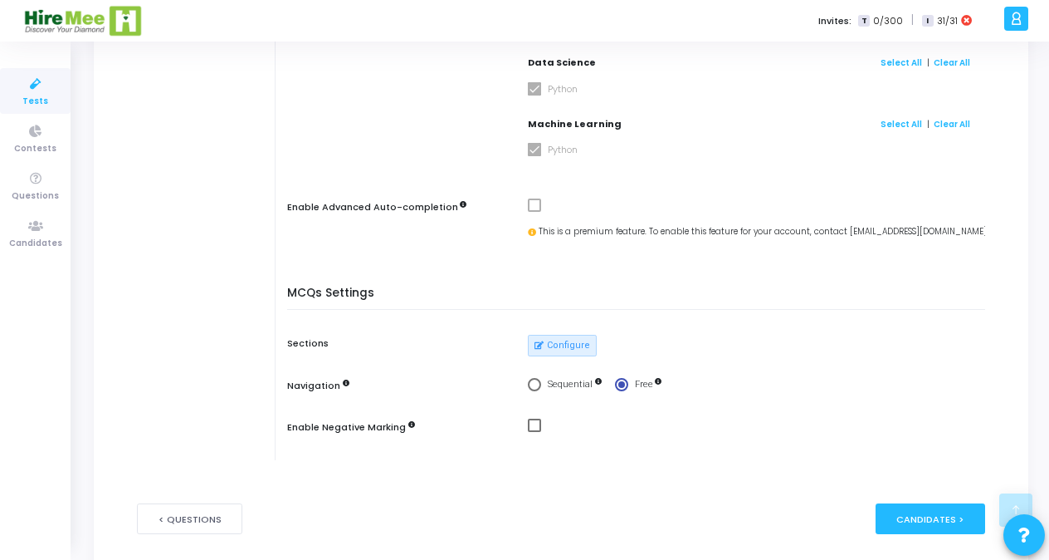
scroll to position [626, 0]
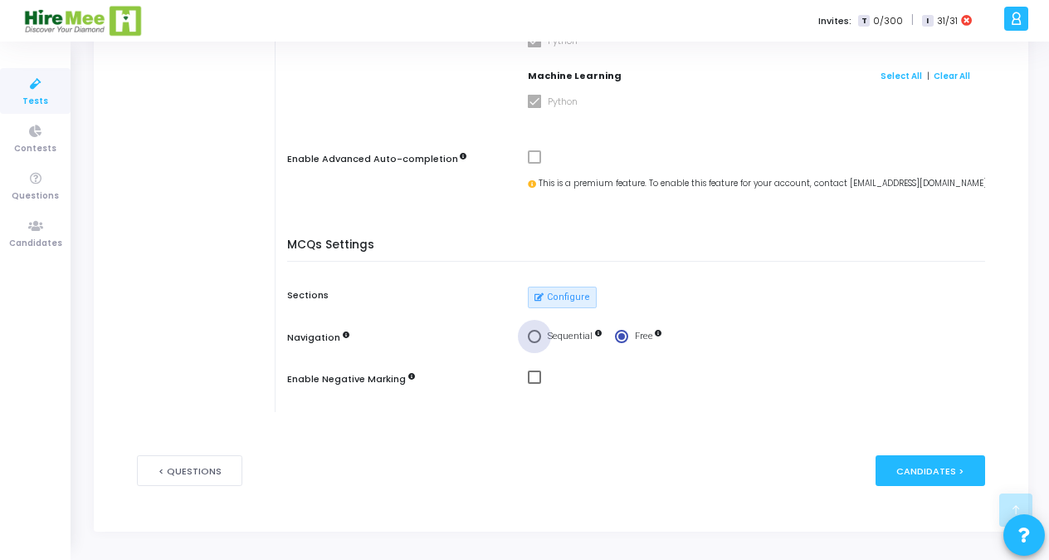
click at [528, 337] on span "Select confirmation" at bounding box center [534, 336] width 13 height 13
click at [528, 337] on input "Sequential" at bounding box center [534, 336] width 13 height 13
radio input "true"
click at [531, 337] on span "Select confirmation" at bounding box center [534, 336] width 7 height 7
click at [528, 337] on input "Sequential" at bounding box center [534, 336] width 13 height 13
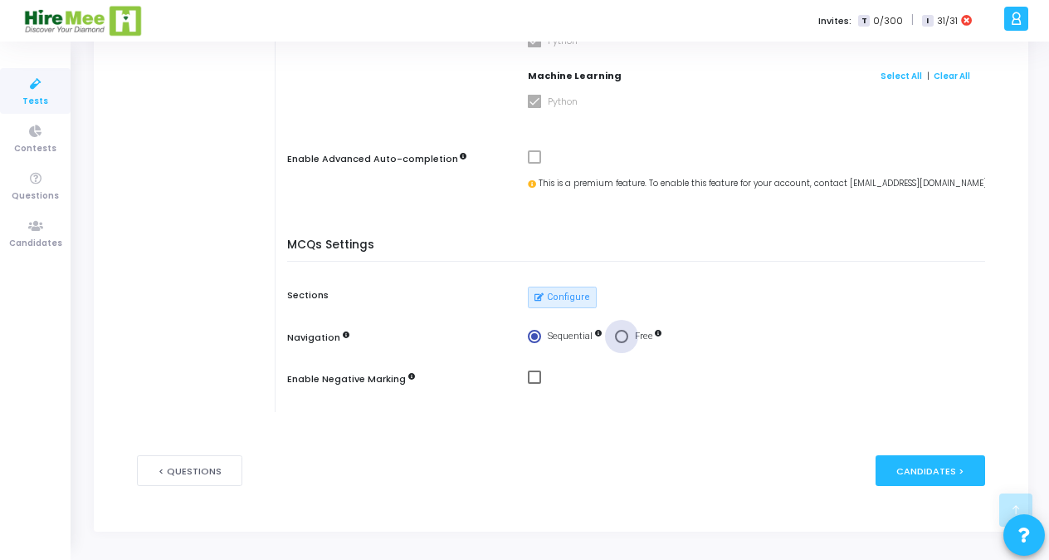
click at [615, 337] on span "Select confirmation" at bounding box center [621, 336] width 13 height 13
click at [615, 337] on input "Free" at bounding box center [621, 336] width 13 height 13
radio input "true"
click at [912, 463] on div "Candidates >" at bounding box center [931, 470] width 110 height 31
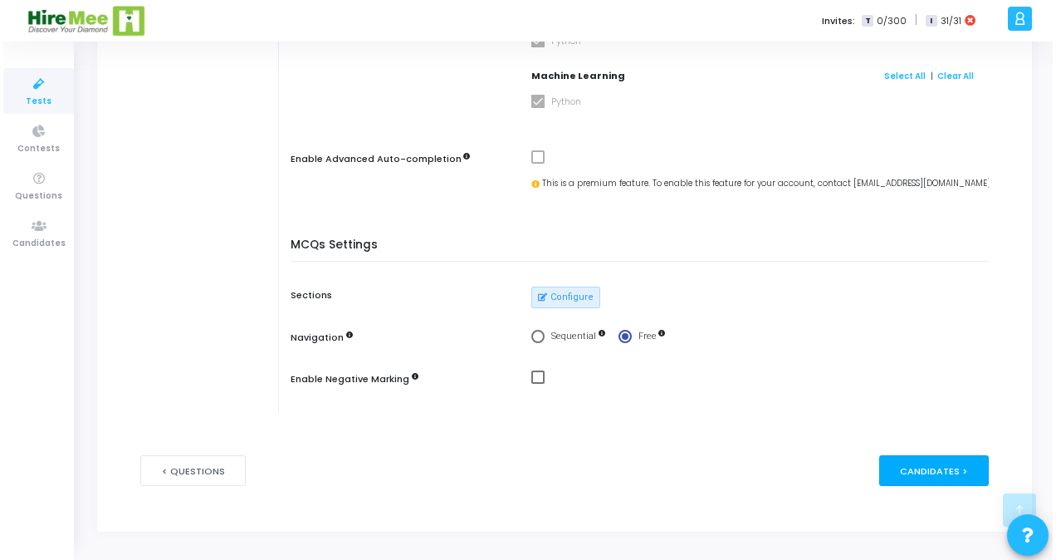
scroll to position [0, 0]
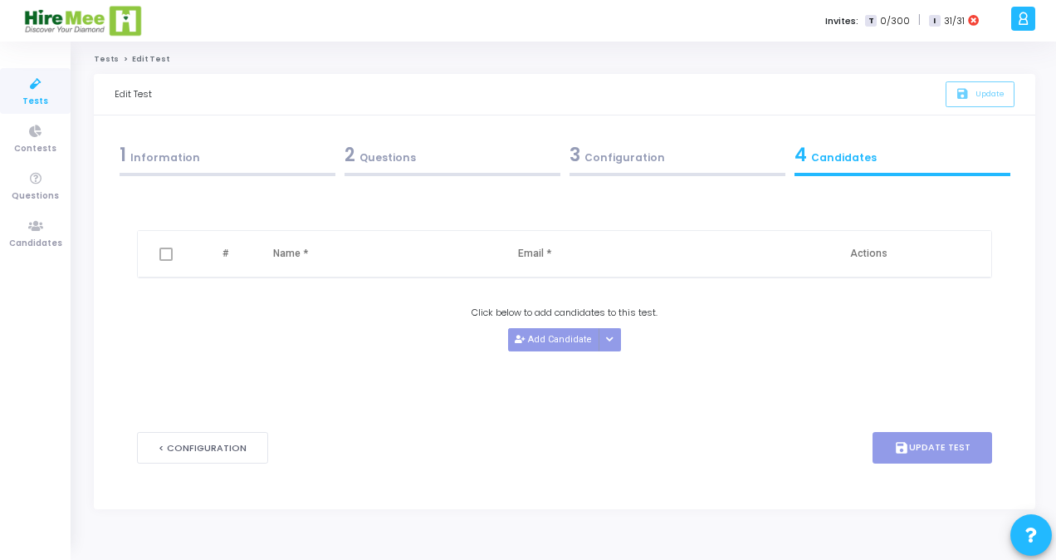
click at [164, 249] on span at bounding box center [165, 253] width 13 height 13
click at [165, 259] on span at bounding box center [165, 253] width 13 height 13
click at [731, 246] on th "Email *" at bounding box center [623, 254] width 245 height 46
click at [975, 417] on div "< Configuration save Update Test" at bounding box center [564, 448] width 855 height 82
click at [644, 152] on div "3 Configuration" at bounding box center [677, 154] width 216 height 27
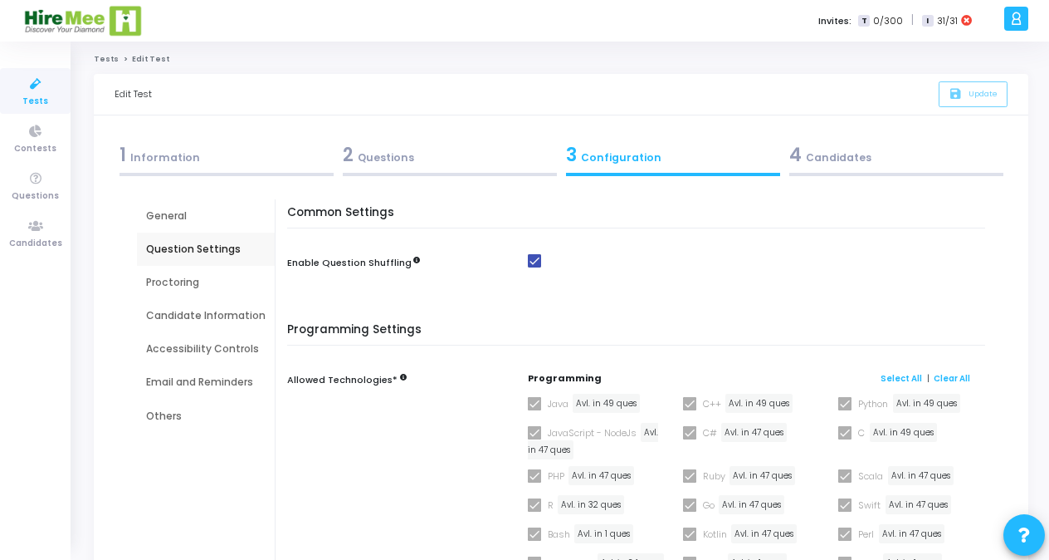
click at [825, 173] on div at bounding box center [896, 174] width 214 height 3
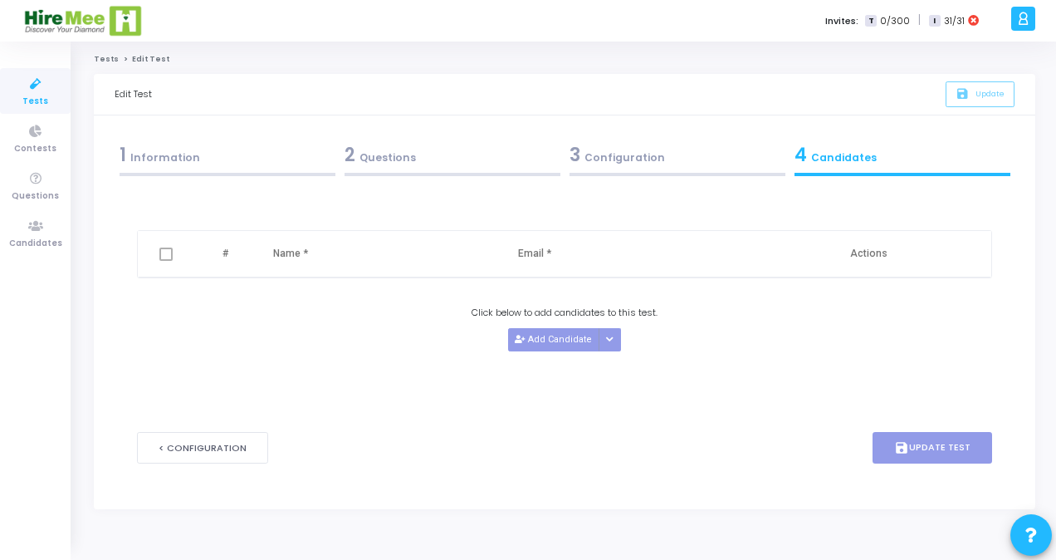
click at [163, 251] on span at bounding box center [165, 253] width 13 height 13
click at [38, 100] on span "Tests" at bounding box center [35, 102] width 26 height 14
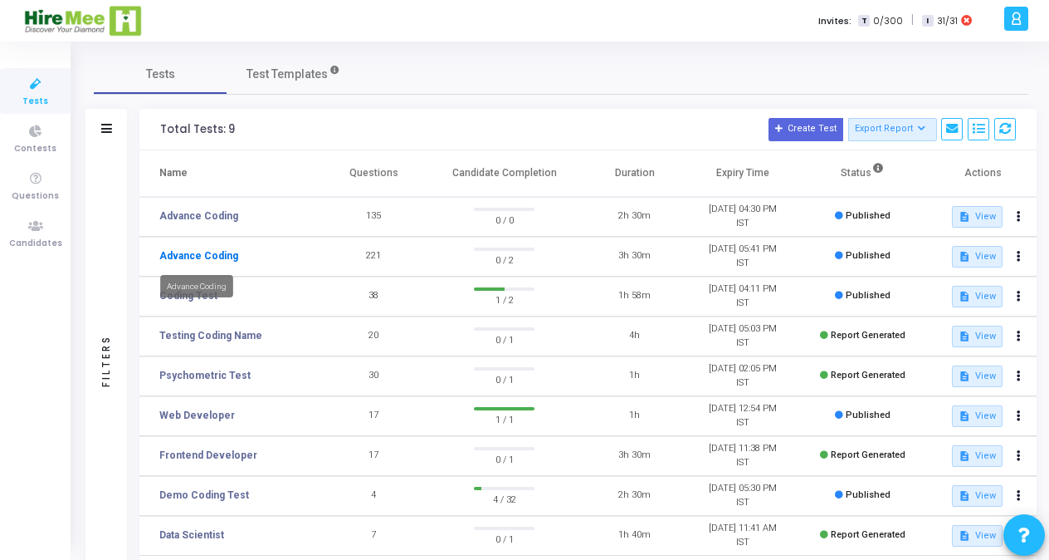
click at [222, 256] on link "Advance Coding" at bounding box center [198, 255] width 79 height 15
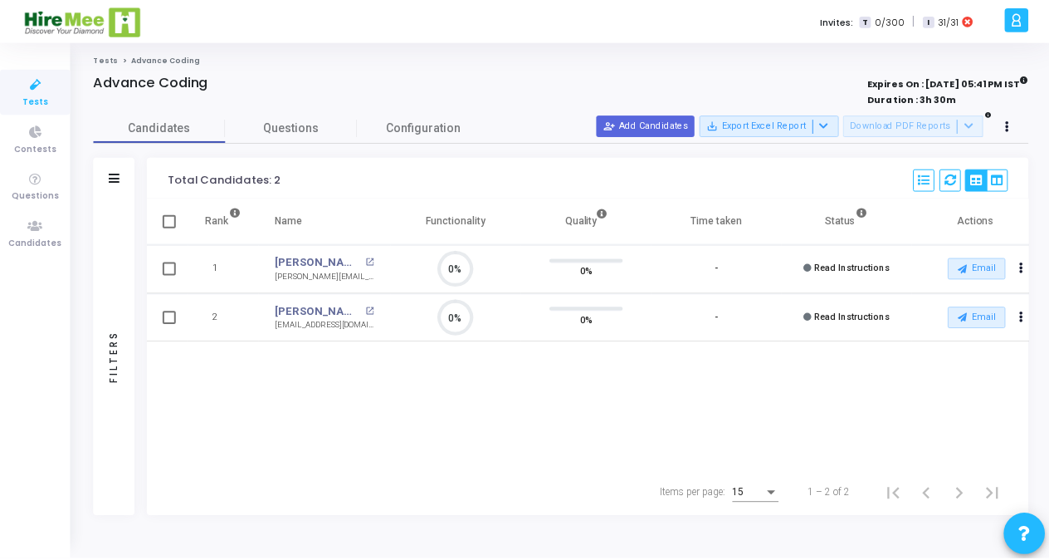
scroll to position [35, 42]
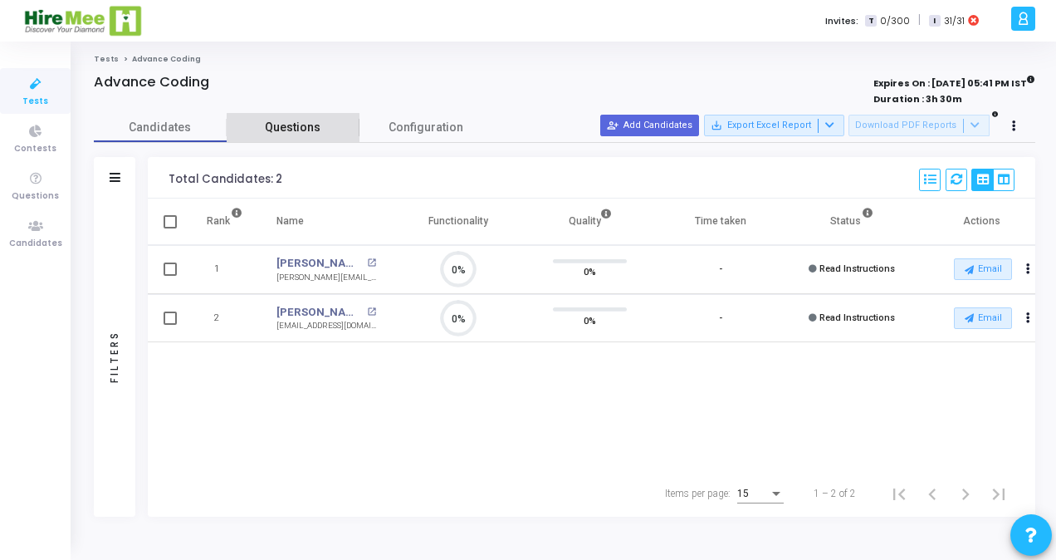
click at [289, 138] on link "Questions" at bounding box center [293, 127] width 133 height 29
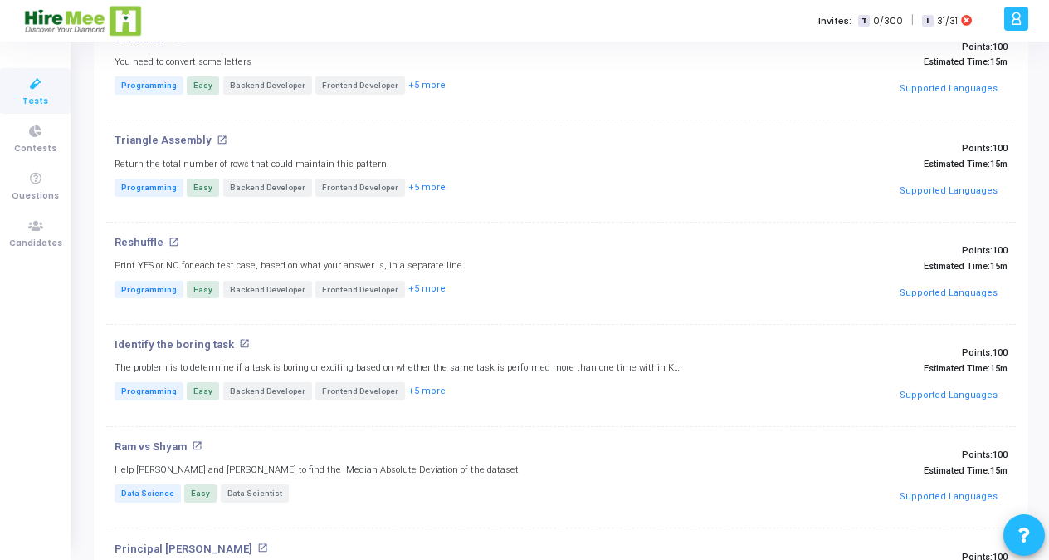
scroll to position [0, 0]
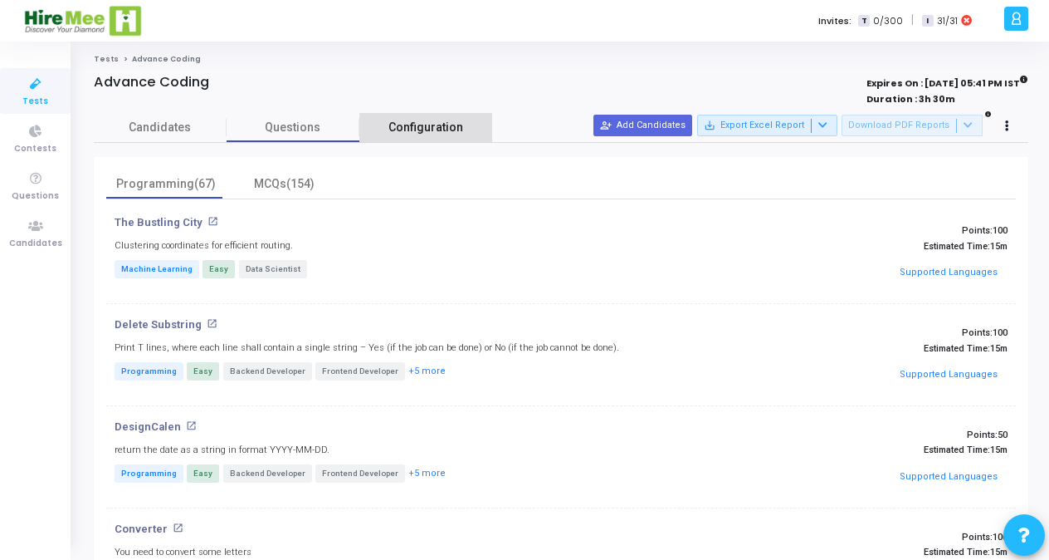
click at [412, 128] on span "Configuration" at bounding box center [426, 127] width 75 height 17
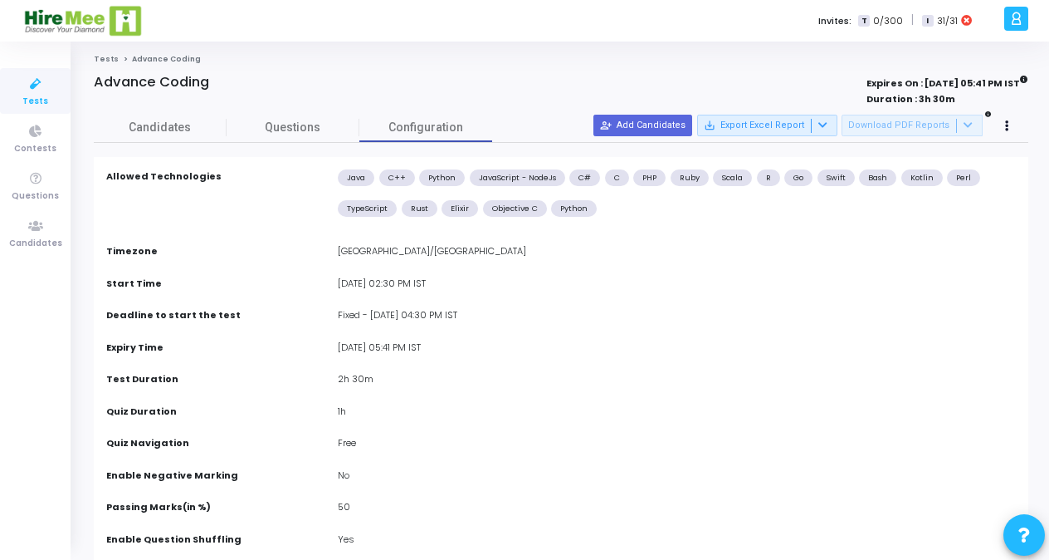
click at [34, 95] on span "Tests" at bounding box center [35, 102] width 26 height 14
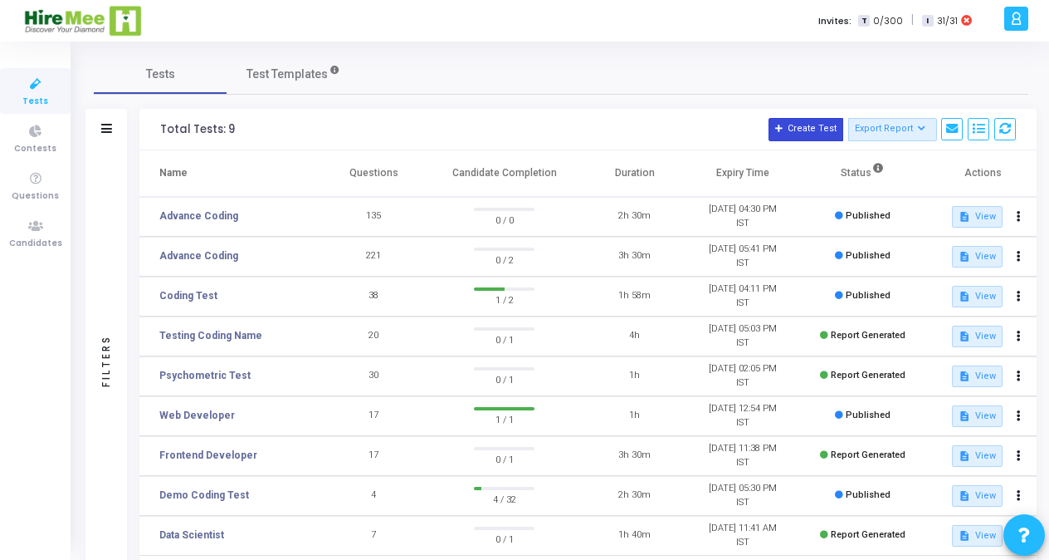
click at [825, 121] on button "Create Test" at bounding box center [806, 129] width 75 height 23
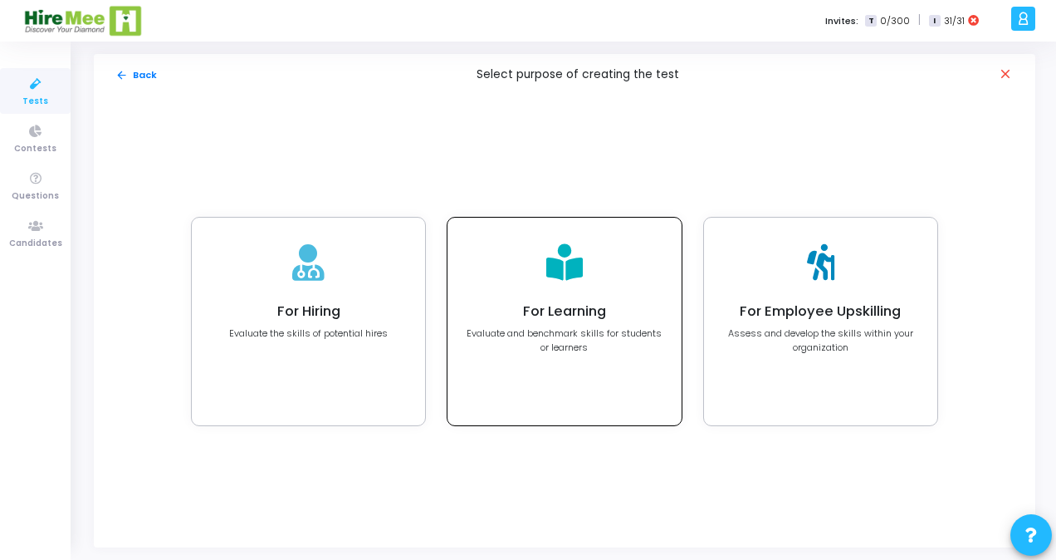
click at [576, 321] on div "For Learning Evaluate and benchmark skills for students or learners" at bounding box center [564, 328] width 197 height 51
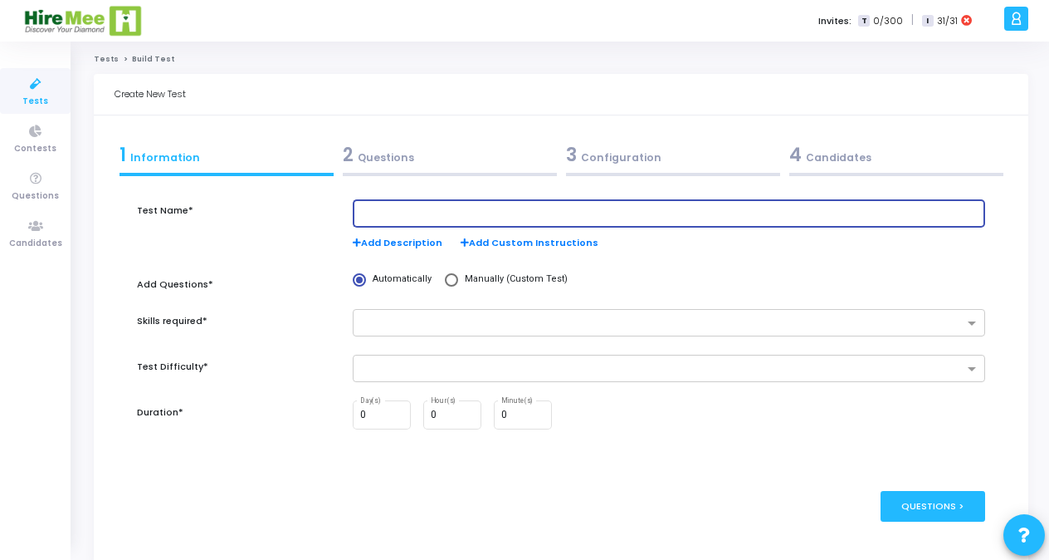
click at [398, 214] on input "text" at bounding box center [669, 214] width 618 height 12
type input "Advance Coding Test _[DATE]"
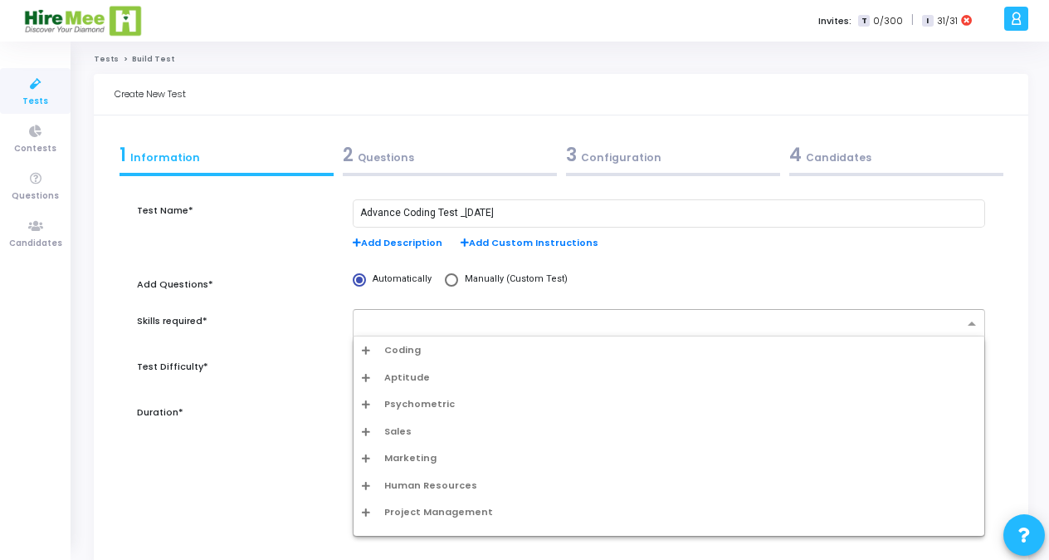
click at [402, 315] on div at bounding box center [659, 323] width 610 height 21
click at [403, 354] on span "Coding" at bounding box center [402, 350] width 37 height 14
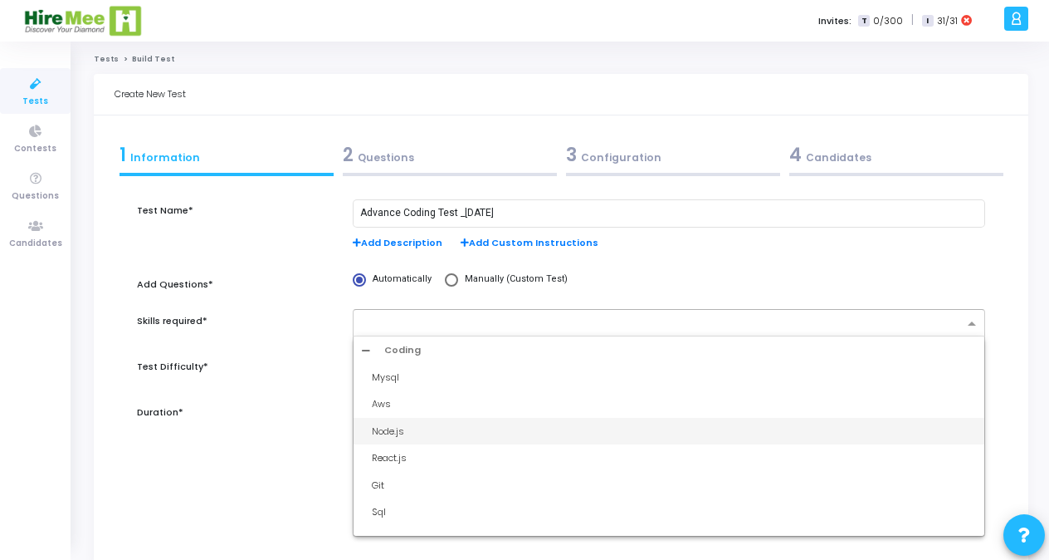
click at [386, 431] on div "Node.js" at bounding box center [674, 431] width 604 height 14
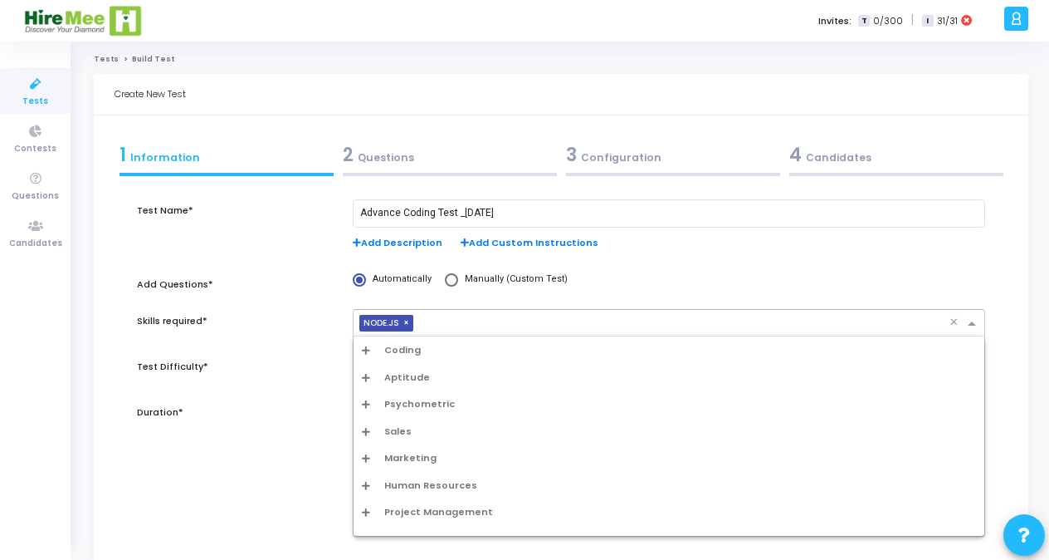
click at [461, 328] on input "text" at bounding box center [685, 324] width 530 height 14
click at [403, 353] on span "Coding" at bounding box center [402, 350] width 37 height 14
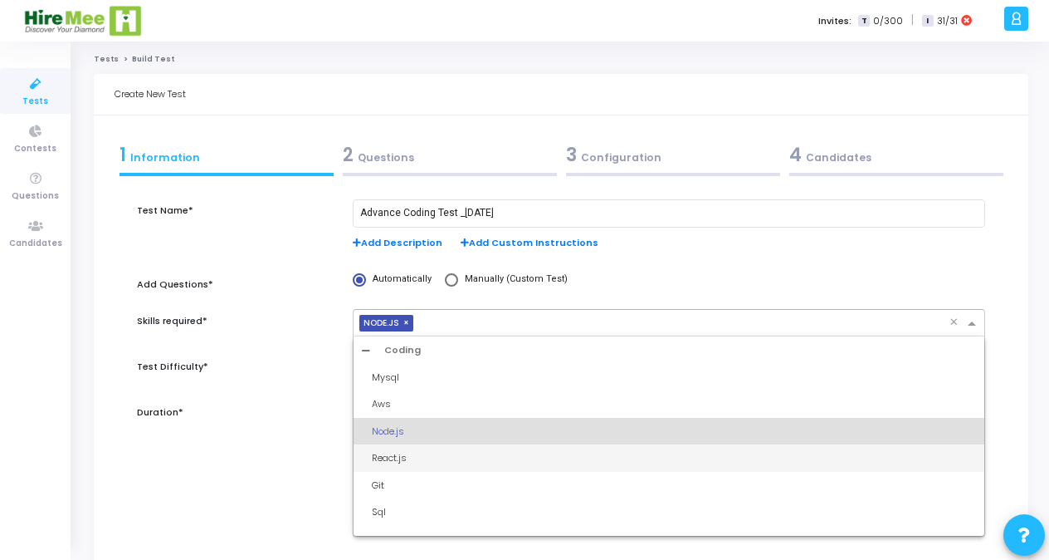
click at [410, 460] on div "React.js" at bounding box center [674, 458] width 604 height 14
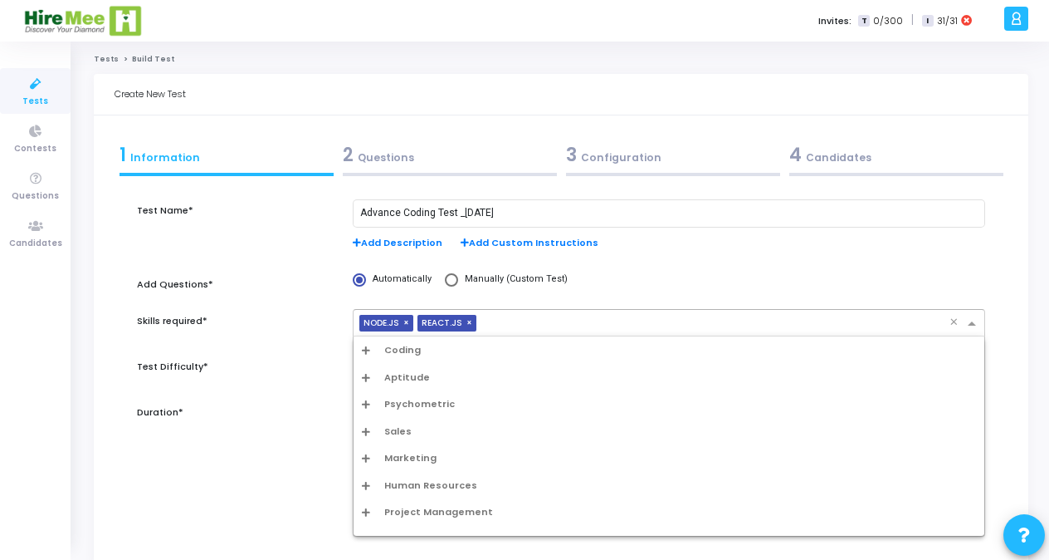
click at [863, 322] on input "text" at bounding box center [716, 324] width 467 height 14
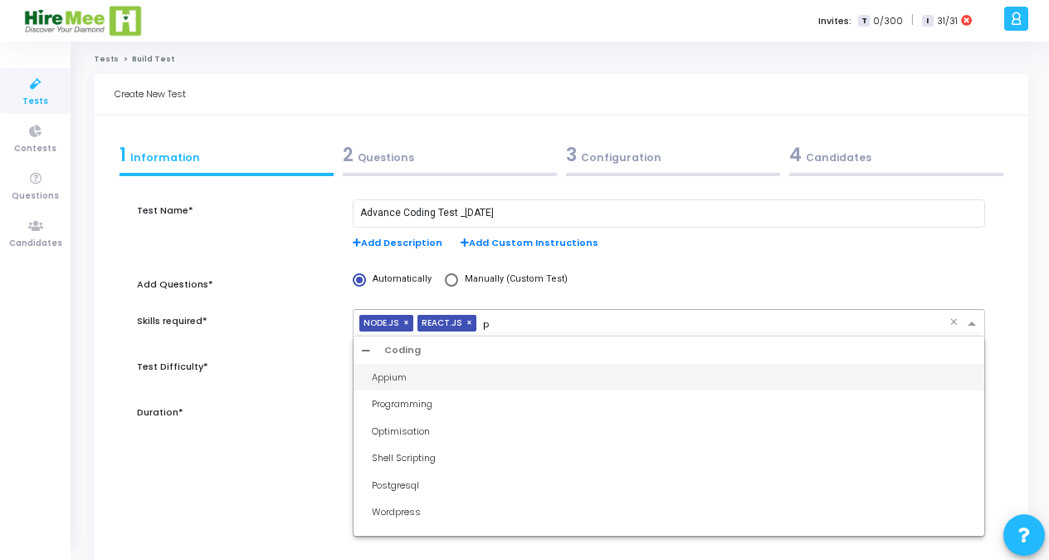
type input "py"
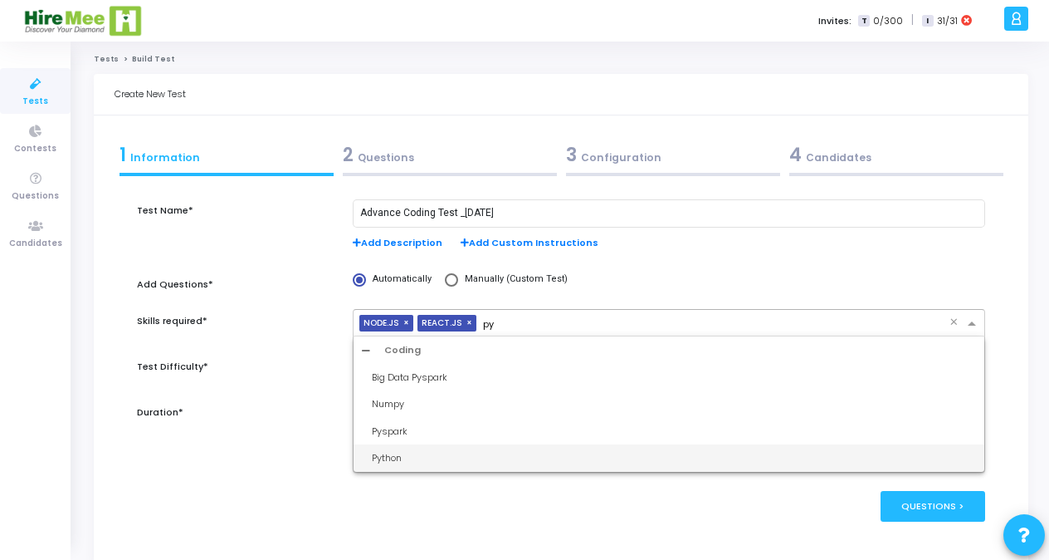
click at [398, 453] on div "Python" at bounding box center [674, 458] width 604 height 14
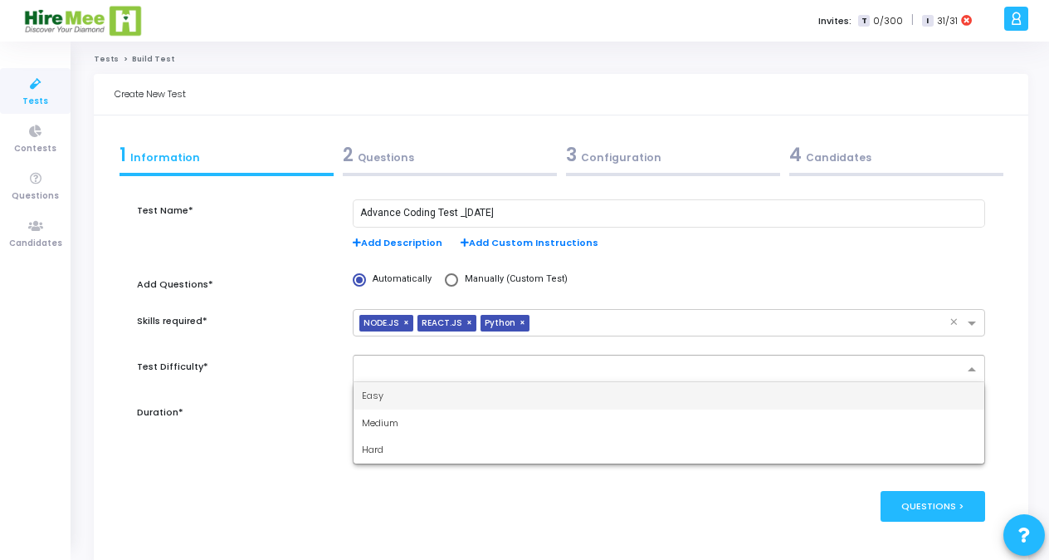
click at [462, 374] on input "text" at bounding box center [663, 370] width 602 height 14
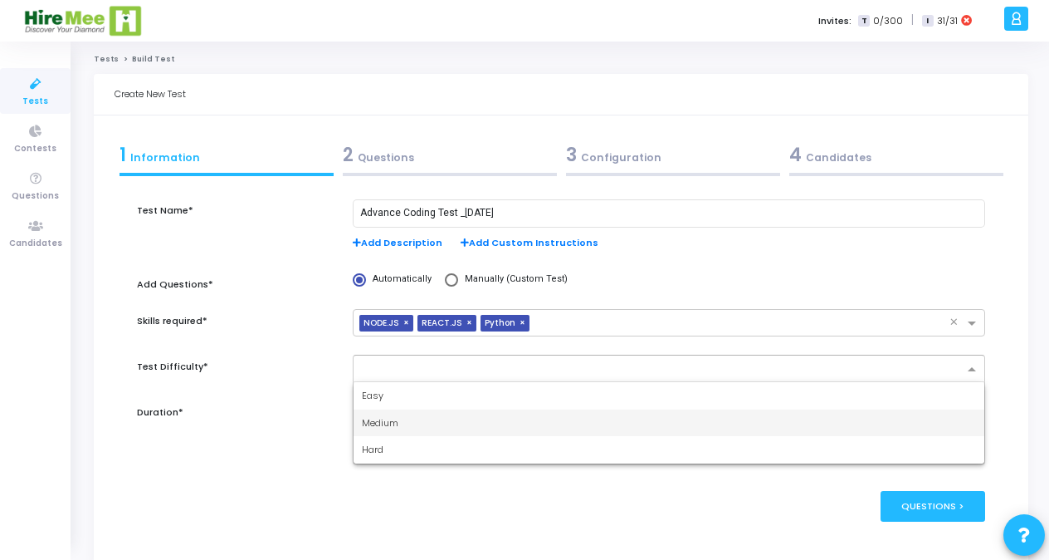
click at [380, 420] on span "Medium" at bounding box center [380, 422] width 37 height 13
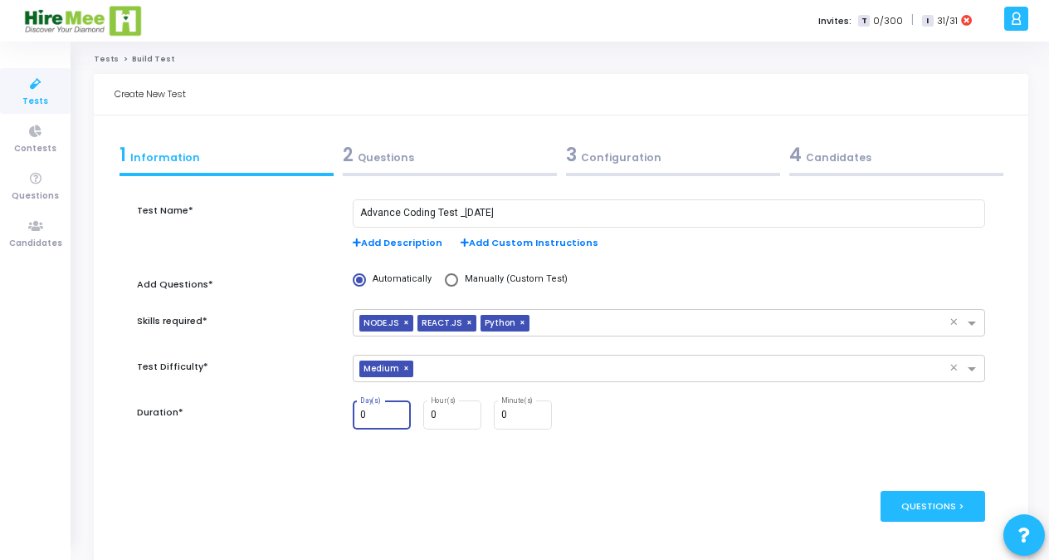
click at [377, 418] on input "0" at bounding box center [382, 415] width 45 height 12
type input "0"
type input "1"
click at [927, 521] on div "Questions >" at bounding box center [933, 506] width 105 height 31
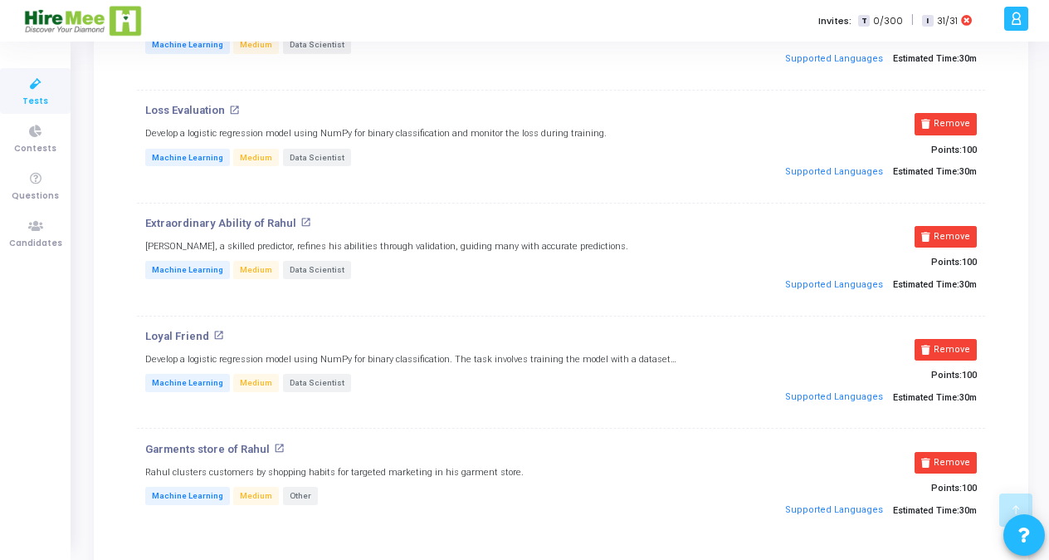
scroll to position [5091, 0]
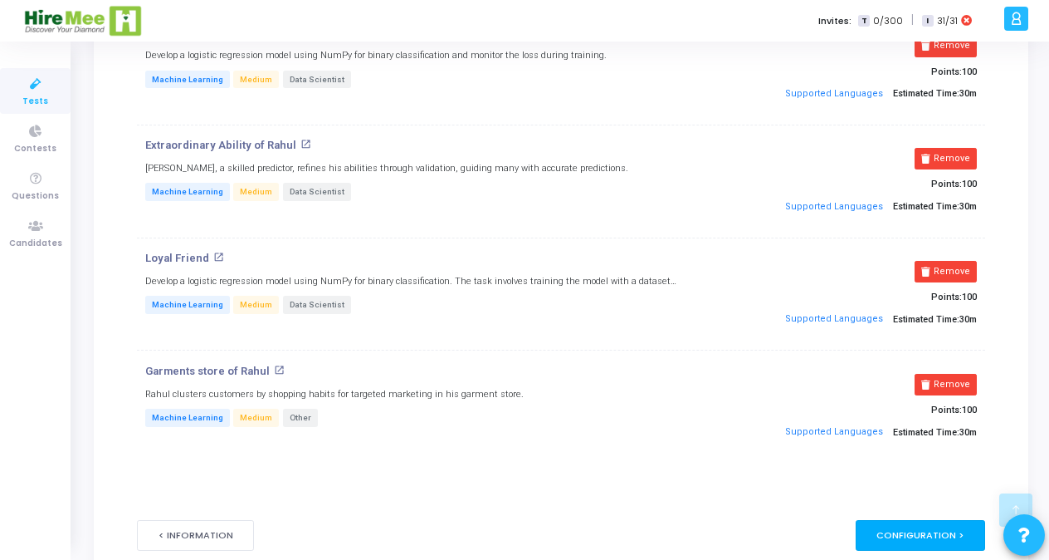
click at [916, 520] on div "Configuration >" at bounding box center [921, 535] width 130 height 31
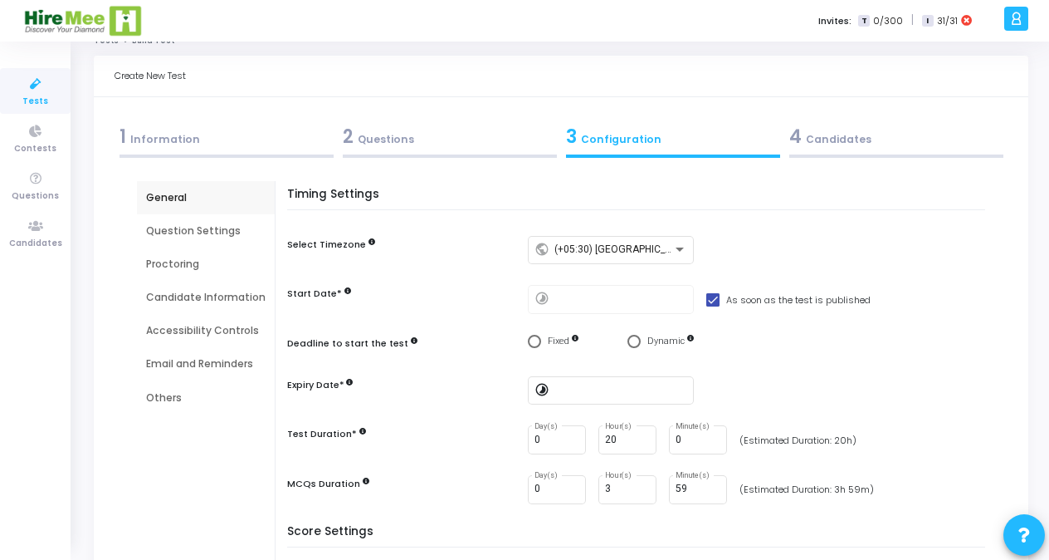
scroll to position [0, 0]
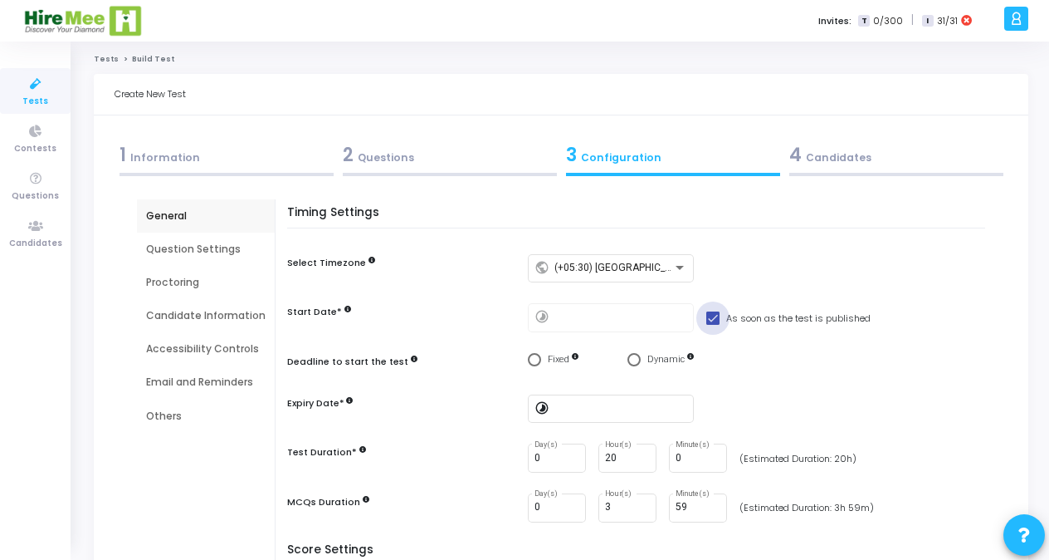
click at [709, 315] on span at bounding box center [712, 317] width 13 height 13
click at [712, 325] on input "As soon as the test is published" at bounding box center [712, 325] width 1 height 1
checkbox input "false"
type input "[DATE] 12:22 PM"
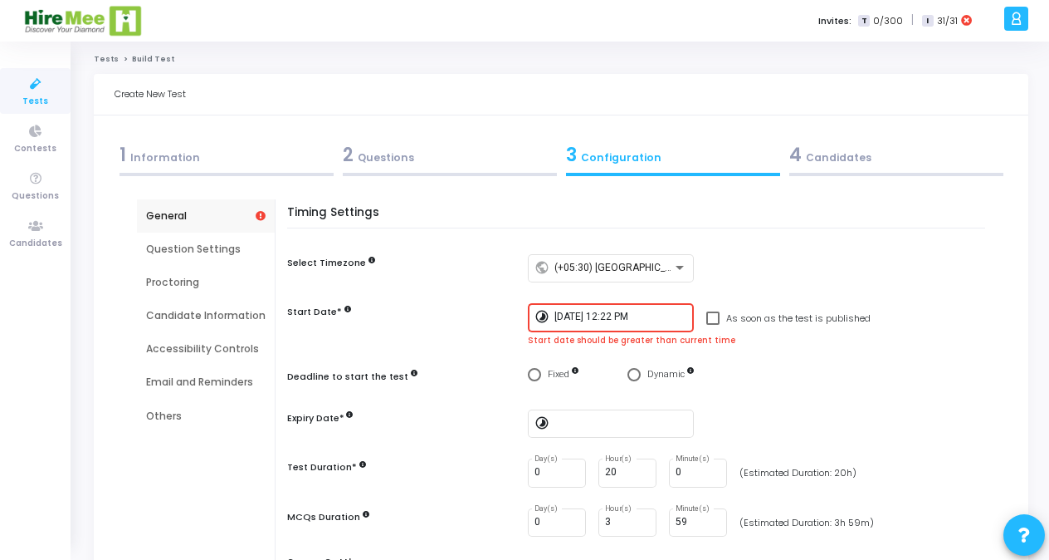
click at [662, 318] on input "[DATE] 12:22 PM" at bounding box center [621, 317] width 133 height 12
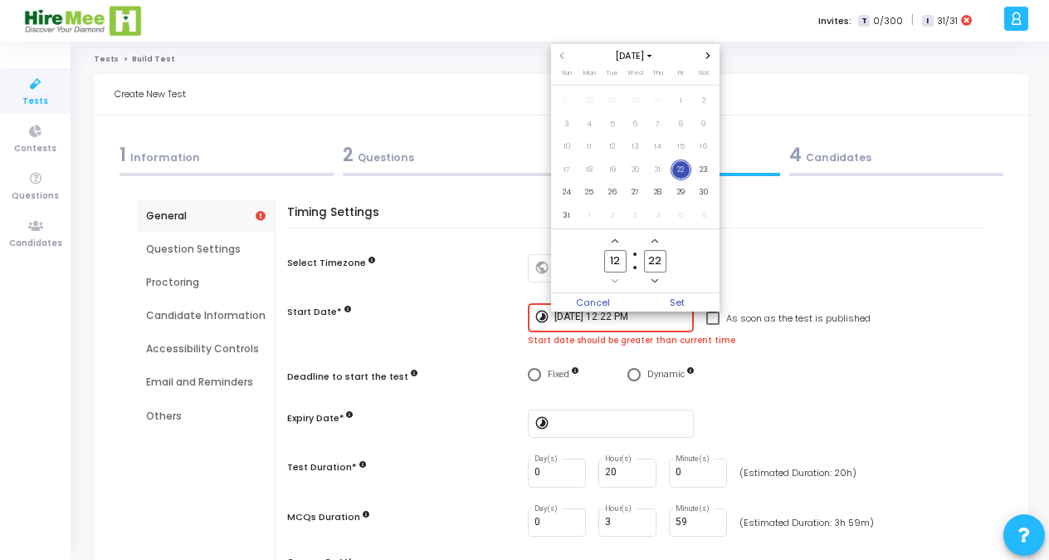
click at [618, 257] on input "12" at bounding box center [615, 261] width 22 height 22
type input "1"
type input "14"
click at [661, 260] on input "22" at bounding box center [655, 261] width 22 height 22
type input "2"
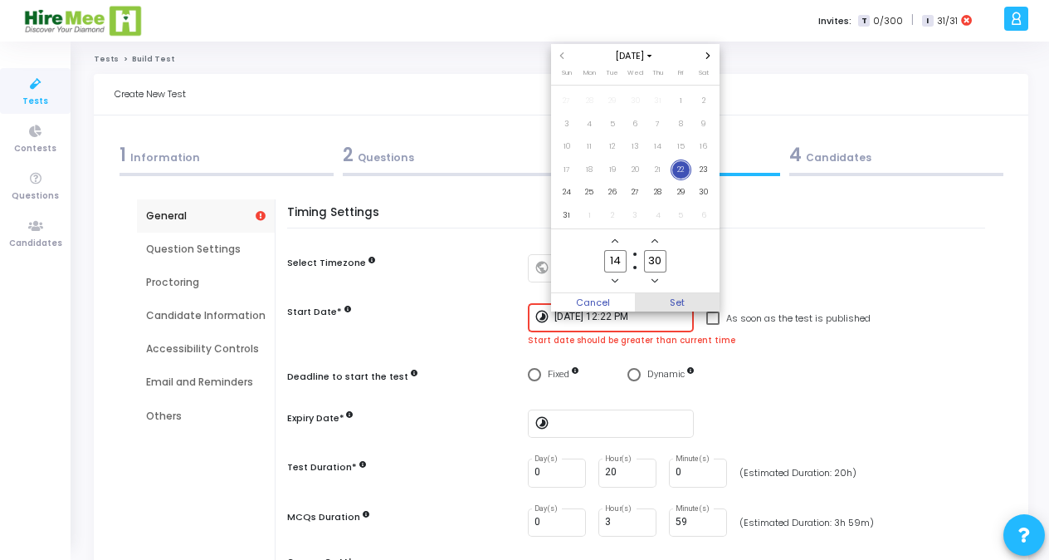
type input "30"
click at [673, 304] on span "Set" at bounding box center [677, 302] width 85 height 18
type input "[DATE] 2:30 PM"
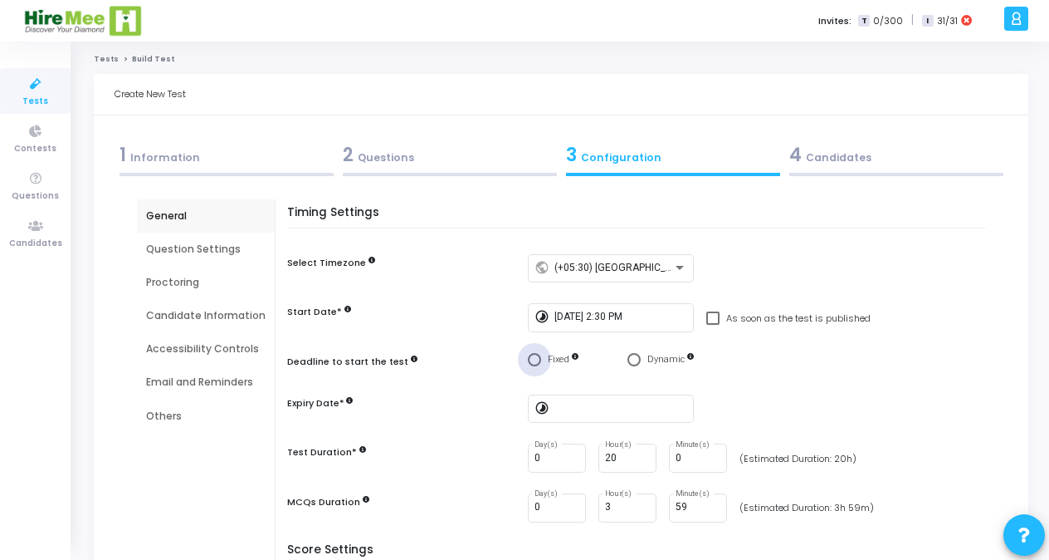
click at [531, 363] on span "Select confirmation" at bounding box center [534, 359] width 13 height 13
click at [531, 363] on input "Fixed" at bounding box center [534, 359] width 13 height 13
radio input "true"
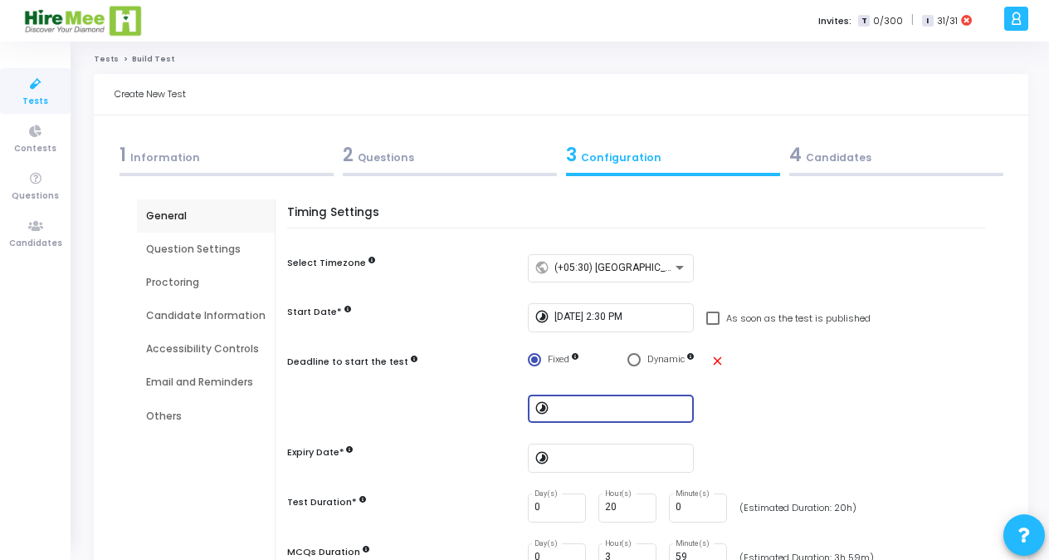
click at [555, 404] on input at bounding box center [621, 409] width 133 height 12
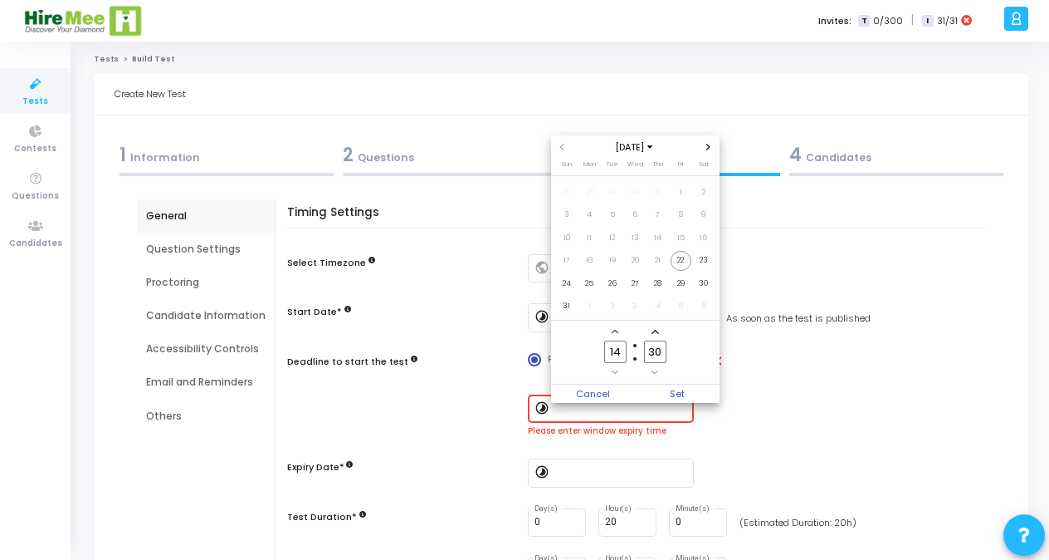
click at [661, 352] on input "30" at bounding box center [655, 351] width 22 height 22
type input "3"
type input "50"
click at [672, 390] on span "Set" at bounding box center [677, 393] width 85 height 18
type input "[DATE] 2:50 PM"
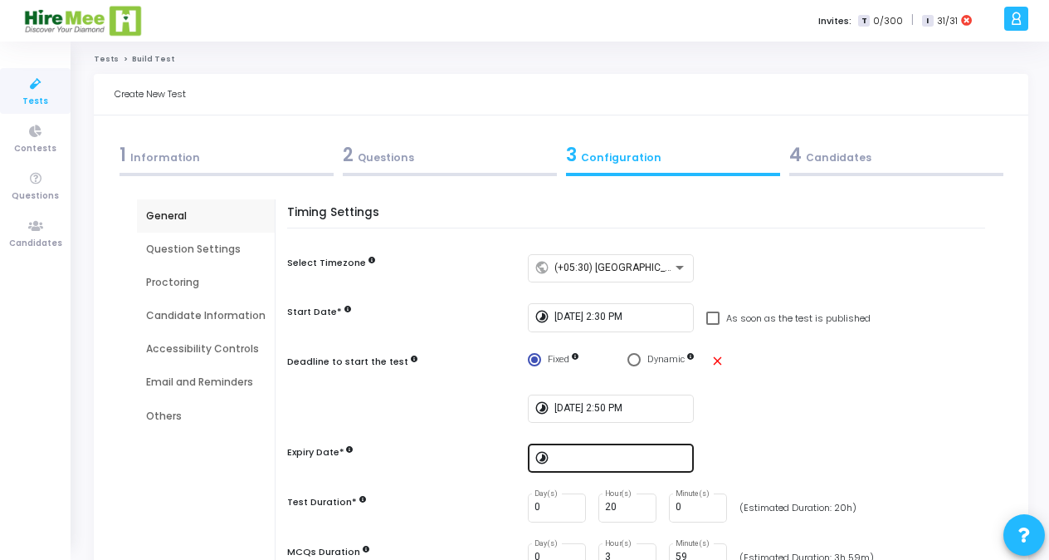
click at [584, 450] on div at bounding box center [621, 457] width 133 height 31
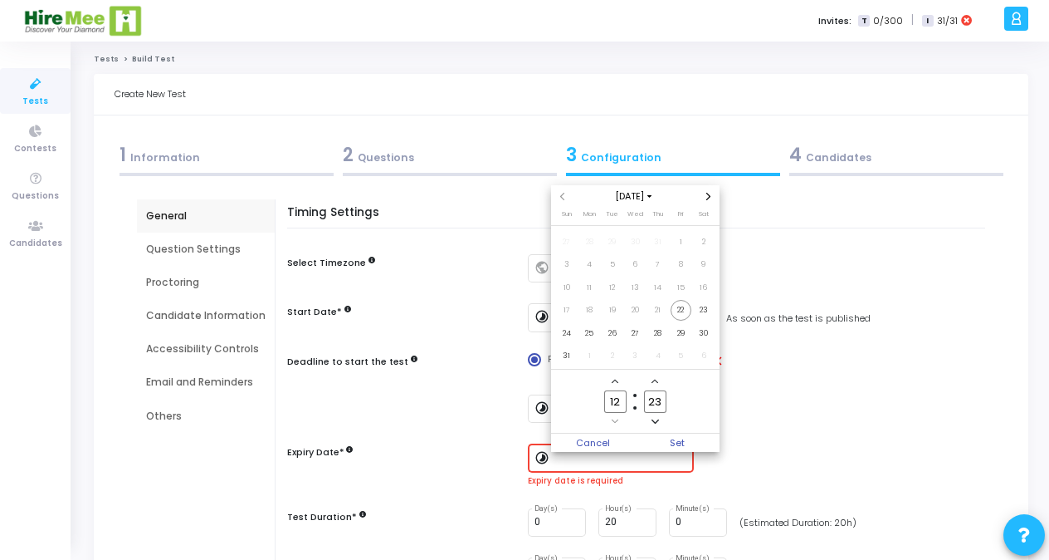
click at [621, 398] on input "12" at bounding box center [615, 401] width 22 height 22
type input "1"
type input "16"
click at [662, 401] on input "23" at bounding box center [655, 401] width 22 height 22
type input "2"
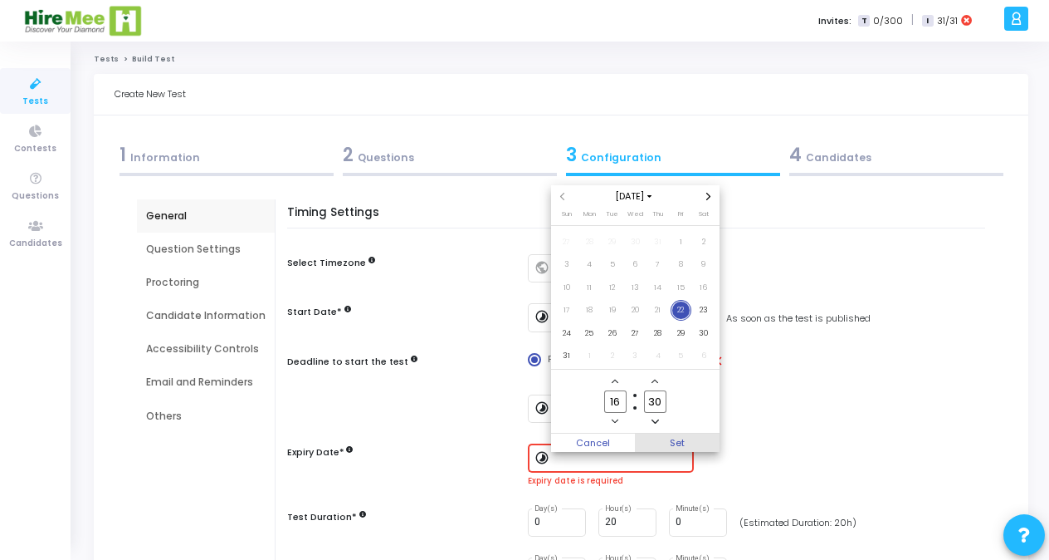
type input "30"
click at [690, 443] on span "Set" at bounding box center [677, 442] width 85 height 18
type input "[DATE] 4:30 PM"
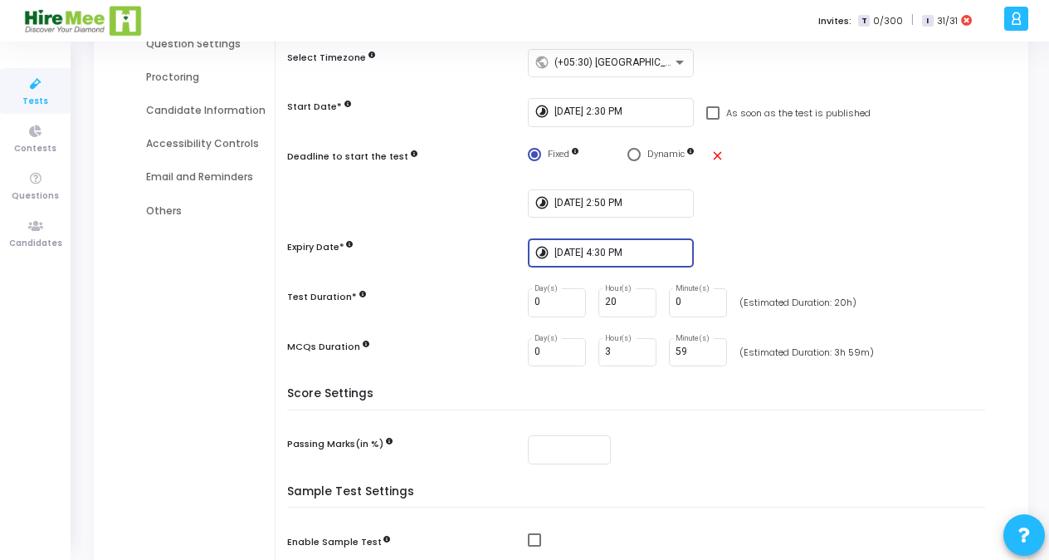
scroll to position [239, 0]
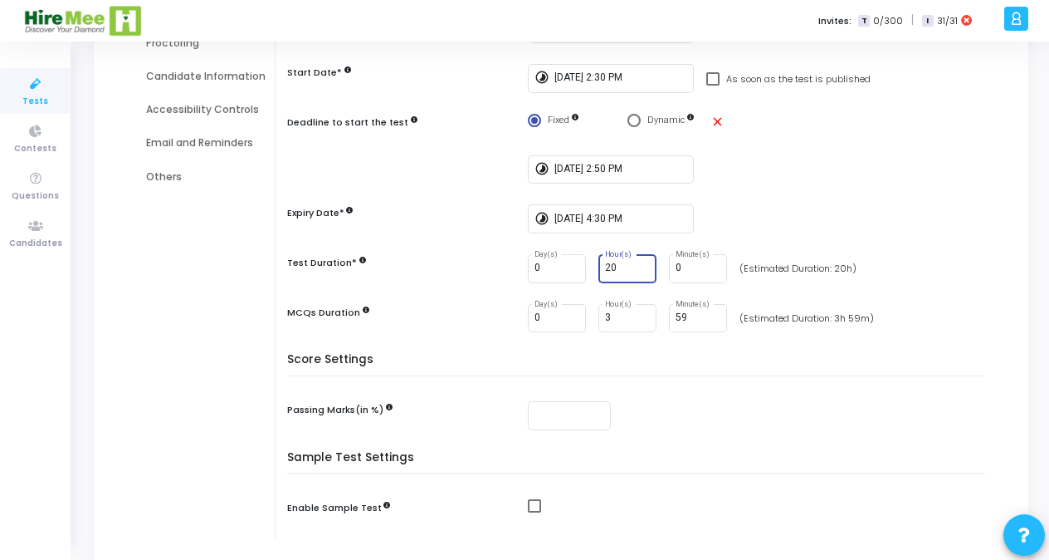
click at [618, 266] on input "20" at bounding box center [627, 268] width 45 height 12
type input "2"
type input "02"
click at [618, 316] on input "3" at bounding box center [627, 318] width 45 height 12
click at [687, 319] on input "59" at bounding box center [698, 318] width 45 height 12
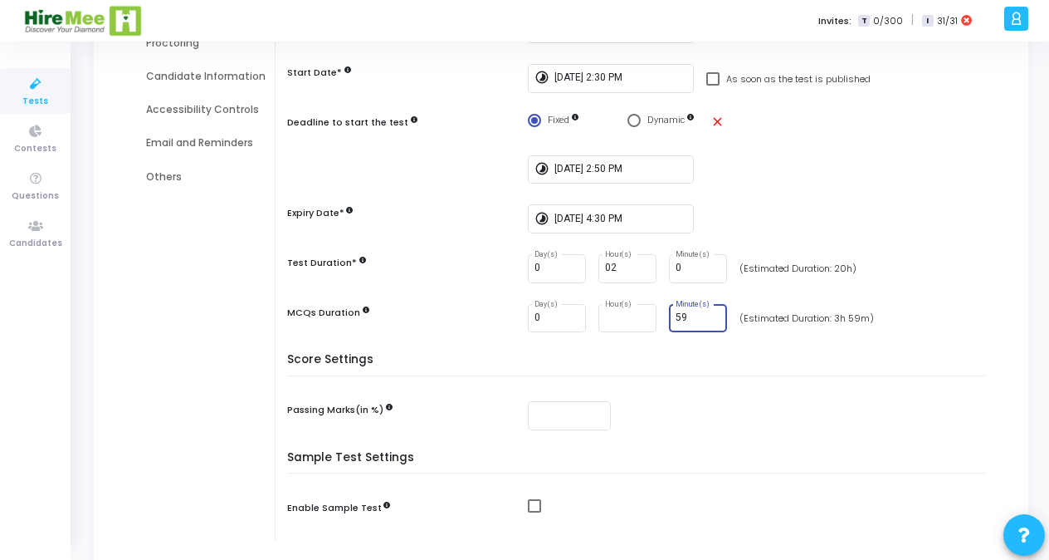
type input "5"
type input "30"
click at [875, 475] on div "Sample Test Settings Enable Sample Test" at bounding box center [641, 496] width 690 height 90
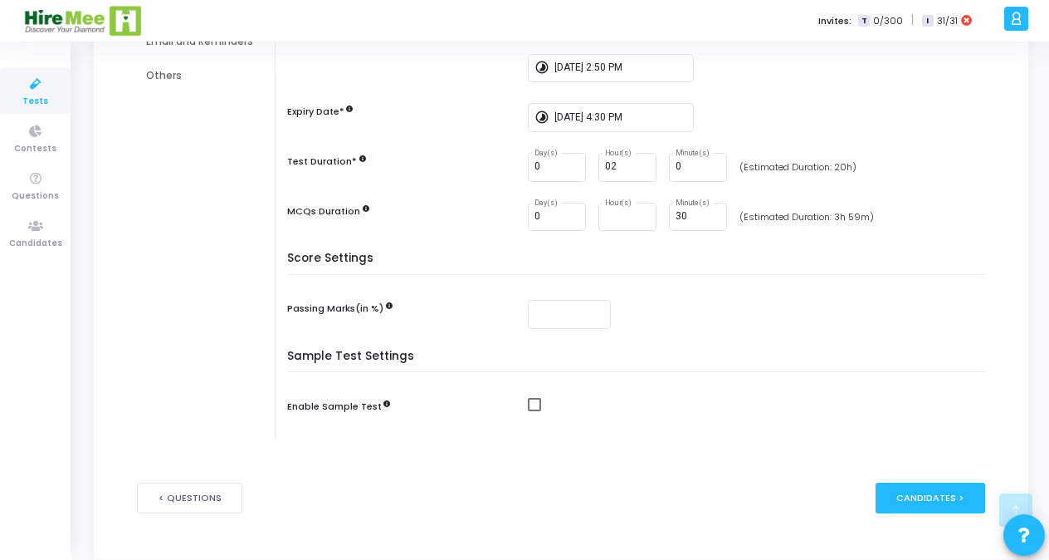
scroll to position [367, 0]
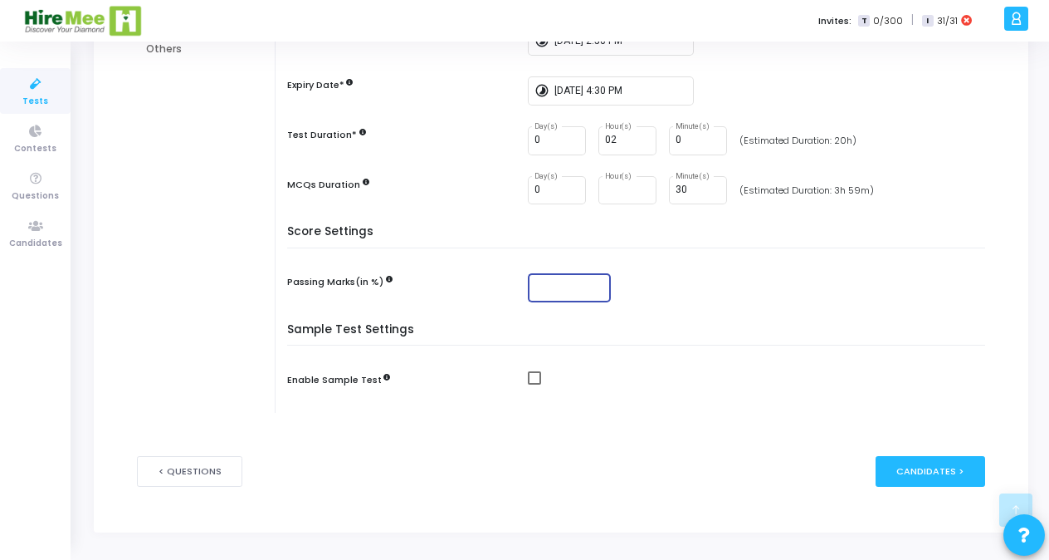
click at [546, 284] on input "number" at bounding box center [570, 287] width 70 height 12
type input "50"
click at [529, 382] on span at bounding box center [534, 377] width 13 height 13
click at [534, 384] on input "checkbox" at bounding box center [534, 384] width 1 height 1
checkbox input "true"
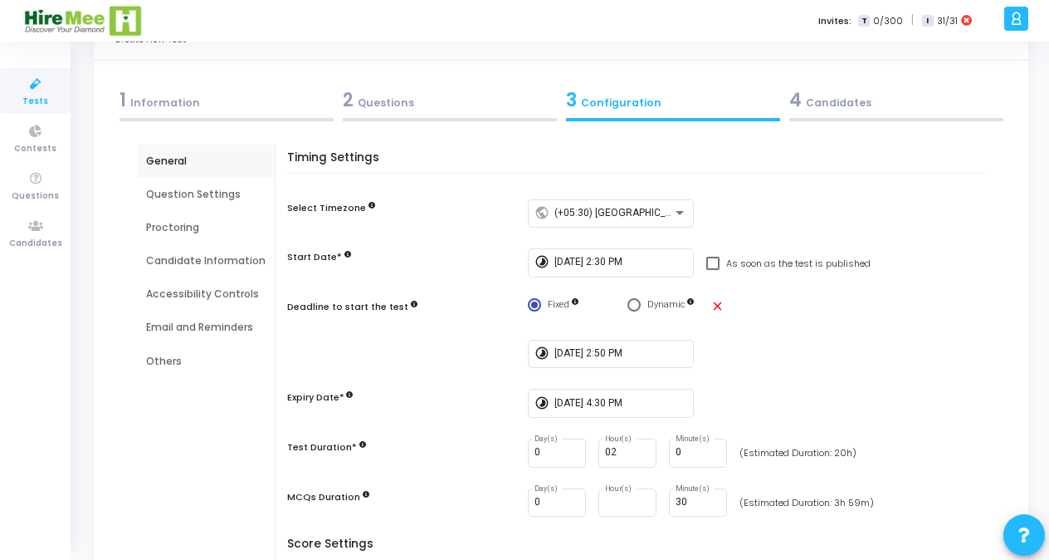
scroll to position [52, 0]
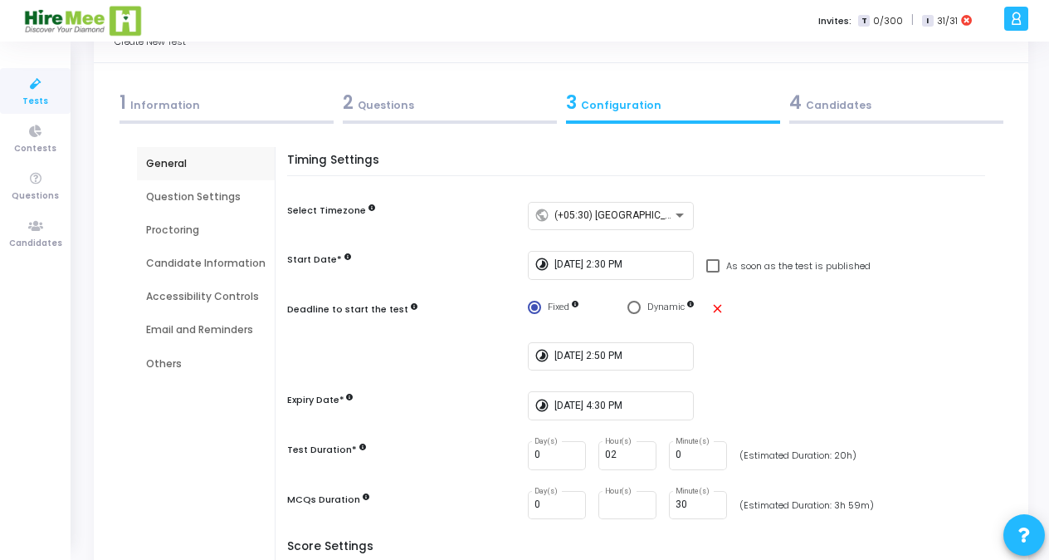
click at [194, 196] on div "Question Settings" at bounding box center [206, 196] width 120 height 15
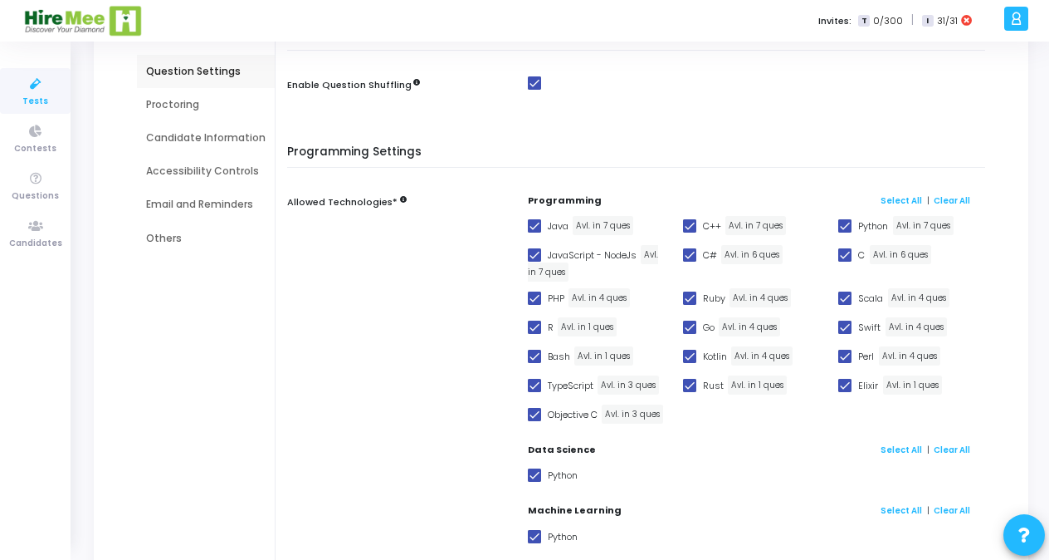
scroll to position [178, 0]
click at [687, 354] on span at bounding box center [689, 355] width 13 height 13
click at [689, 362] on input "Kotlin" at bounding box center [689, 362] width 1 height 1
checkbox input "false"
click at [687, 324] on span at bounding box center [689, 326] width 13 height 13
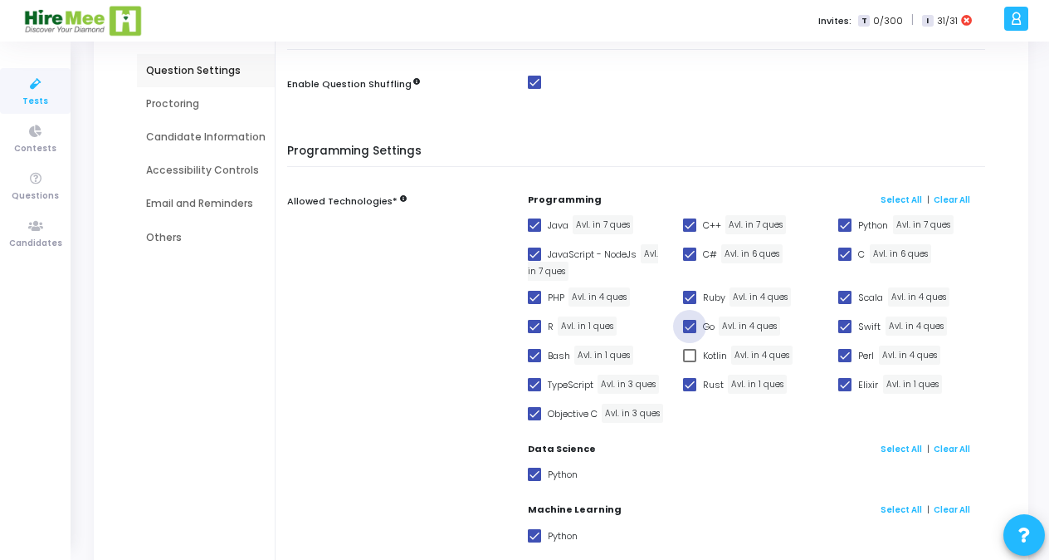
click at [689, 333] on input "Go" at bounding box center [689, 333] width 1 height 1
checkbox input "false"
click at [535, 415] on span at bounding box center [534, 413] width 13 height 13
click at [535, 420] on input "Objective C" at bounding box center [534, 420] width 1 height 1
checkbox input "false"
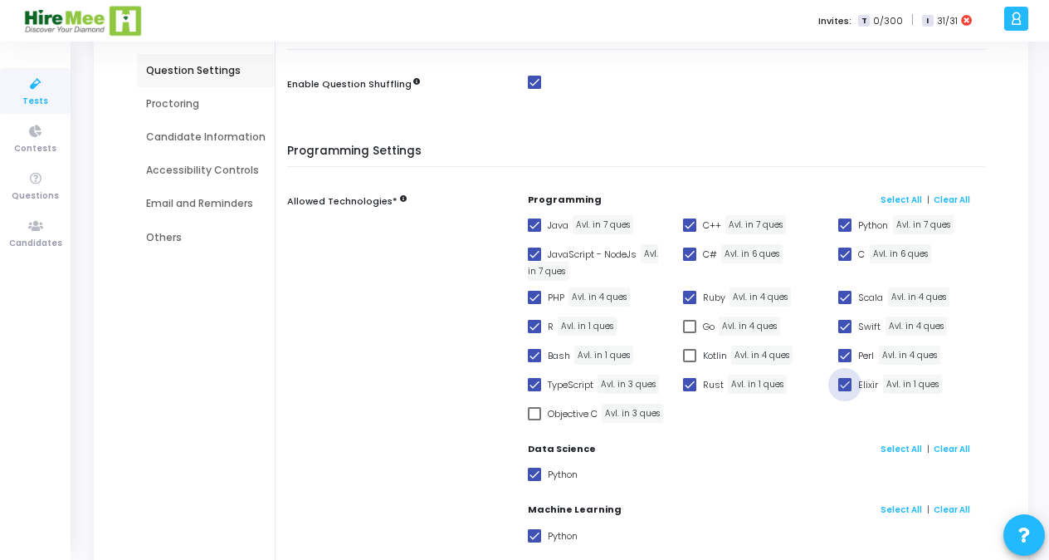
click at [843, 384] on span at bounding box center [844, 384] width 13 height 13
click at [844, 391] on input "Elixir" at bounding box center [844, 391] width 1 height 1
checkbox input "false"
click at [844, 320] on span at bounding box center [844, 326] width 13 height 13
click at [844, 333] on input "Swift" at bounding box center [844, 333] width 1 height 1
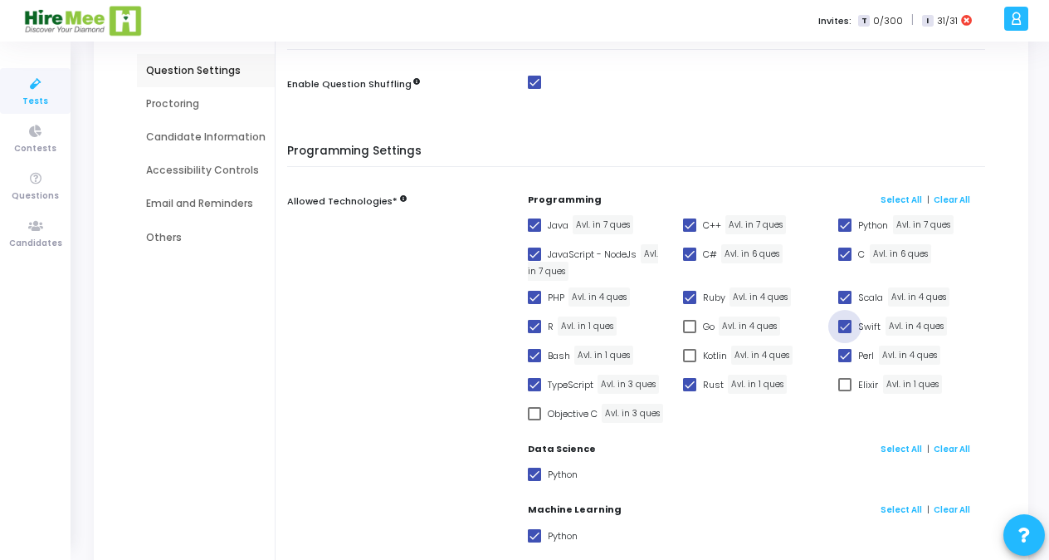
checkbox input "false"
click at [843, 297] on span at bounding box center [844, 297] width 13 height 13
click at [844, 304] on input "Scala" at bounding box center [844, 304] width 1 height 1
checkbox input "false"
click at [528, 324] on span at bounding box center [534, 326] width 13 height 13
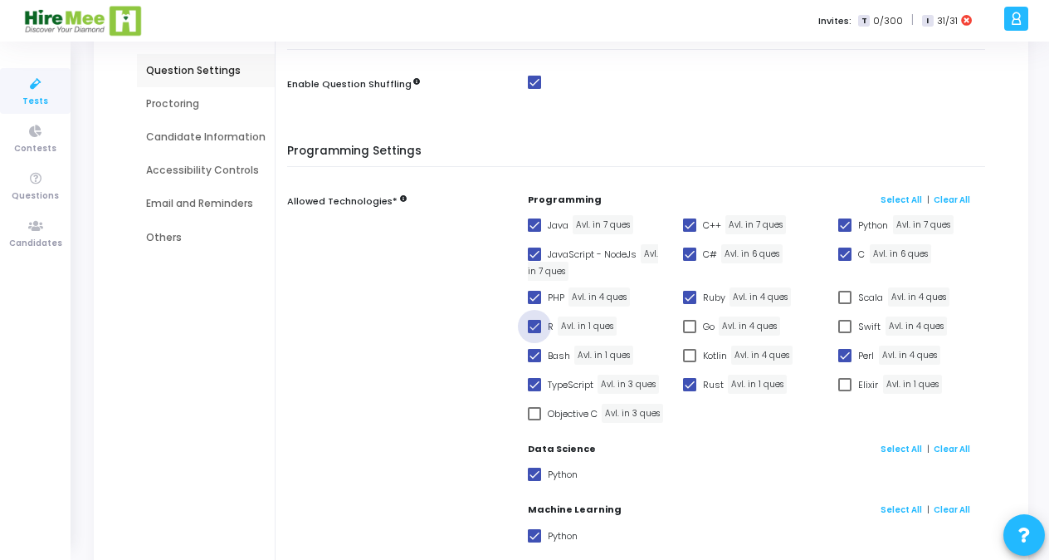
click at [534, 333] on input "R" at bounding box center [534, 333] width 1 height 1
checkbox input "false"
click at [530, 357] on span at bounding box center [534, 355] width 13 height 13
click at [534, 362] on input "Bash" at bounding box center [534, 362] width 1 height 1
checkbox input "false"
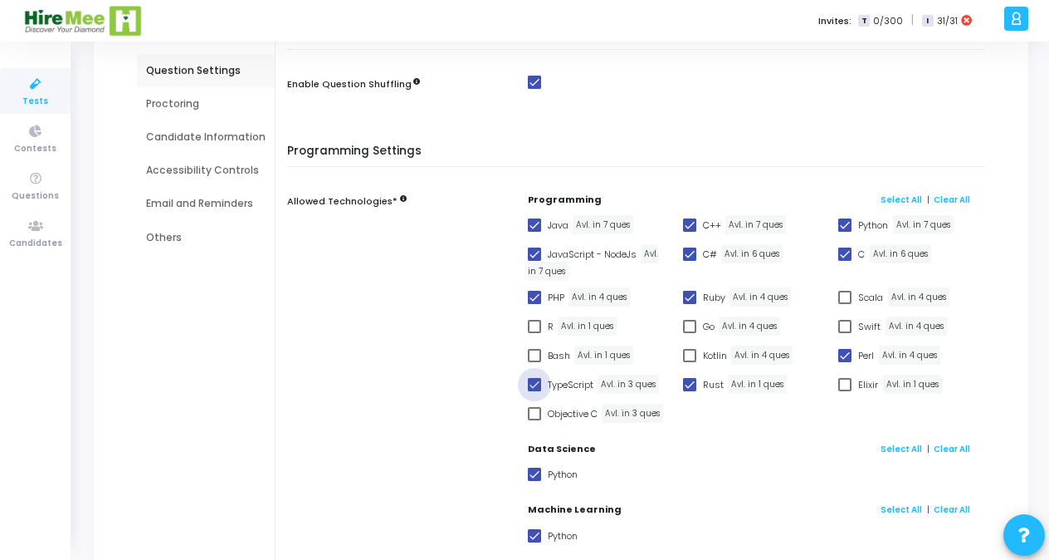
click at [530, 379] on span at bounding box center [534, 384] width 13 height 13
click at [534, 391] on input "TypeScript" at bounding box center [534, 391] width 1 height 1
checkbox input "false"
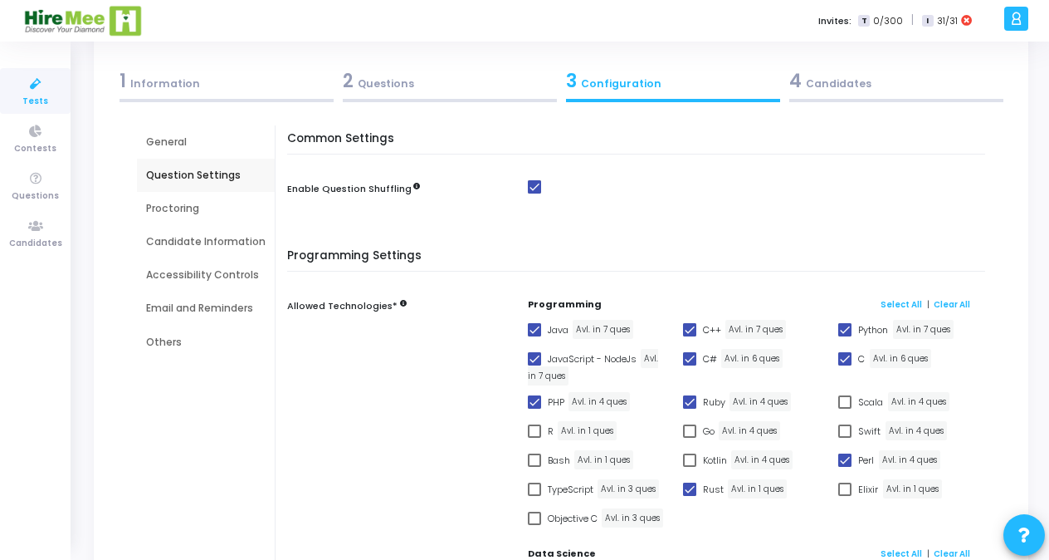
scroll to position [0, 0]
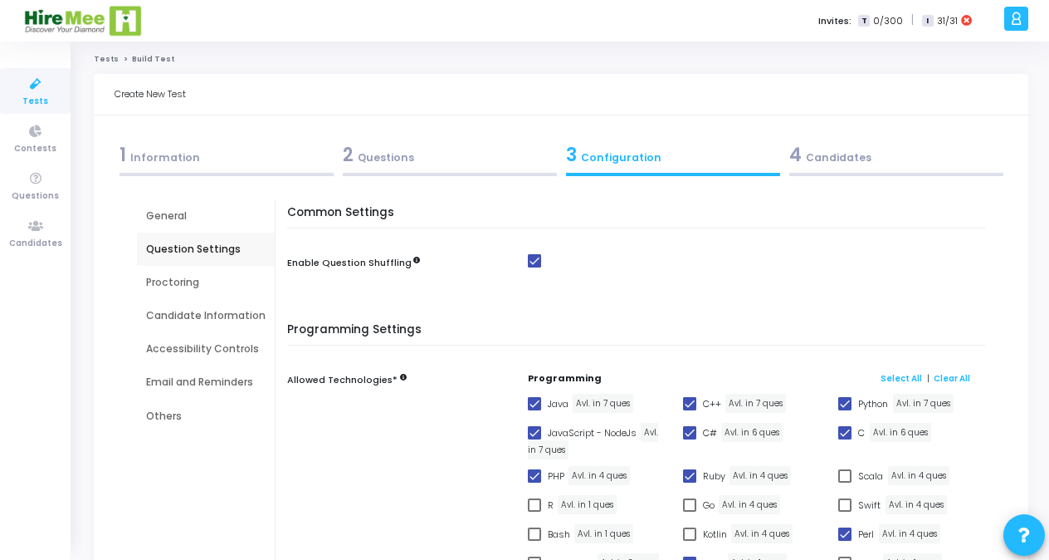
click at [171, 281] on div "Proctoring" at bounding box center [206, 282] width 120 height 15
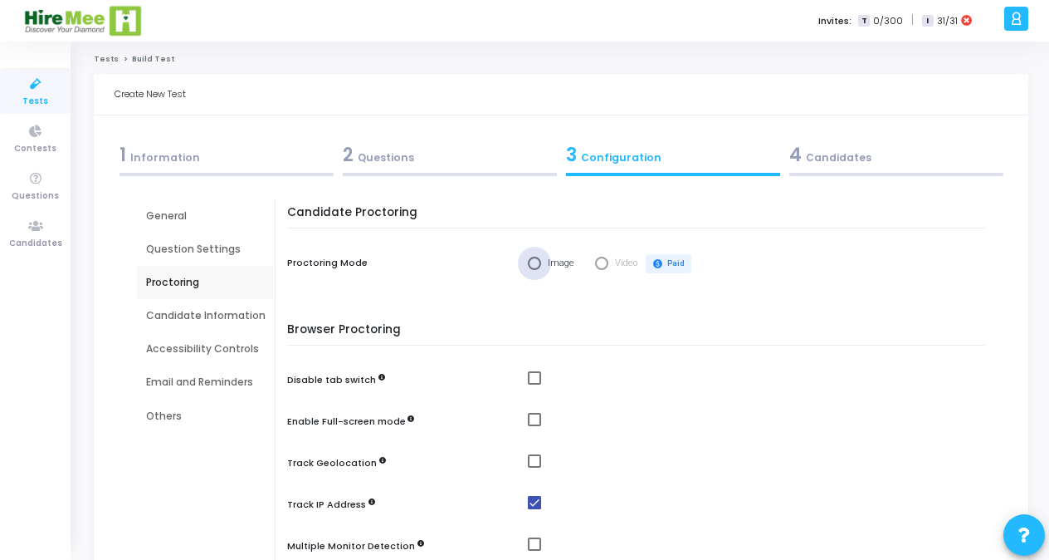
click at [529, 264] on span "Select confirmation" at bounding box center [534, 263] width 13 height 13
click at [529, 264] on input "Image" at bounding box center [534, 263] width 13 height 13
radio input "true"
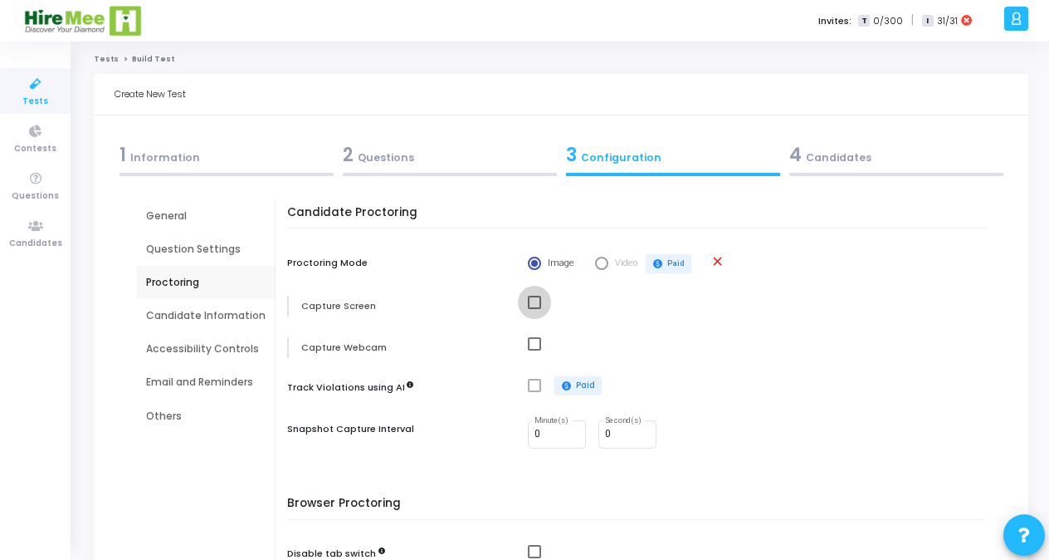
click at [531, 304] on span at bounding box center [534, 302] width 13 height 13
click at [534, 309] on input "checkbox" at bounding box center [534, 309] width 1 height 1
checkbox input "true"
click at [533, 345] on span at bounding box center [534, 343] width 13 height 13
click at [534, 350] on input "checkbox" at bounding box center [534, 350] width 1 height 1
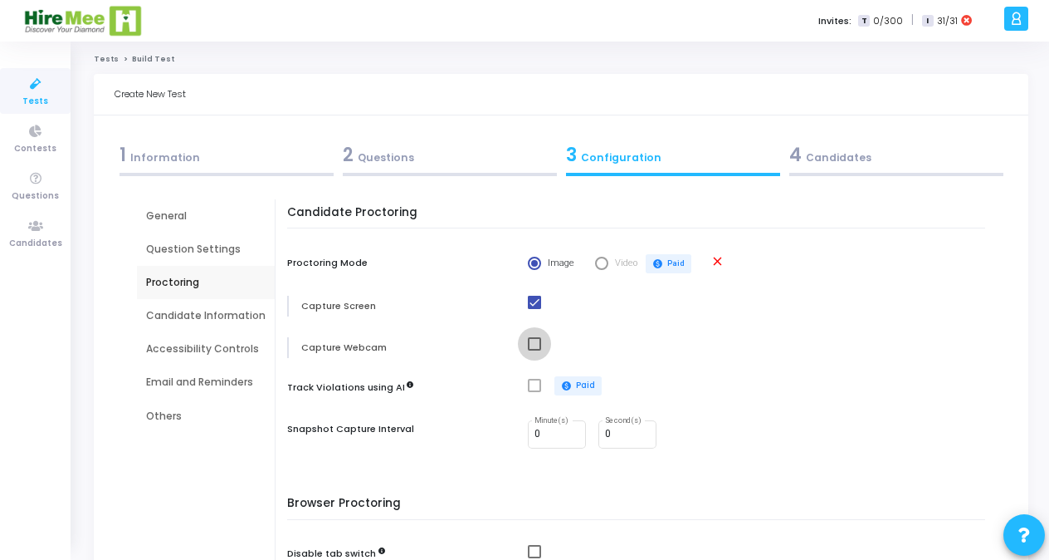
checkbox input "true"
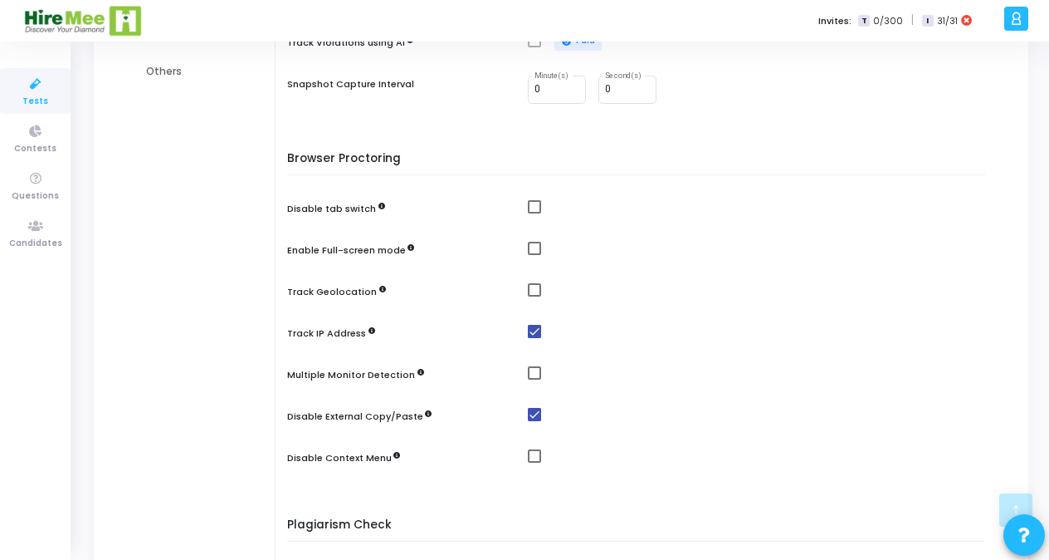
scroll to position [369, 0]
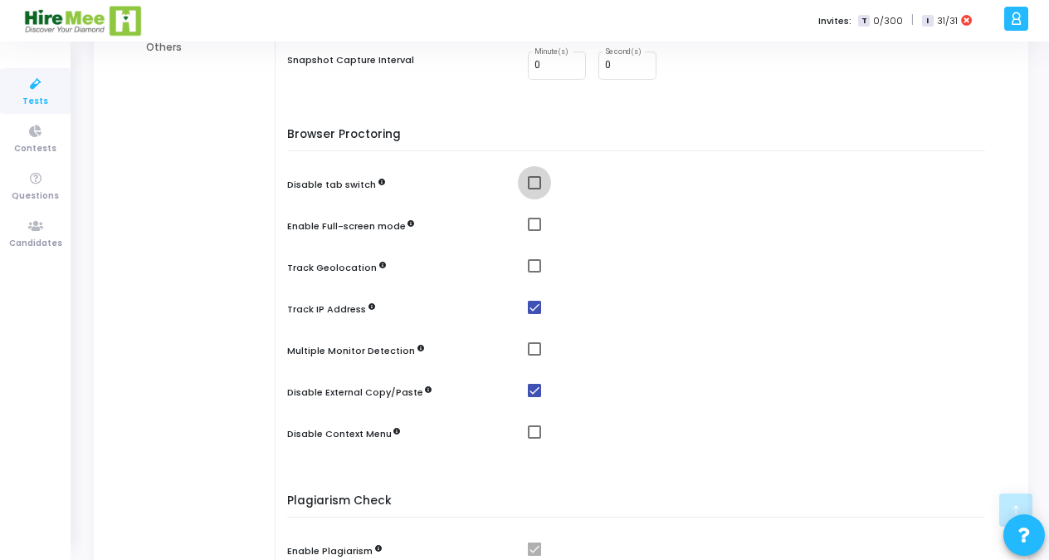
click at [533, 185] on span at bounding box center [534, 182] width 13 height 13
click at [534, 189] on input "checkbox" at bounding box center [534, 189] width 1 height 1
checkbox input "true"
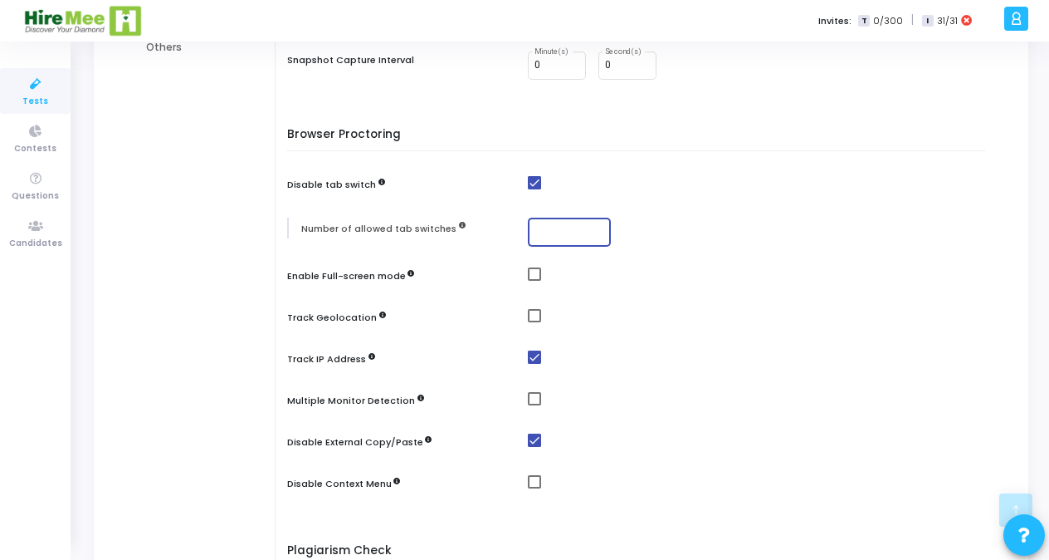
click at [538, 231] on input "number" at bounding box center [570, 232] width 70 height 12
type input "1"
click at [531, 273] on span at bounding box center [534, 273] width 13 height 13
click at [534, 281] on input "checkbox" at bounding box center [534, 281] width 1 height 1
checkbox input "true"
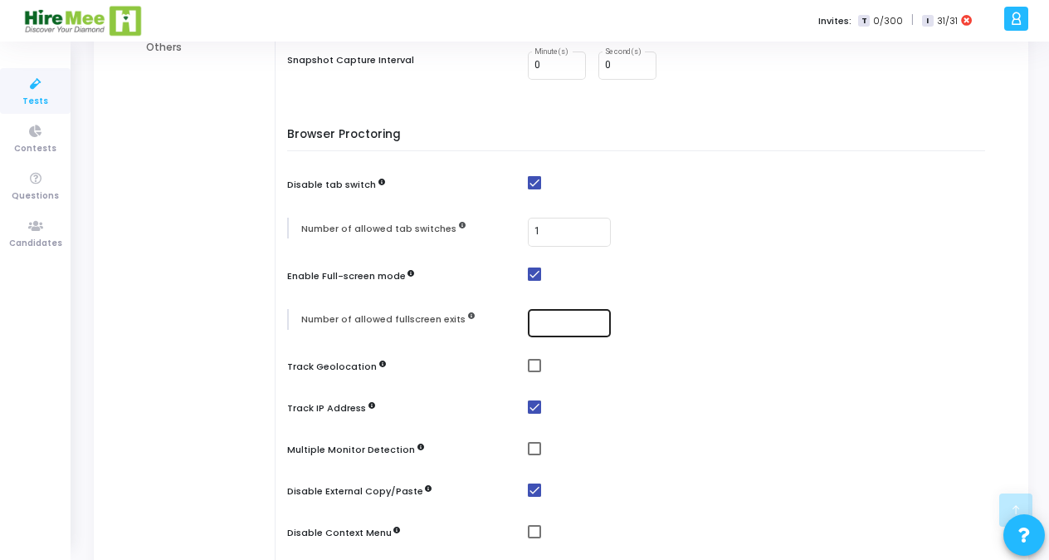
click at [535, 325] on input "number" at bounding box center [570, 323] width 70 height 12
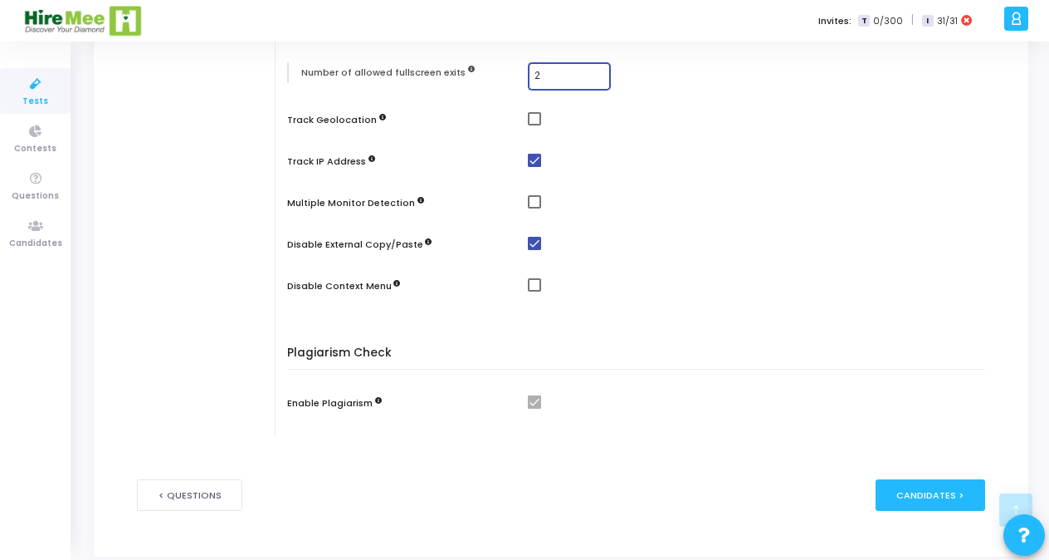
scroll to position [639, 0]
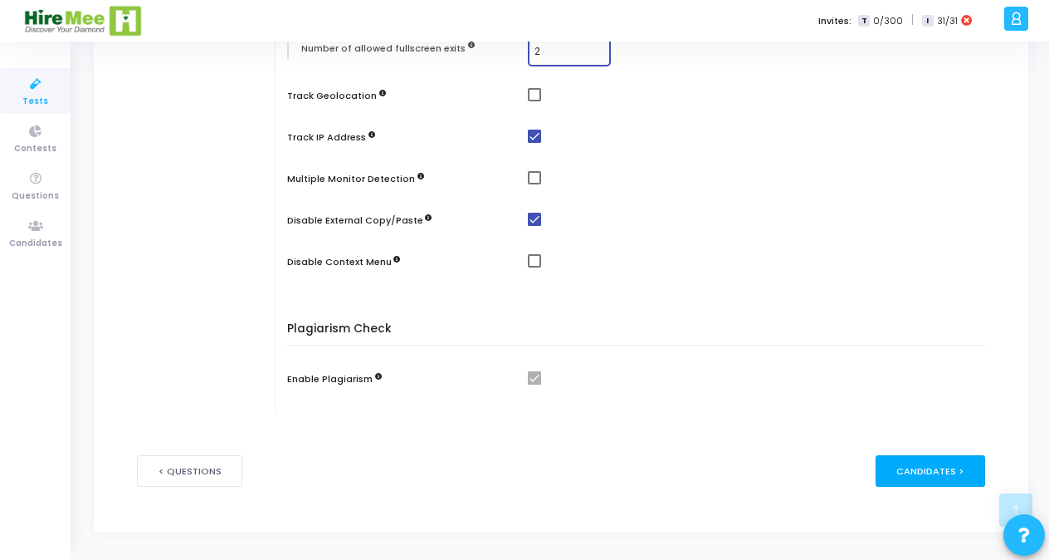
type input "2"
click at [950, 475] on div "Candidates >" at bounding box center [931, 470] width 110 height 31
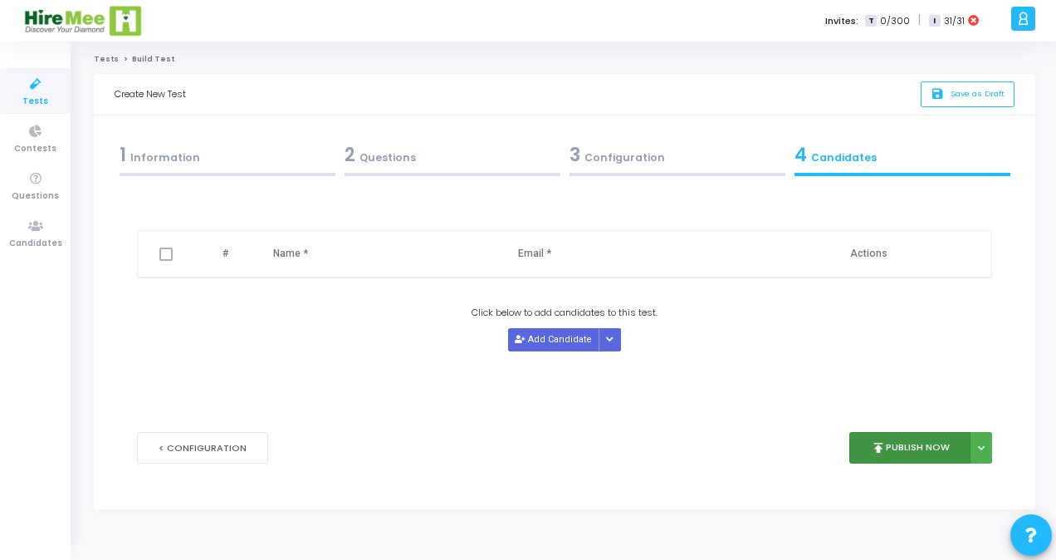
click at [944, 442] on button "publish Publish Now" at bounding box center [910, 448] width 122 height 32
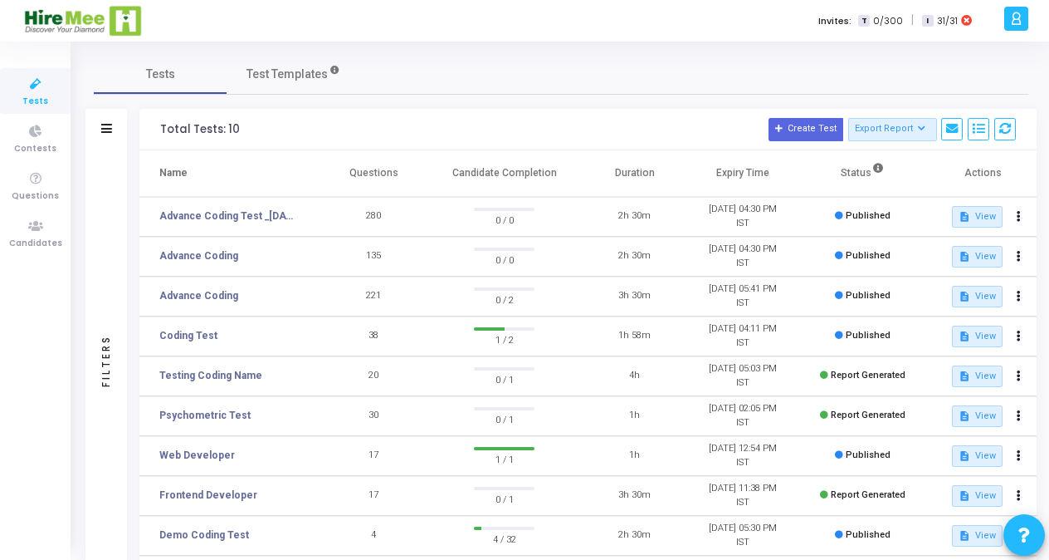
click at [553, 18] on div "Invites: T 0/300 | I 31/31" at bounding box center [582, 21] width 833 height 42
